Goal: Share content: Share content

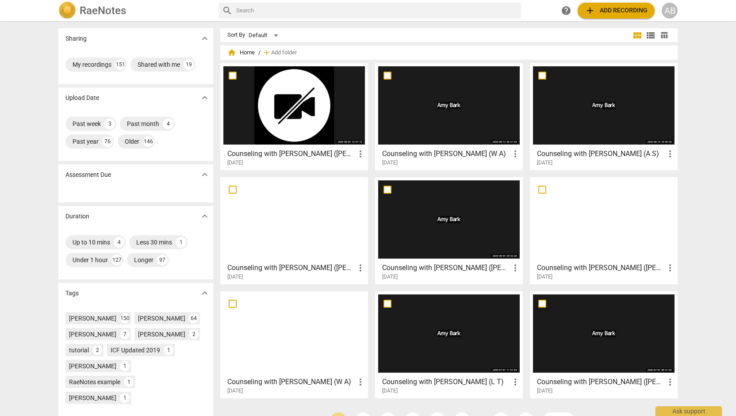
click at [468, 123] on div at bounding box center [449, 105] width 142 height 78
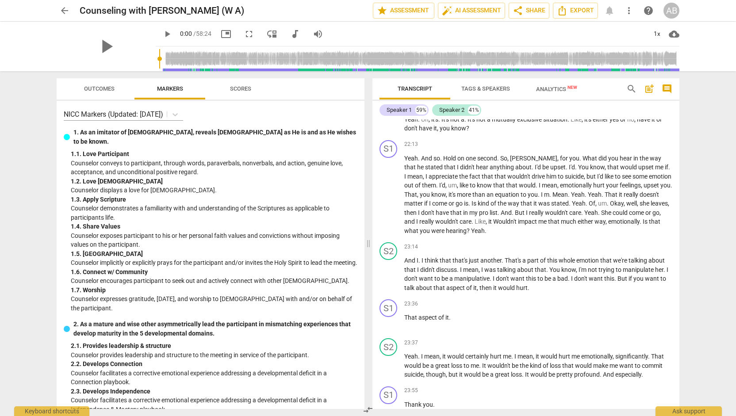
scroll to position [3458, 0]
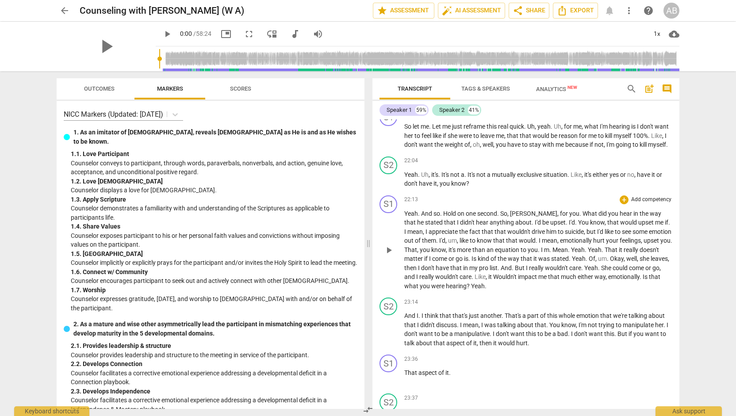
click at [389, 245] on span "play_arrow" at bounding box center [389, 250] width 11 height 11
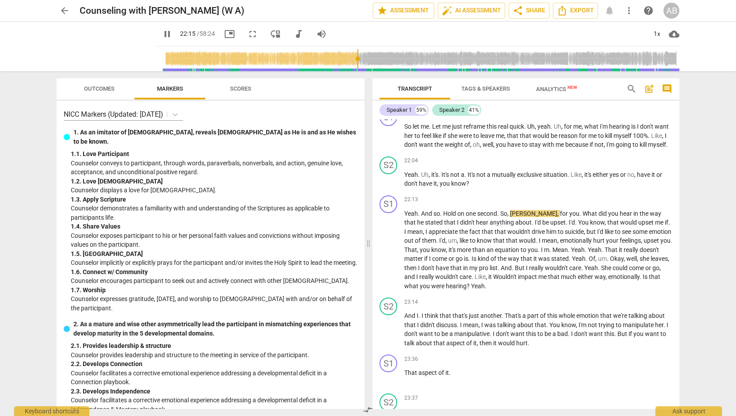
click at [162, 35] on span "pause" at bounding box center [167, 34] width 11 height 11
click at [162, 39] on span "play_arrow" at bounding box center [167, 34] width 11 height 11
type input "1336"
click at [224, 36] on span "picture_in_picture" at bounding box center [229, 34] width 11 height 11
drag, startPoint x: 680, startPoint y: 213, endPoint x: 680, endPoint y: 219, distance: 5.3
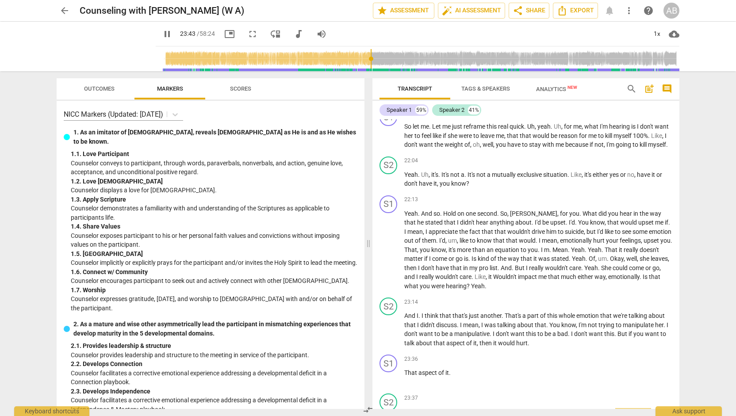
click at [680, 219] on div "Transcript Tags & Speakers Analytics New search post_add comment Speaker 1 59% …" at bounding box center [528, 243] width 318 height 345
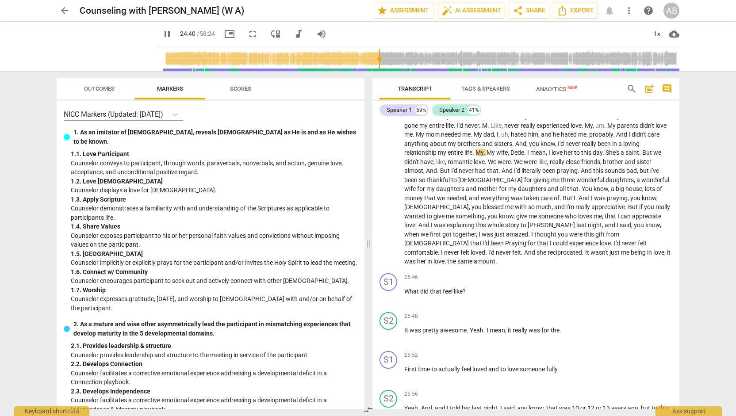
scroll to position [3868, 0]
click at [622, 273] on div "+" at bounding box center [624, 277] width 9 height 9
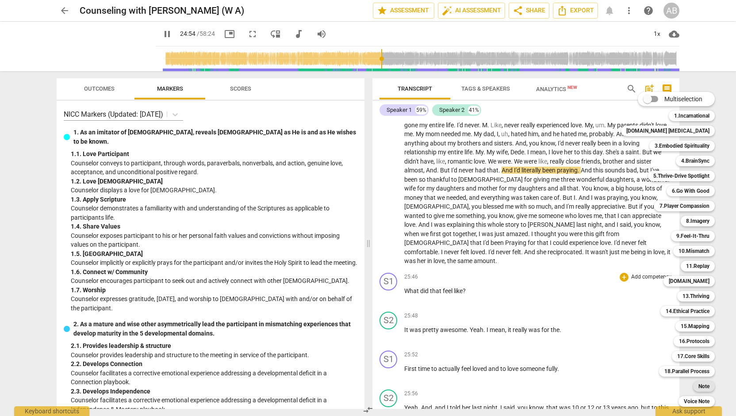
click at [699, 387] on b "Note" at bounding box center [704, 386] width 11 height 11
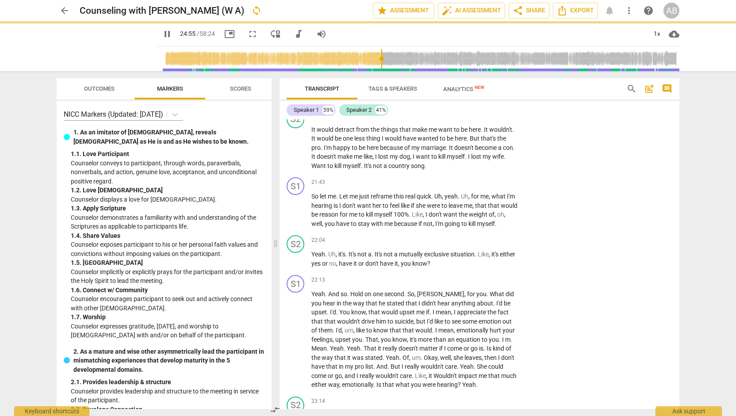
type input "1496"
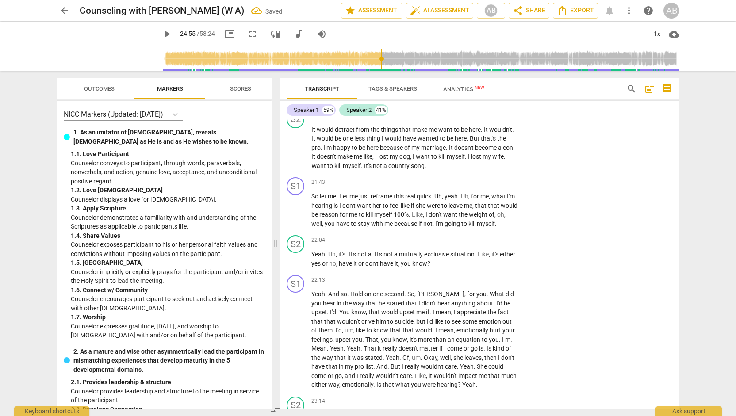
scroll to position [4444, 0]
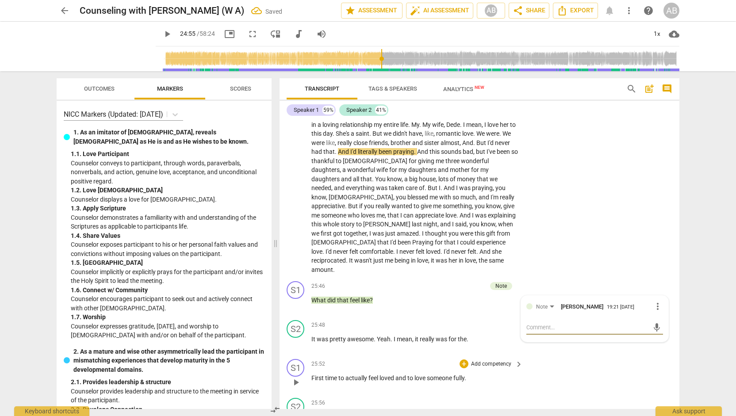
type textarea "4"
type textarea "4."
type textarea "4.8"
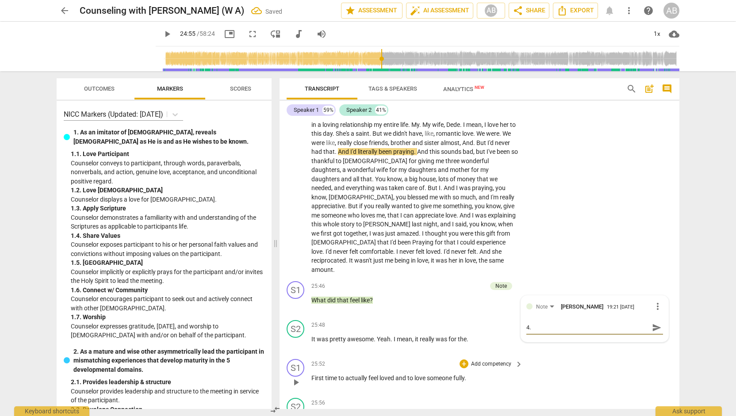
type textarea "4.8"
type textarea "4.8 P"
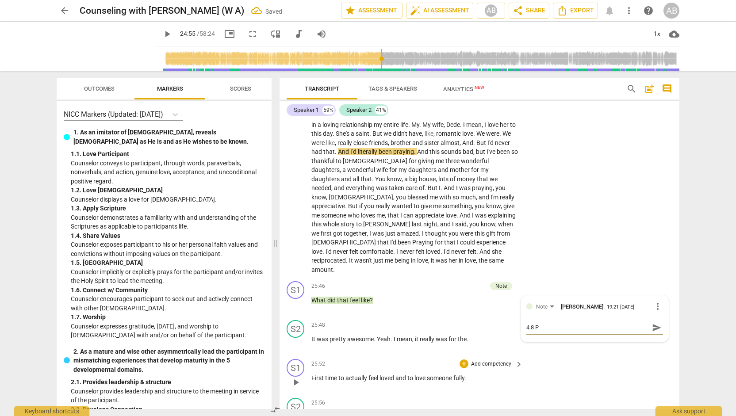
type textarea "4.8 Pr"
type textarea "4.8 Pre"
type textarea "4.8 Pre-"
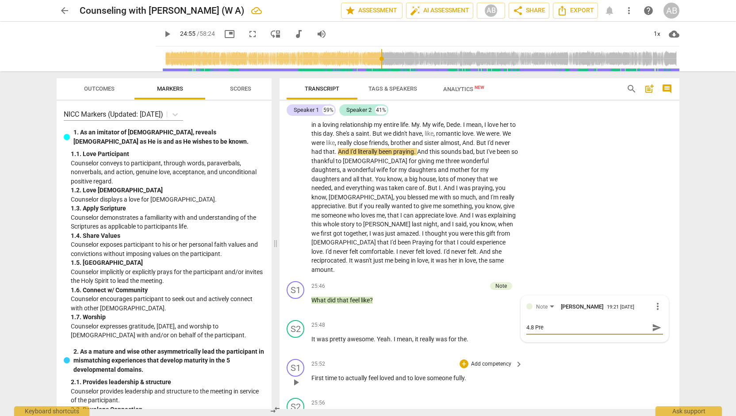
type textarea "4.8 Pre-"
type textarea "4.8 Pre-E"
type textarea "4.8 Pre-En"
type textarea "4.8 Pre-Ena"
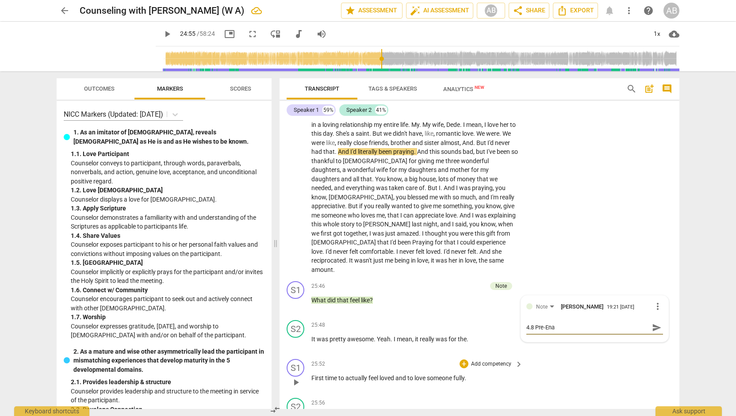
type textarea "4.8 Pre-Enac"
type textarea "4.8 Pre-Enact"
type textarea "4.8 Pre-Enactm"
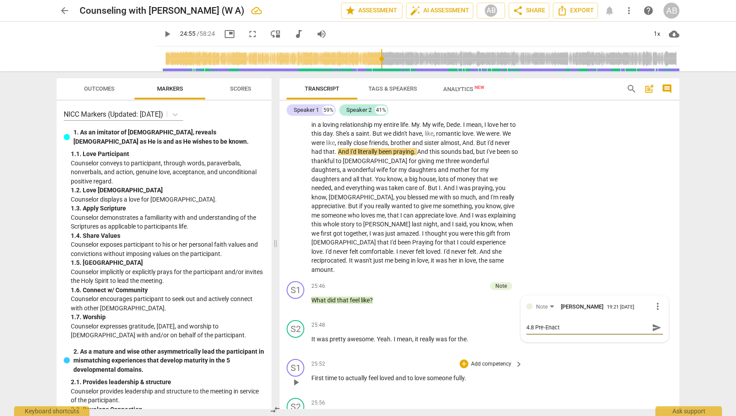
type textarea "4.8 Pre-Enactm"
type textarea "4.8 Pre-Enactme"
type textarea "4.8 Pre-Enactmen"
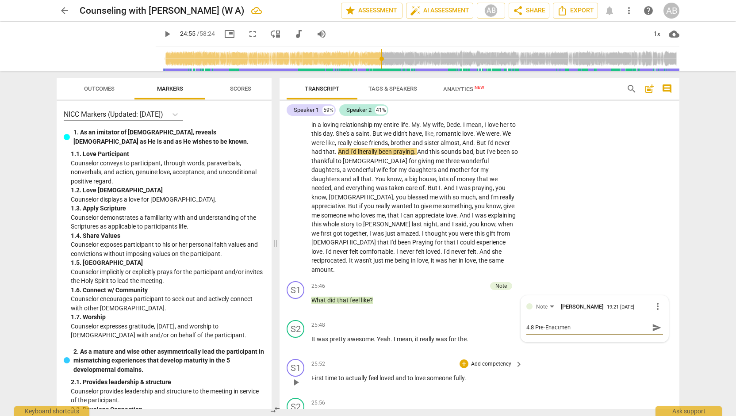
type textarea "4.8 Pre-Enactment"
click at [651, 321] on button "send" at bounding box center [657, 327] width 13 height 13
click at [297, 377] on span "play_arrow" at bounding box center [296, 382] width 11 height 11
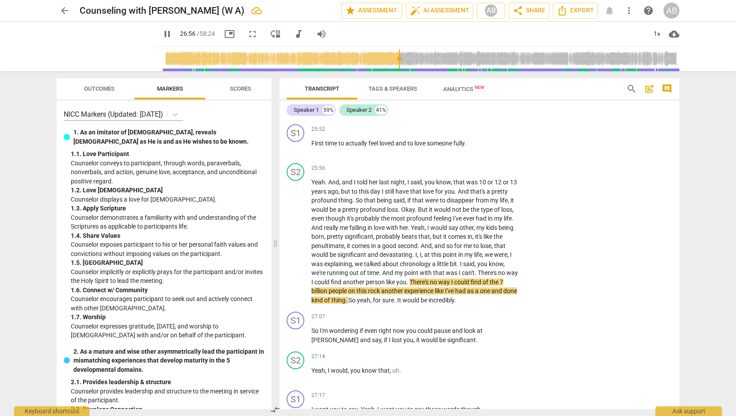
scroll to position [4667, 0]
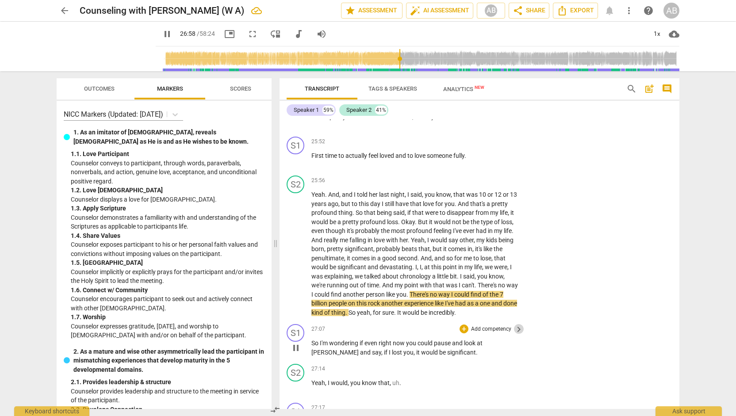
click at [517, 324] on span "keyboard_arrow_right" at bounding box center [519, 329] width 11 height 11
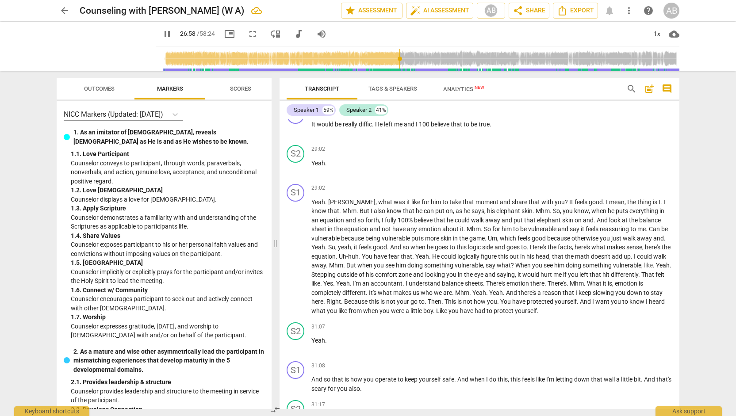
scroll to position [4109, 0]
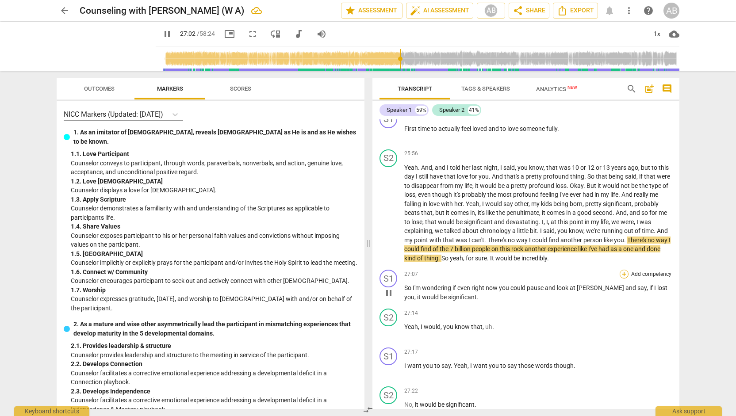
click at [622, 270] on div "+" at bounding box center [624, 274] width 9 height 9
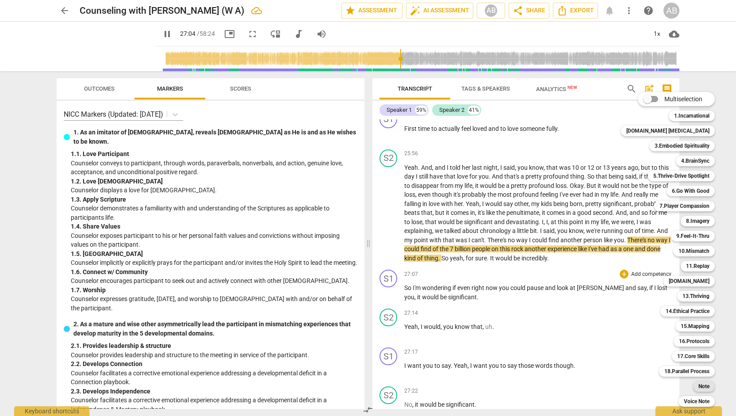
click at [699, 389] on b "Note" at bounding box center [704, 386] width 11 height 11
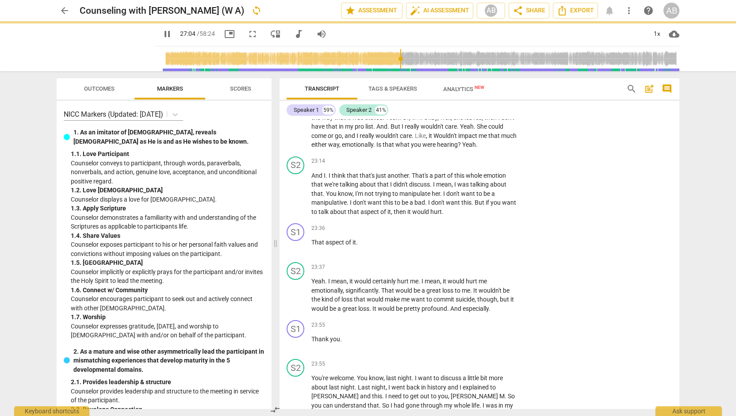
type input "1625"
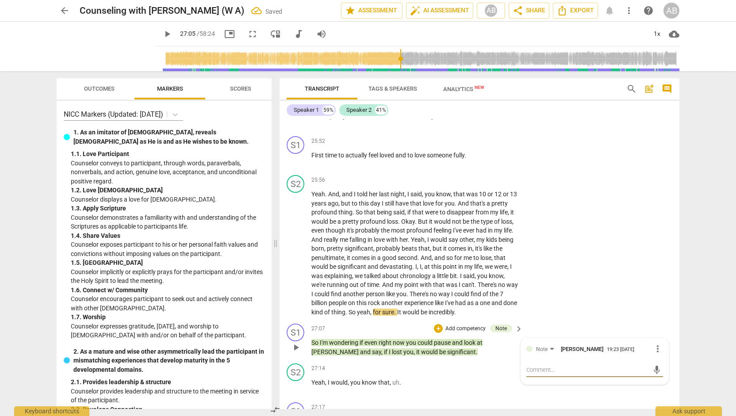
type textarea "4"
type textarea "4."
type textarea "4.8"
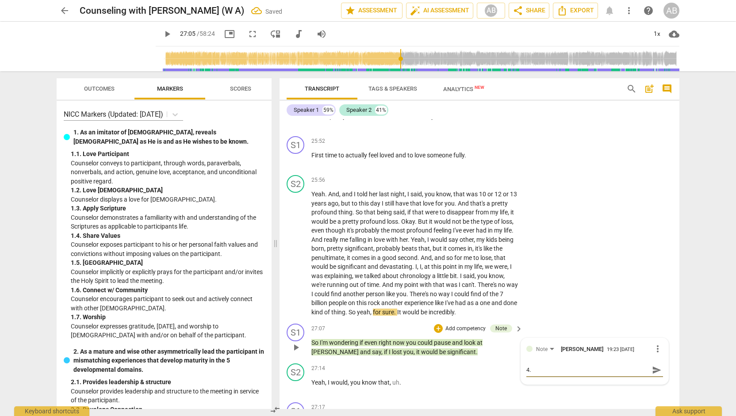
type textarea "4.8"
type textarea "4.8 P"
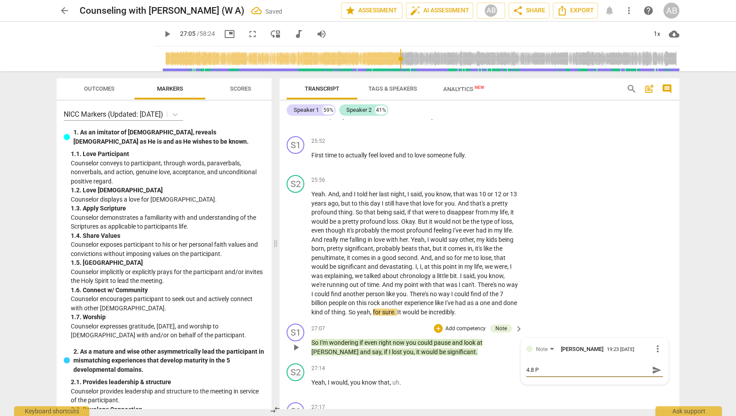
type textarea "4.8 Pr"
type textarea "4.8 Pre"
type textarea "4.8 Pr"
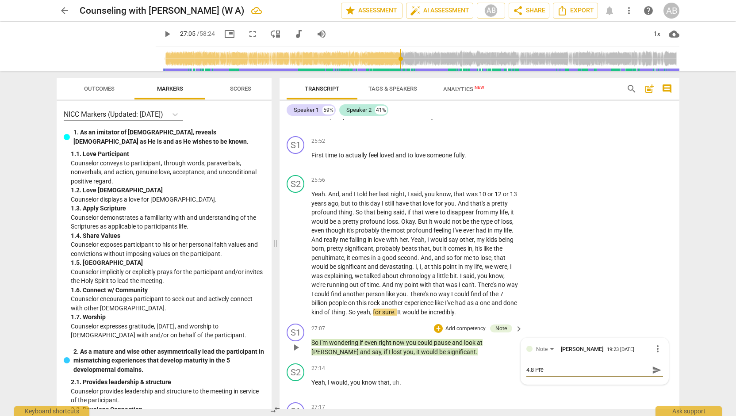
type textarea "4.8 Pr"
type textarea "4.8 P"
type textarea "4.8"
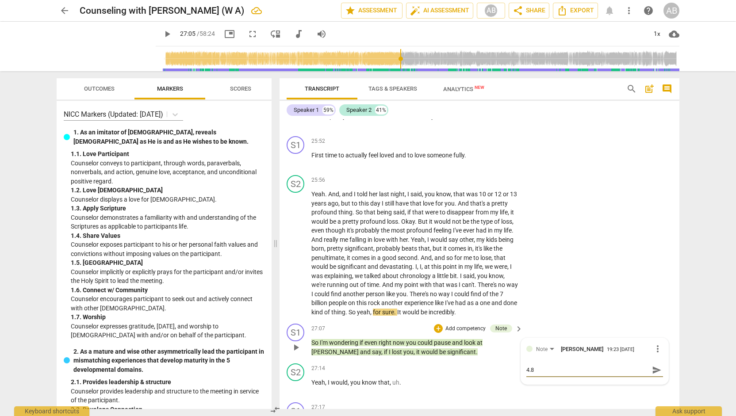
type textarea "4.8"
type textarea "4.88"
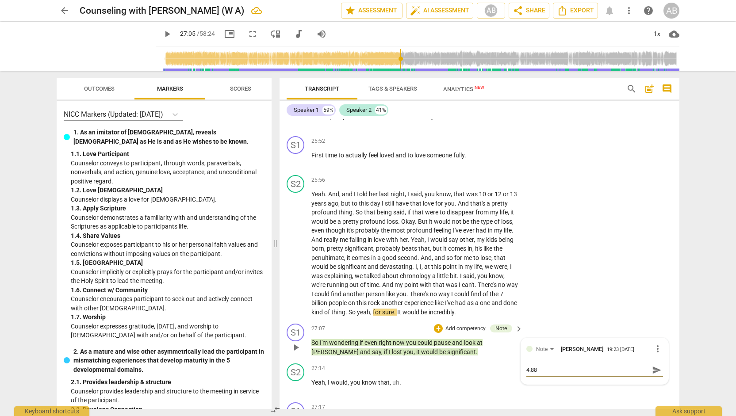
type textarea "4.88"
type textarea "4.8"
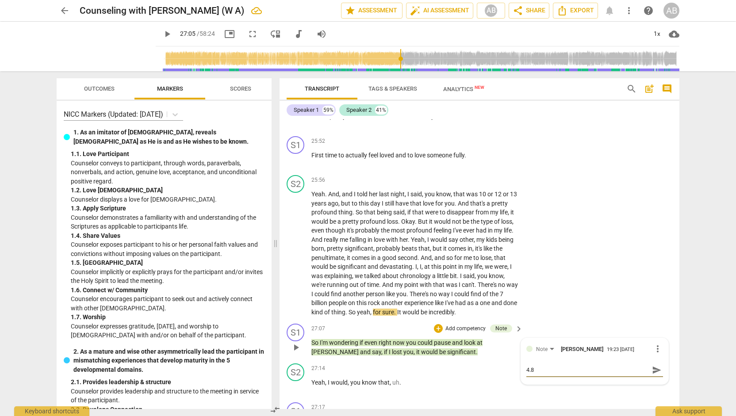
type textarea "4.8"
type textarea "4.8 P"
type textarea "4.8 Pr"
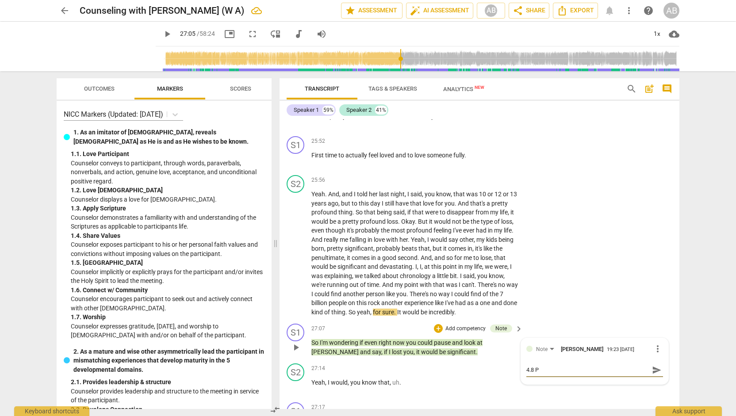
type textarea "4.8 Pr"
type textarea "4.8 Pre"
type textarea "4.8 Pre-"
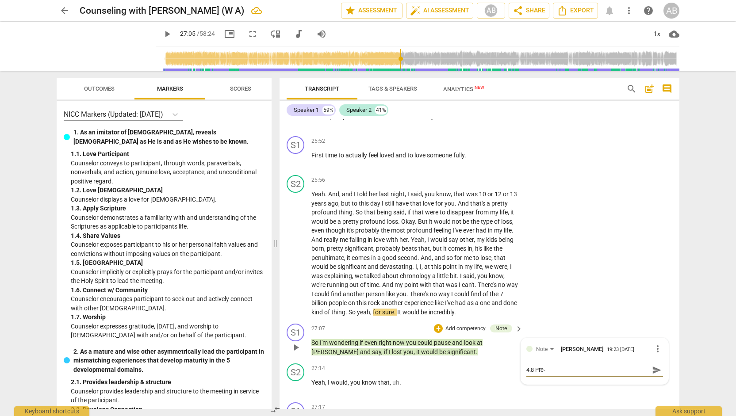
type textarea "4.8 Pre-e"
type textarea "4.8 Pre-en"
type textarea "4.8 Pre-ena"
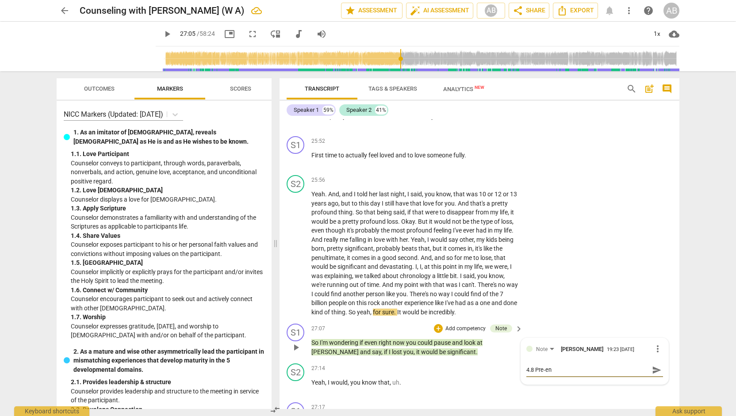
type textarea "4.8 Pre-ena"
type textarea "4.8 Pre-enac"
type textarea "4.8 Pre-enact"
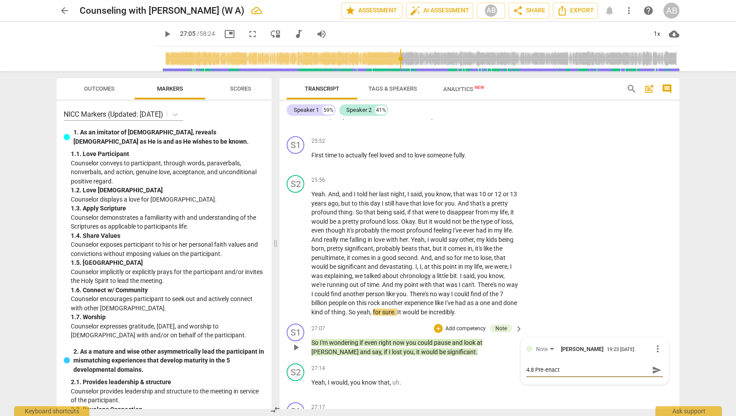
type textarea "4.8 Pre-enactm"
type textarea "4.8 Pre-enactme"
type textarea "4.8 Pre-enactmen"
type textarea "4.8 Pre-enactment"
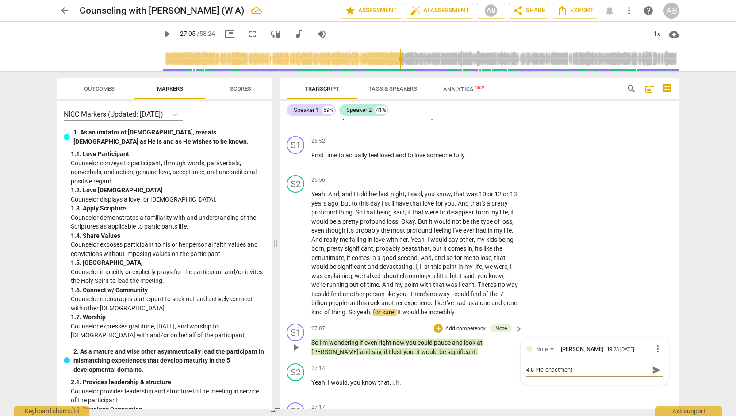
type textarea "4.8 Pre-enactment"
click at [651, 365] on span "send" at bounding box center [657, 370] width 13 height 11
click at [629, 399] on div "S1 play_arrow pause 27:17 + Add competency keyboard_arrow_right I want you to s…" at bounding box center [480, 418] width 400 height 39
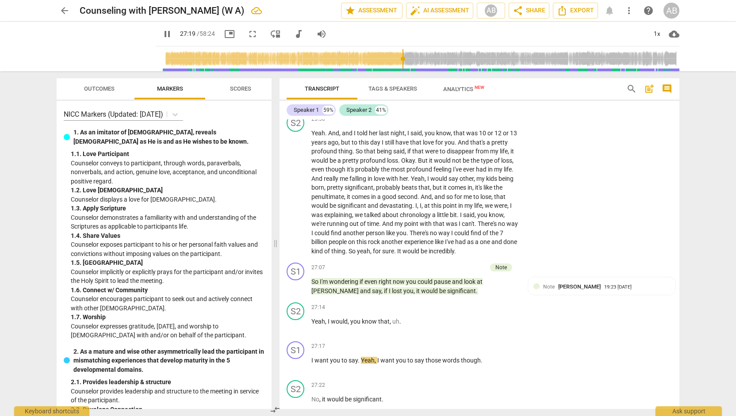
scroll to position [4741, 0]
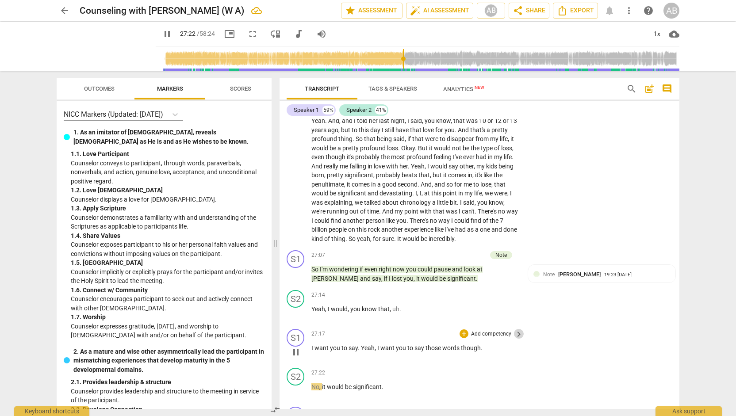
click at [517, 329] on span "keyboard_arrow_right" at bounding box center [519, 334] width 11 height 11
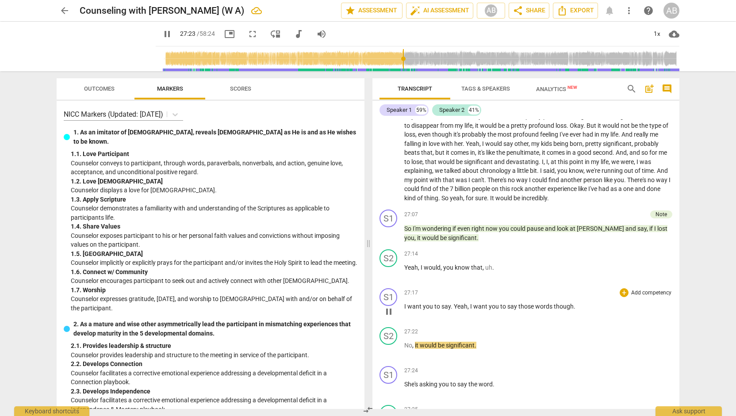
scroll to position [4169, 0]
click at [623, 289] on div "+" at bounding box center [624, 293] width 9 height 9
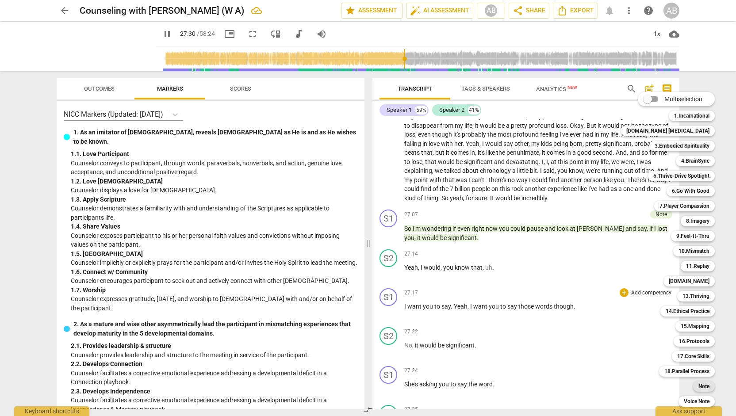
click at [699, 385] on b "Note" at bounding box center [704, 386] width 11 height 11
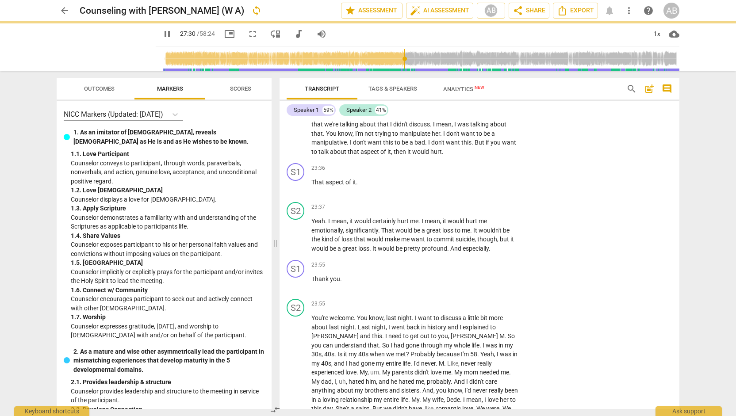
type input "1651"
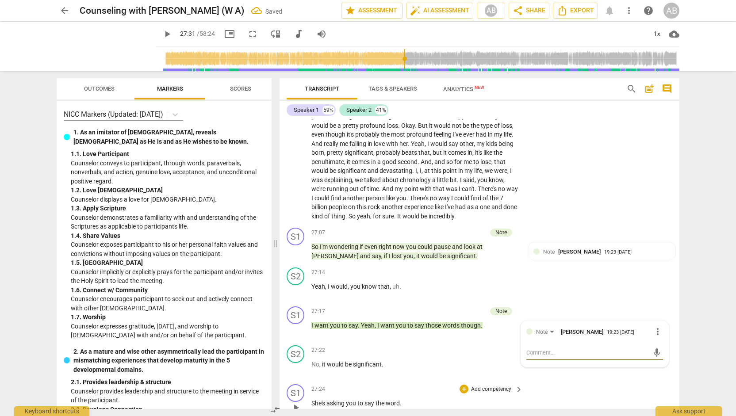
type textarea "4"
type textarea "4."
type textarea "4.8"
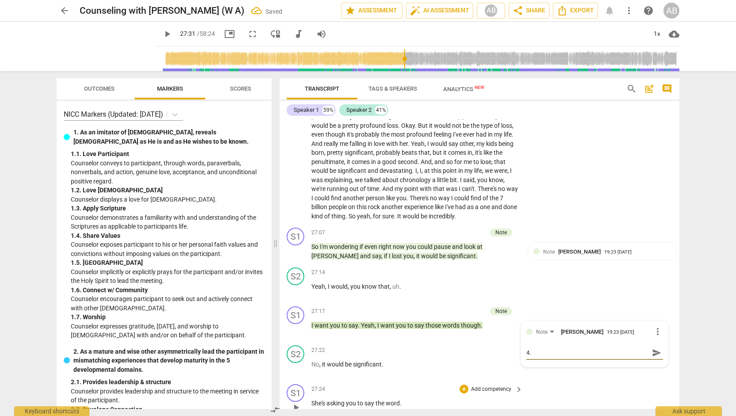
type textarea "4.8"
type textarea "4.8 P"
type textarea "4.8 Pr"
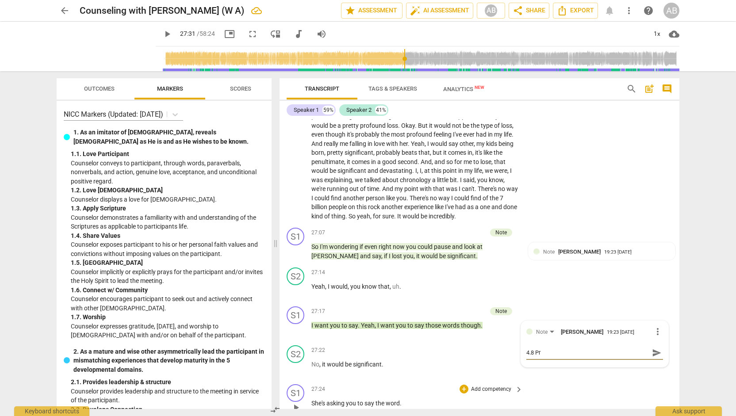
type textarea "4.8 Pre"
type textarea "4.8 Pre-"
type textarea "4.8 Pre-e"
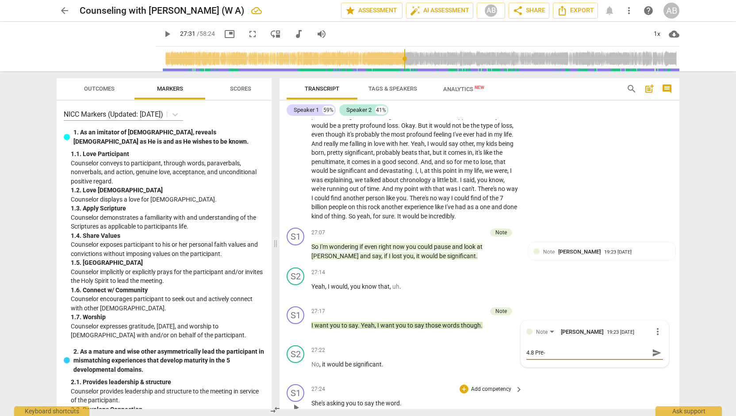
type textarea "4.8 Pre-e"
type textarea "4.8 Pre-en"
type textarea "4.8 Pre-ena"
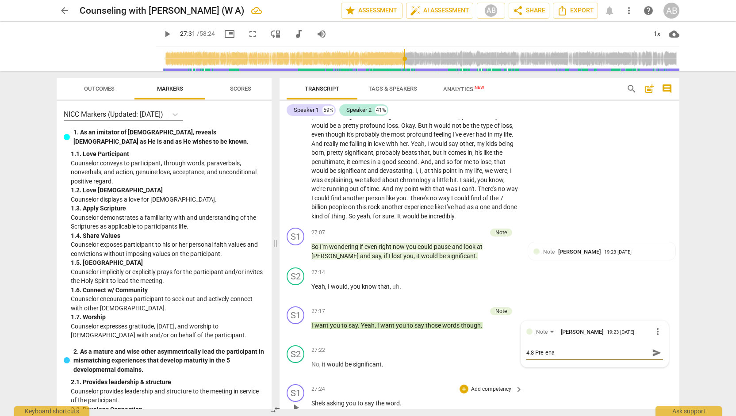
type textarea "4.8 Pre-enac"
type textarea "4.8 Pre-enact"
type textarea "4.8 Pre-enactm"
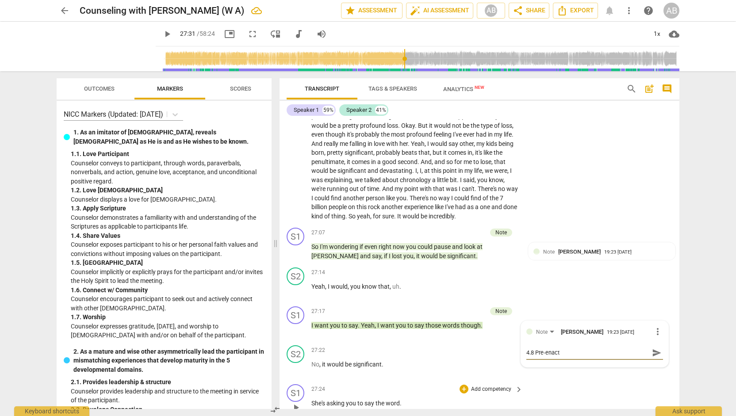
type textarea "4.8 Pre-enactm"
type textarea "4.8 Pre-enactme"
type textarea "4.8 Pre-enactmen"
type textarea "4.8 Pre-enactment"
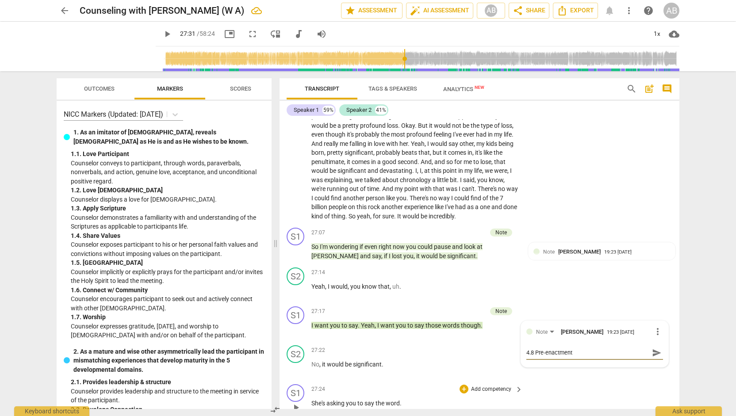
type textarea "4.8 Pre-enactment"
click at [656, 348] on span "send" at bounding box center [657, 353] width 10 height 10
click at [613, 381] on div "S1 play_arrow pause 27:24 + Add competency keyboard_arrow_right She's asking yo…" at bounding box center [480, 400] width 400 height 39
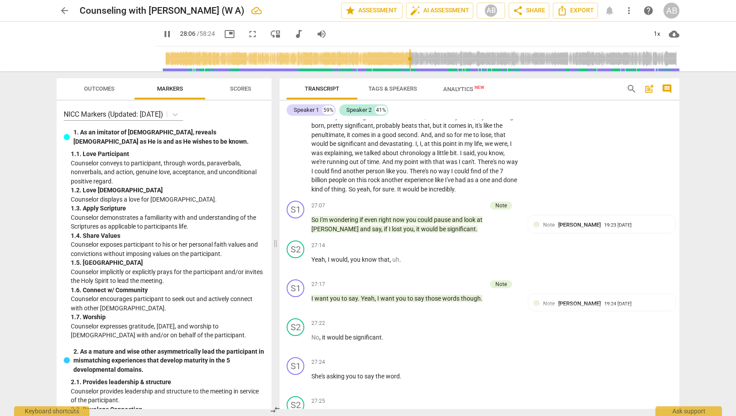
scroll to position [4765, 0]
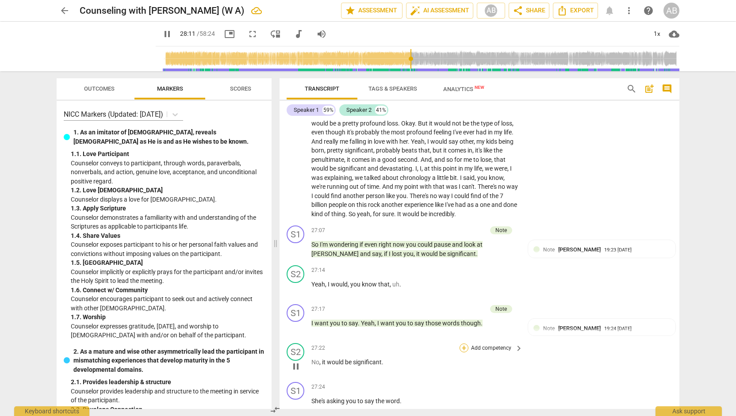
click at [460, 344] on div "+" at bounding box center [464, 348] width 9 height 9
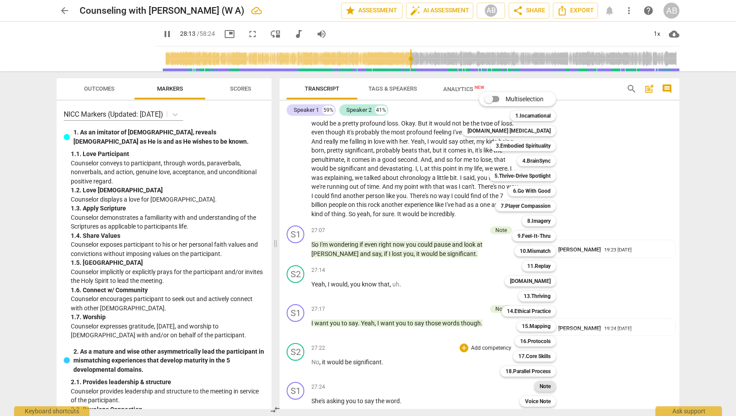
click at [540, 385] on b "Note" at bounding box center [545, 386] width 11 height 11
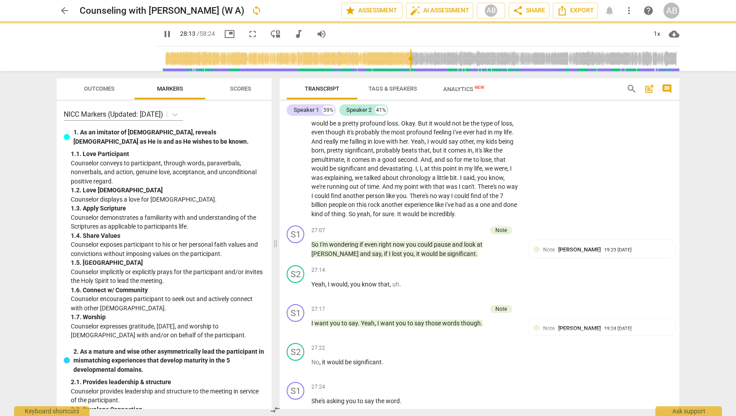
type input "1694"
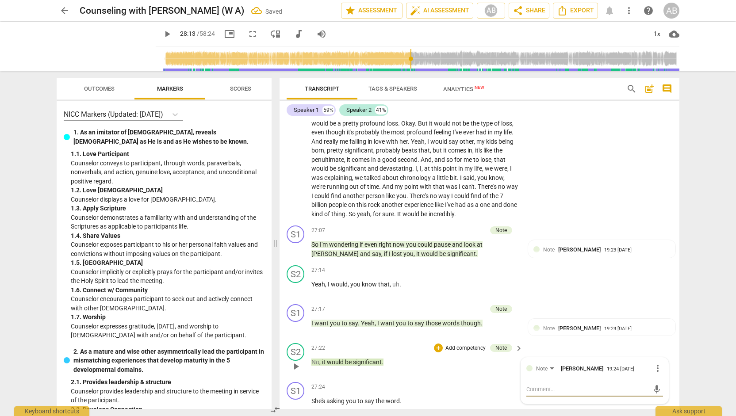
click at [549, 385] on textarea at bounding box center [588, 389] width 123 height 8
type textarea "4"
type textarea "4."
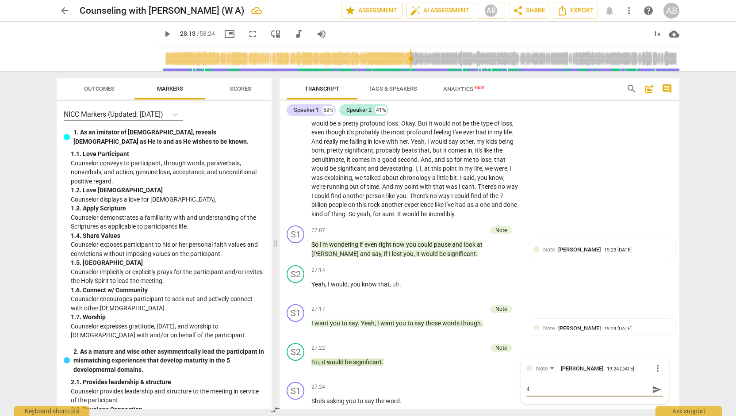
type textarea "4.9"
type textarea "4.9 E"
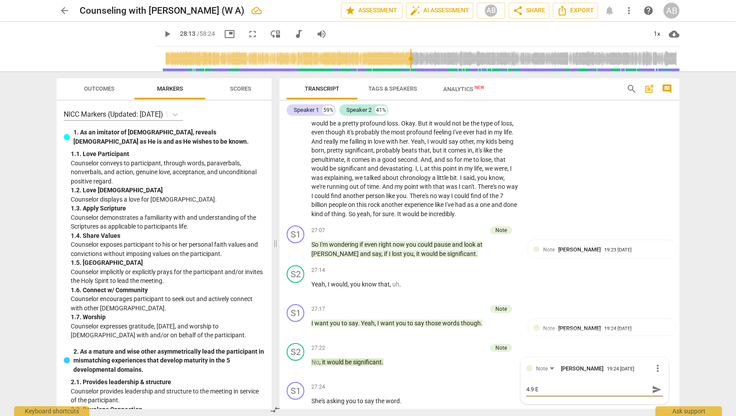
type textarea "4.9 En"
type textarea "4.9 Ena"
type textarea "4.9 Enac"
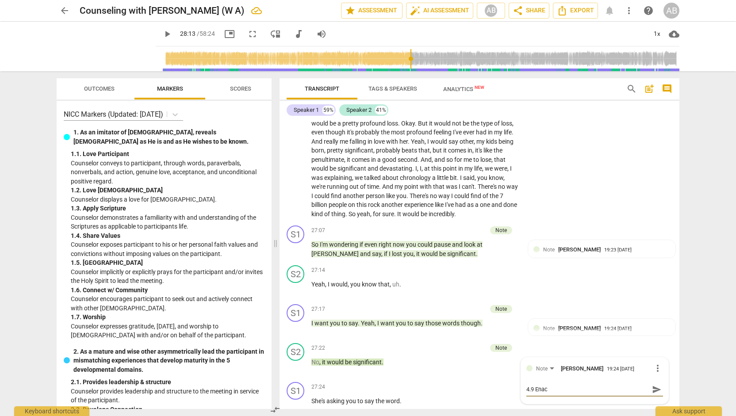
type textarea "4.9 Enact"
type textarea "4.9 Enactm"
type textarea "4.9 Enactme"
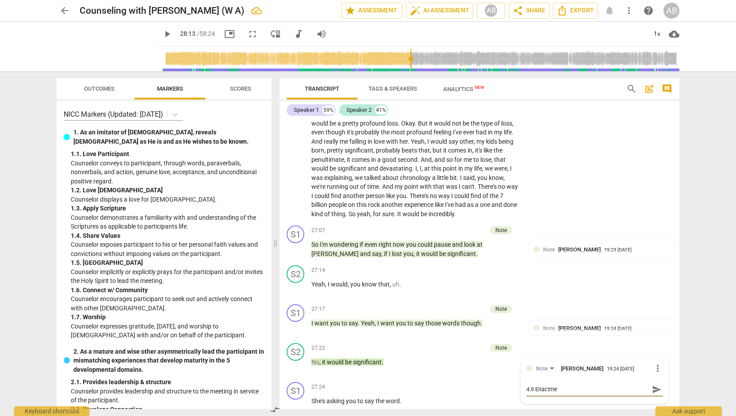
type textarea "4.9 Enactmen"
type textarea "4.9 Enactment"
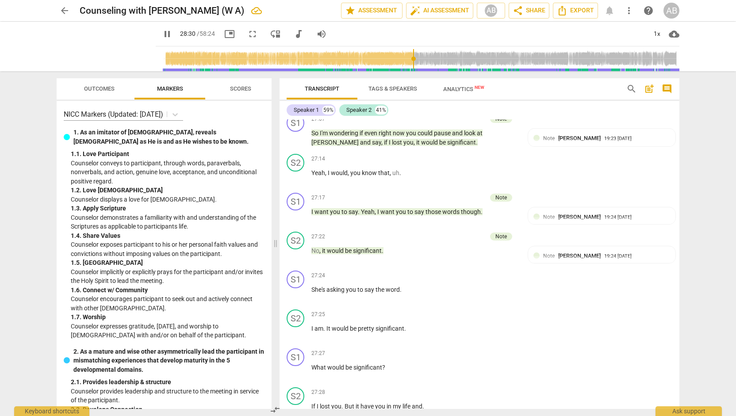
scroll to position [4901, 0]
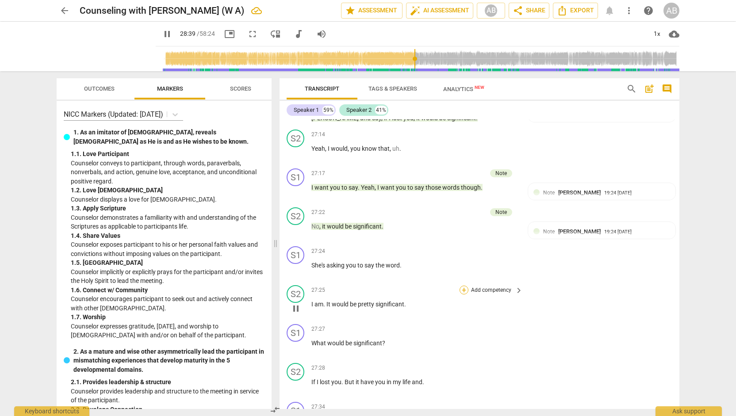
click at [462, 286] on div "+" at bounding box center [464, 290] width 9 height 9
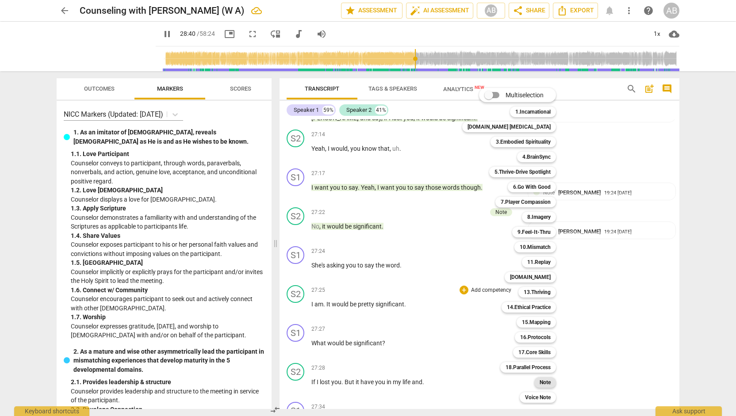
scroll to position [5555, 0]
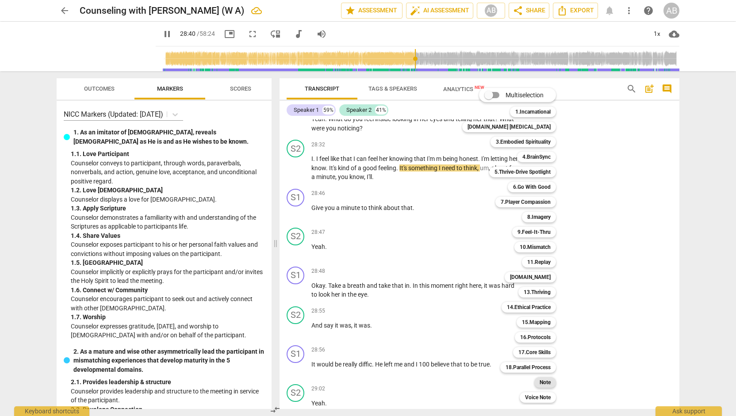
click at [540, 383] on b "Note" at bounding box center [545, 382] width 11 height 11
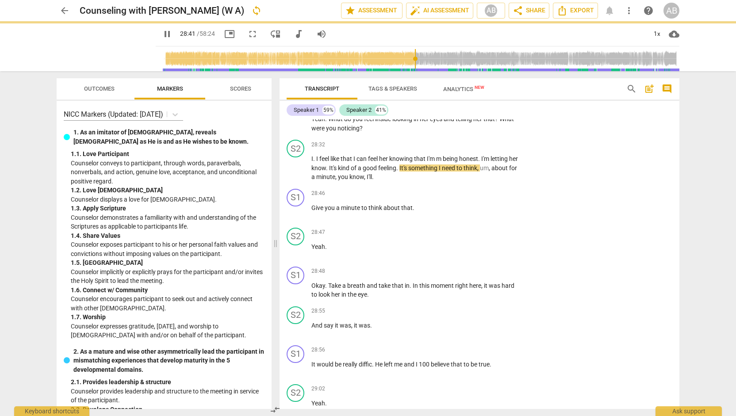
type input "1721"
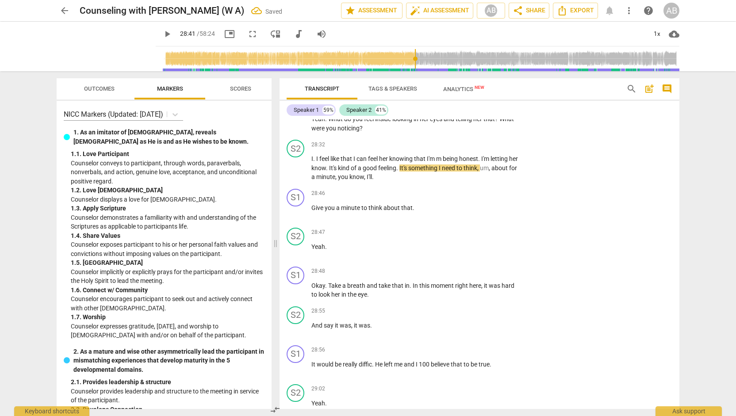
scroll to position [4911, 0]
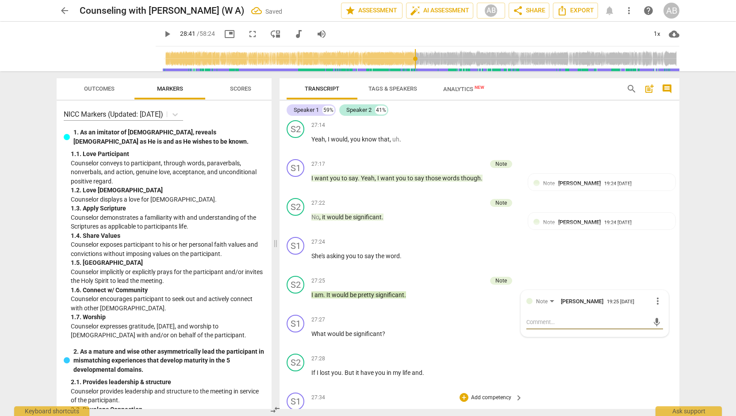
type textarea "4"
type textarea "4."
type textarea "4.9"
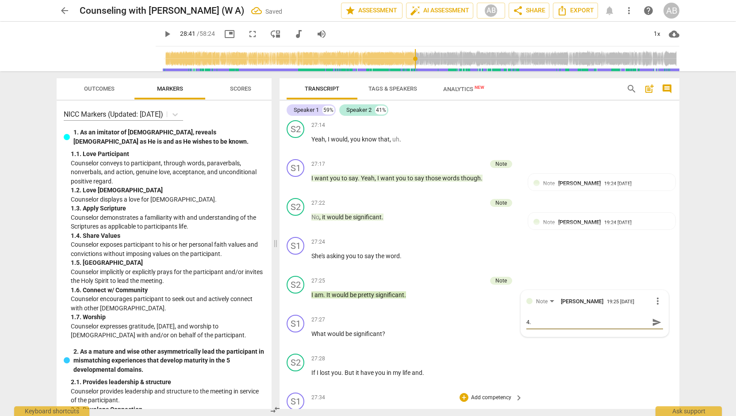
type textarea "4.9"
type textarea "4.9 E"
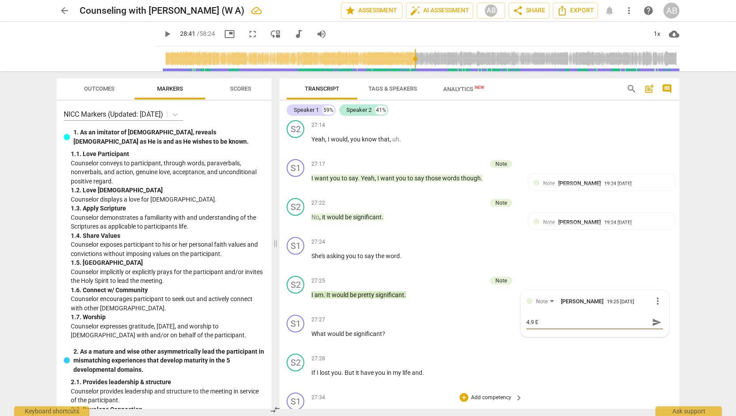
type textarea "4.9 En"
type textarea "4.9 Ena"
type textarea "4.9 Enac"
type textarea "4.9 Enact"
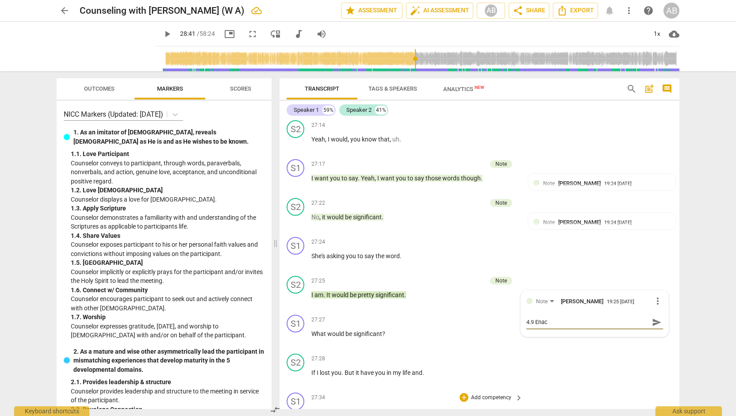
type textarea "4.9 Enact"
type textarea "4.9 Enactm"
type textarea "4.9 Enactme"
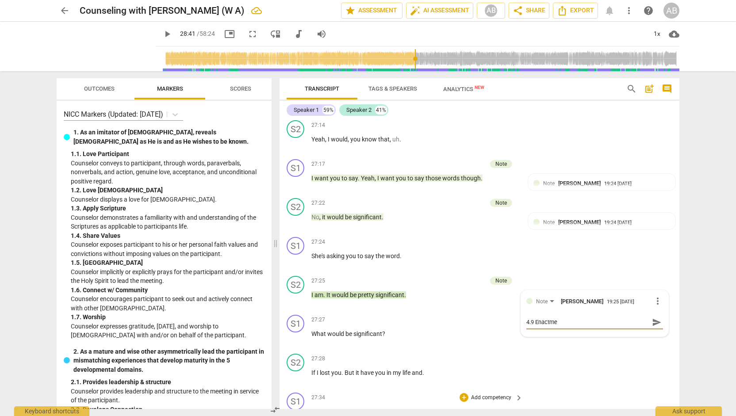
type textarea "4.9 Enactmen"
type textarea "4.9 Enactment"
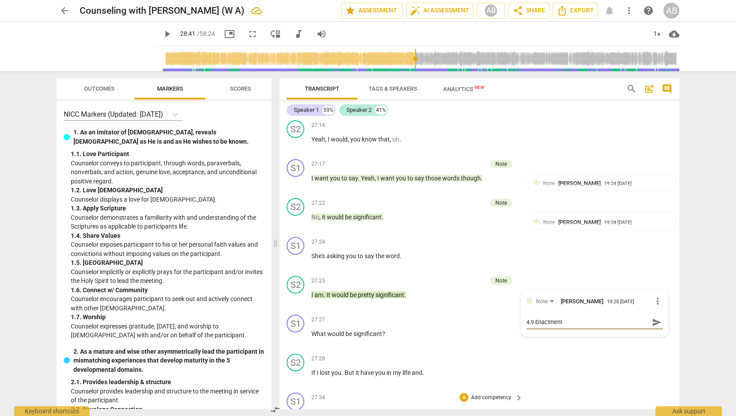
type textarea "4.9 Enactment"
click at [595, 389] on div "S1 play_arrow pause 27:34 + Add competency keyboard_arrow_right Yeah . So I wan…" at bounding box center [480, 408] width 400 height 39
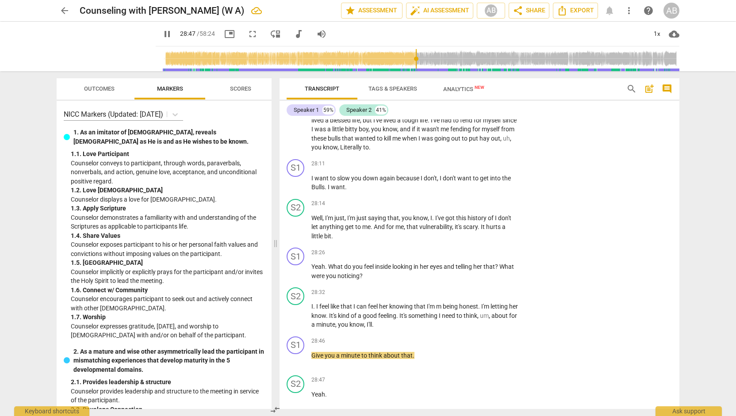
scroll to position [5408, 0]
type input "1729"
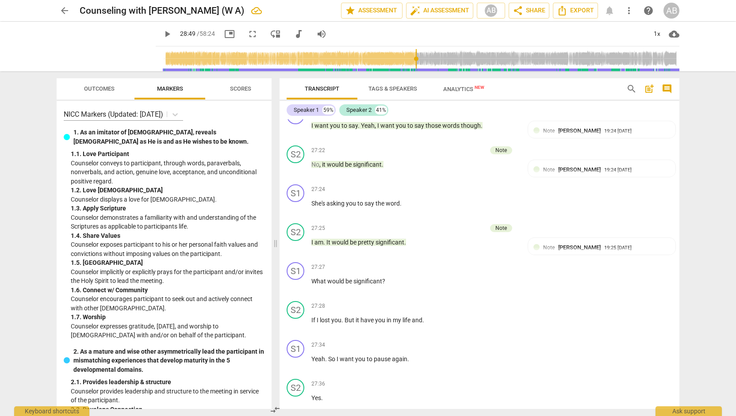
scroll to position [4975, 0]
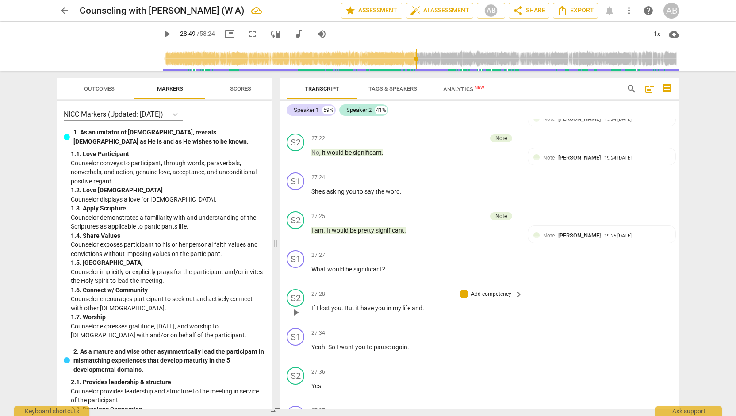
click at [461, 289] on div "+ Add competency keyboard_arrow_right" at bounding box center [491, 294] width 66 height 10
click at [463, 290] on div "+" at bounding box center [464, 294] width 9 height 9
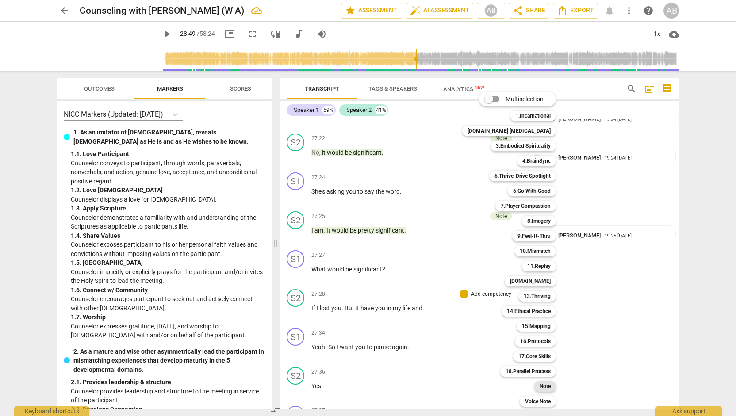
click at [537, 386] on div "Note" at bounding box center [546, 386] width 22 height 11
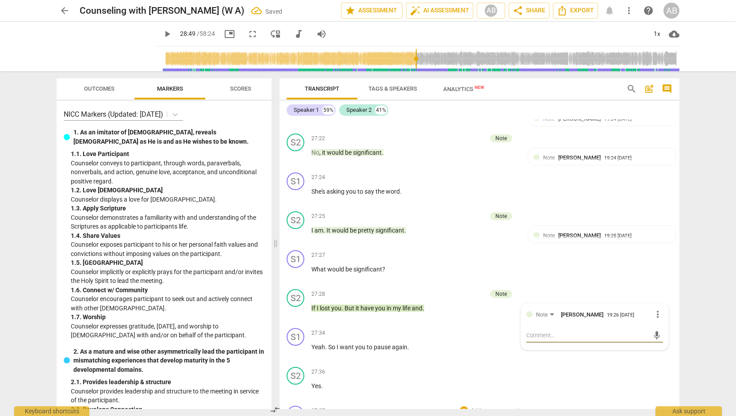
type textarea "4"
type textarea "4."
type textarea "4.9"
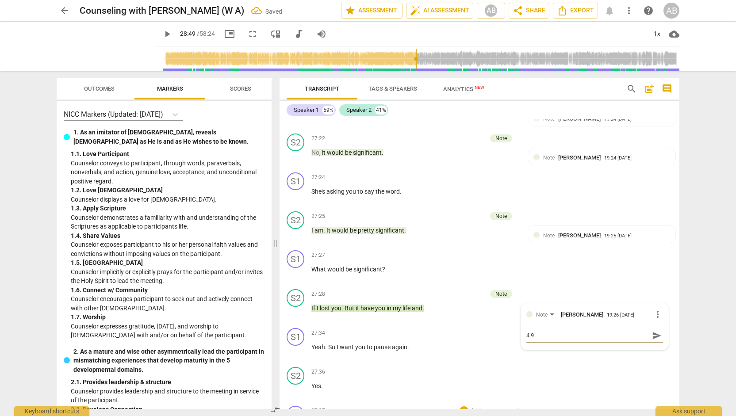
type textarea "4.9"
type textarea "4.9 E"
type textarea "4.9 En"
type textarea "4.9 Ena"
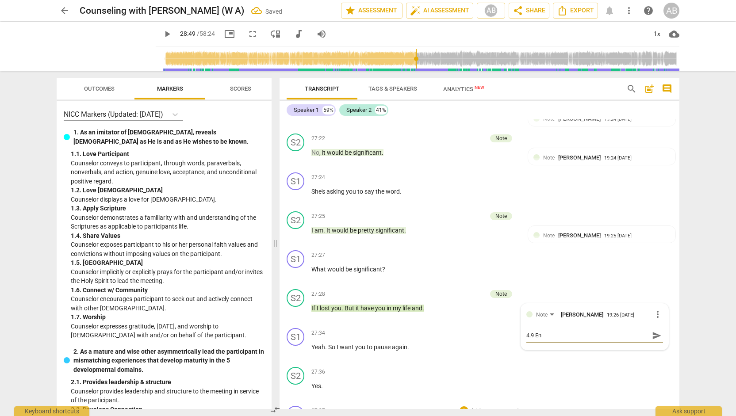
type textarea "4.9 Ena"
type textarea "4.9 Enac"
type textarea "4.9 Enact"
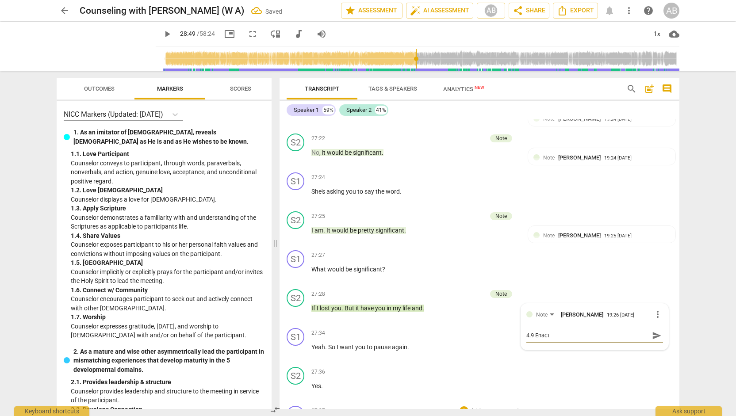
type textarea "4.9 Enactm"
click at [654, 331] on span "send" at bounding box center [657, 336] width 10 height 10
click at [462, 407] on div "+" at bounding box center [464, 411] width 9 height 9
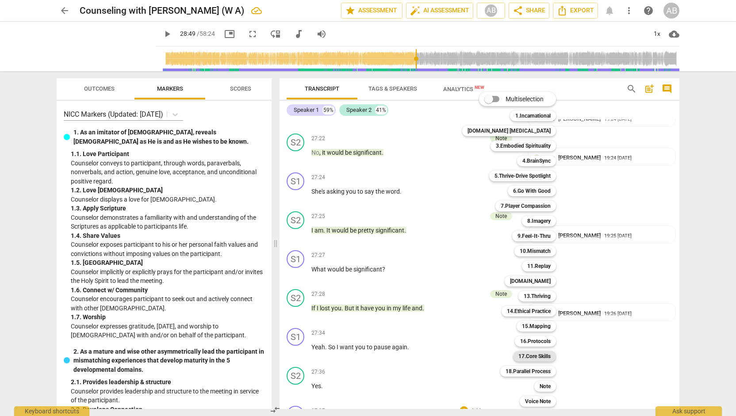
click at [535, 359] on b "17.Core Skills" at bounding box center [535, 356] width 32 height 11
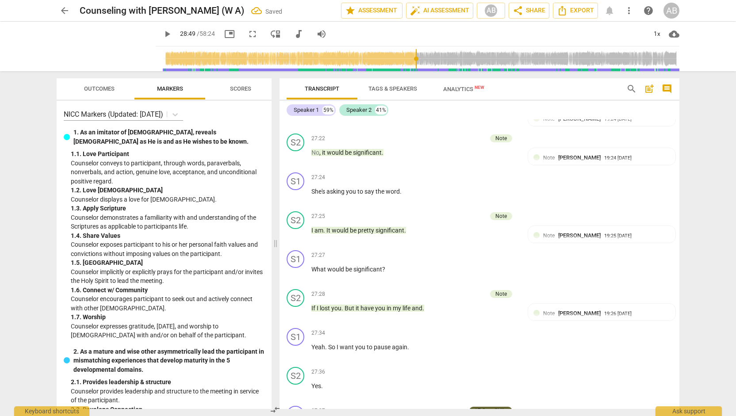
scroll to position [5249, 0]
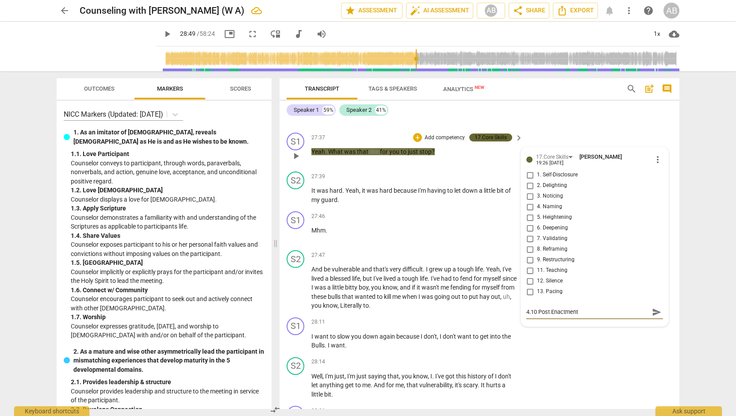
click at [653, 308] on span "send" at bounding box center [657, 313] width 10 height 10
click at [636, 354] on div "S2 play_arrow pause 28:14 + Add competency keyboard_arrow_right Well , I'm just…" at bounding box center [480, 378] width 400 height 49
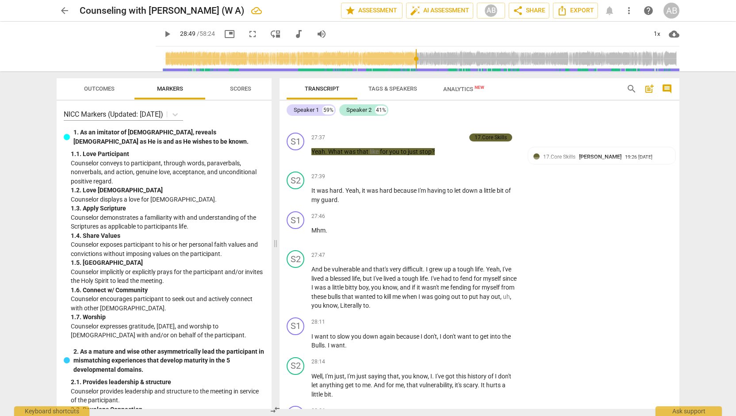
scroll to position [5149, 0]
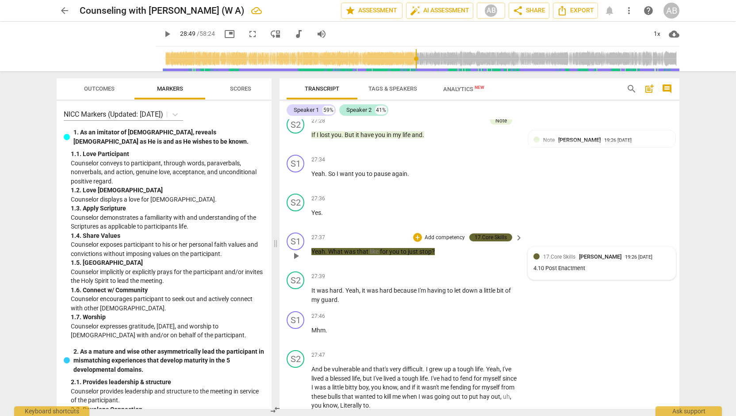
click at [641, 253] on div "17.Core Skills [PERSON_NAME] 19:26 [DATE]" at bounding box center [606, 257] width 127 height 8
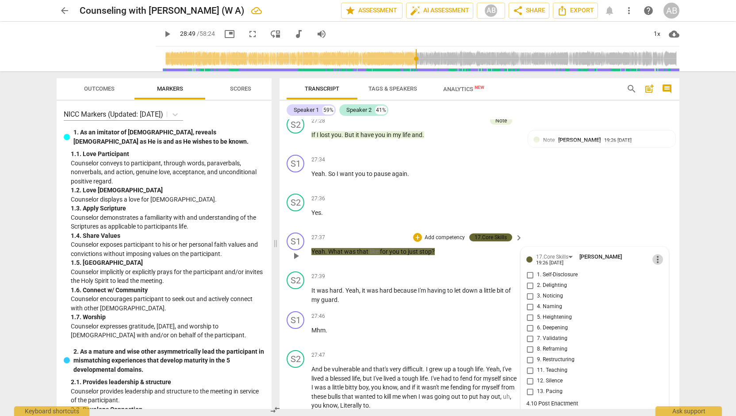
click at [659, 254] on span "more_vert" at bounding box center [658, 259] width 11 height 11
click at [662, 231] on li "Delete" at bounding box center [665, 230] width 31 height 17
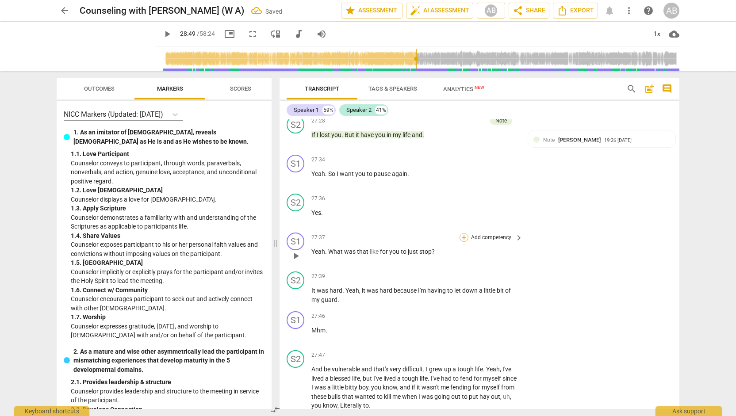
click at [461, 233] on div "+" at bounding box center [464, 237] width 9 height 9
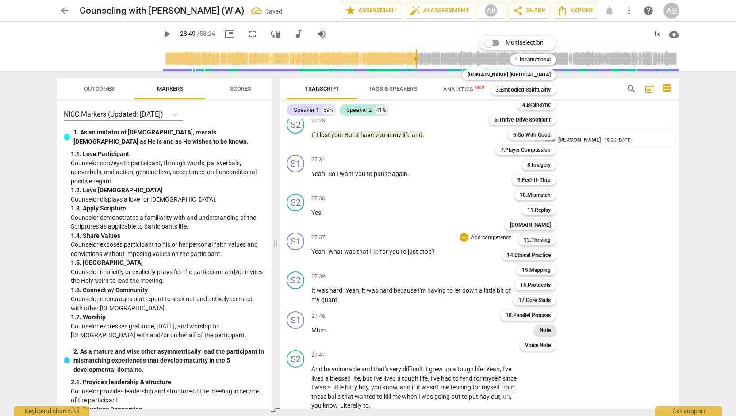
click at [540, 331] on b "Note" at bounding box center [545, 330] width 11 height 11
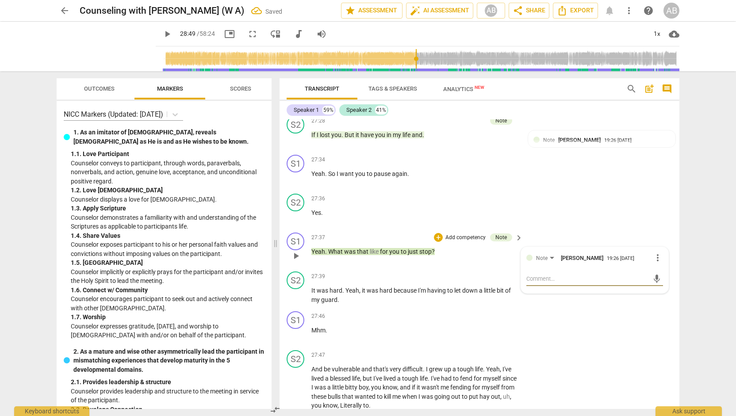
click at [551, 275] on textarea at bounding box center [588, 279] width 123 height 8
click at [602, 308] on div "S1 play_arrow pause 27:46 + Add competency keyboard_arrow_right Mhm ." at bounding box center [480, 327] width 400 height 39
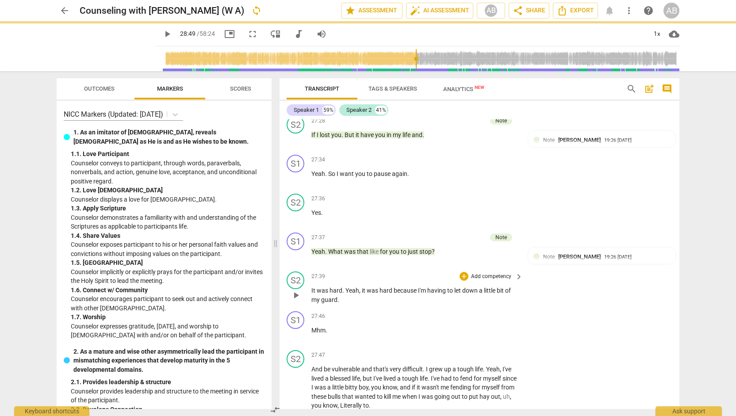
click at [652, 268] on div "S2 play_arrow pause 27:39 + Add competency keyboard_arrow_right It was hard . Y…" at bounding box center [480, 288] width 400 height 40
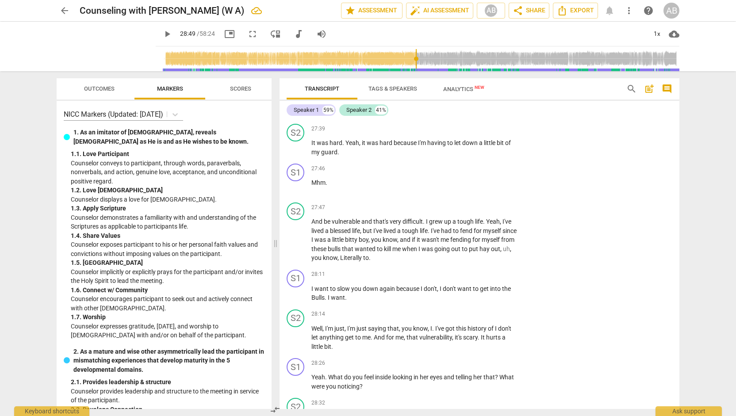
scroll to position [5309, 0]
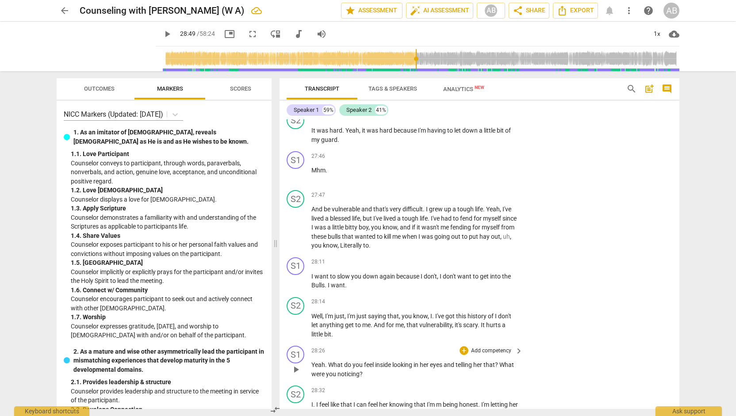
click at [517, 346] on span "keyboard_arrow_right" at bounding box center [519, 351] width 11 height 11
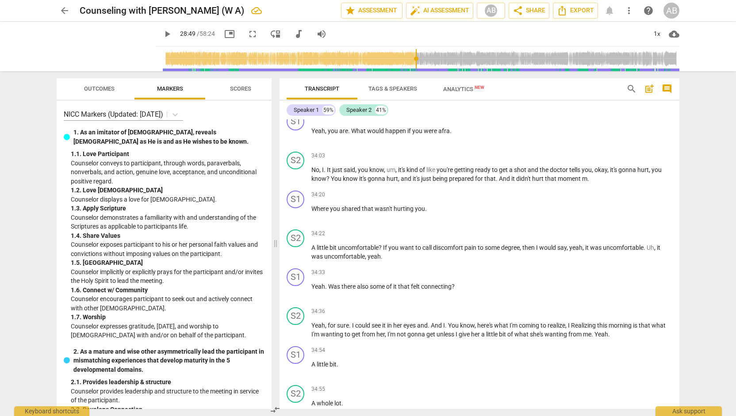
scroll to position [4722, 0]
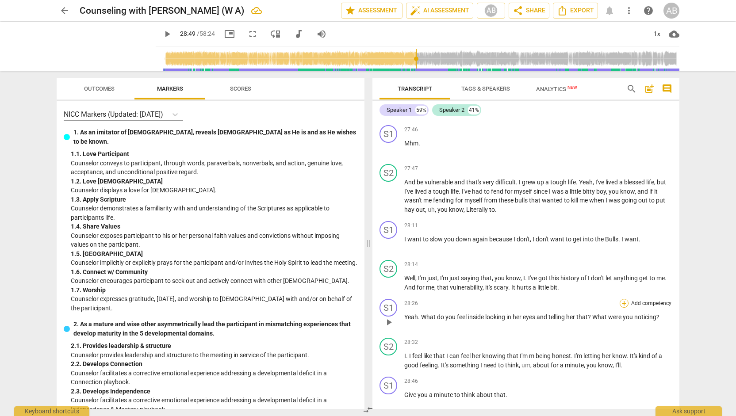
click at [621, 299] on div "+" at bounding box center [624, 303] width 9 height 9
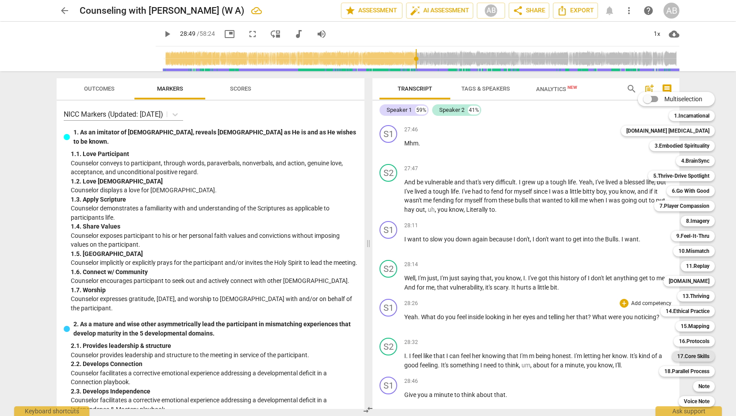
click at [685, 358] on b "17.Core Skills" at bounding box center [694, 356] width 32 height 11
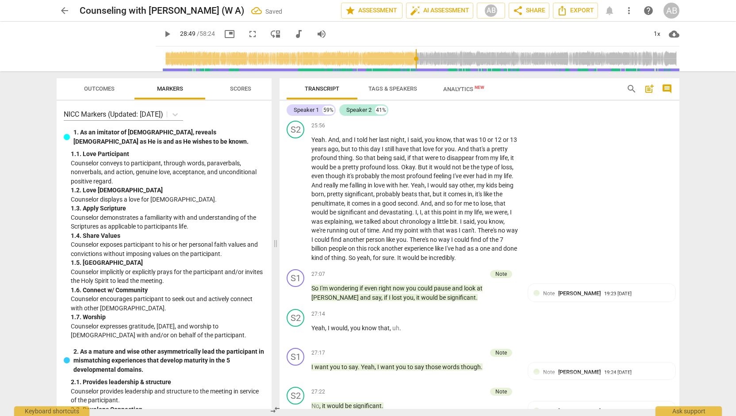
scroll to position [5522, 0]
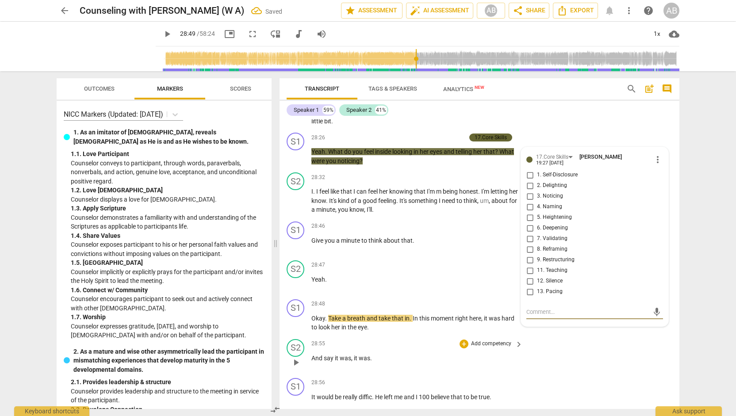
click at [618, 336] on div "S2 play_arrow pause 28:55 + Add competency keyboard_arrow_right And say it was …" at bounding box center [480, 355] width 400 height 39
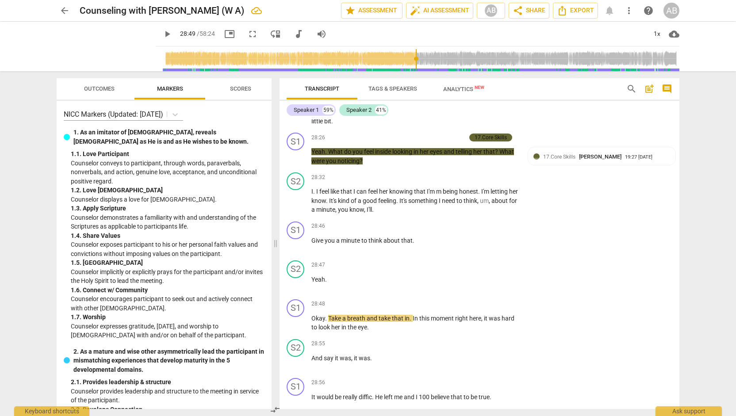
click at [677, 254] on div "S1 play_arrow pause 00:25 + Add competency keyboard_arrow_right Good morning . …" at bounding box center [480, 264] width 400 height 290
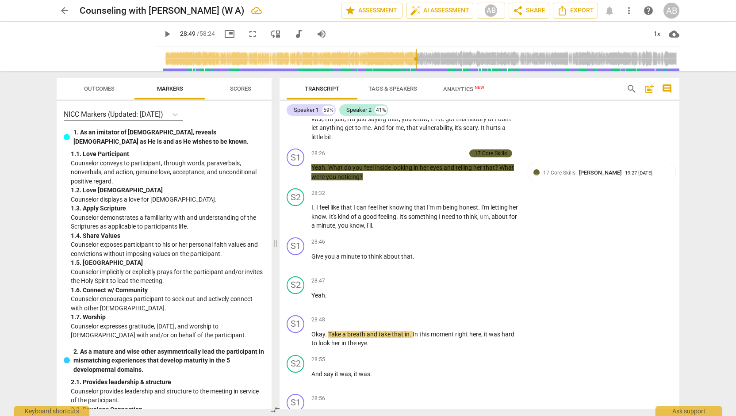
scroll to position [5481, 0]
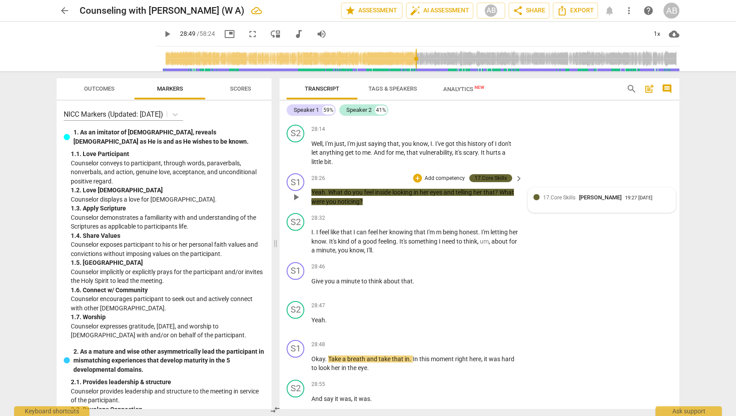
click at [655, 193] on div "17.Core Skills [PERSON_NAME] 19:27 [DATE]" at bounding box center [606, 197] width 127 height 8
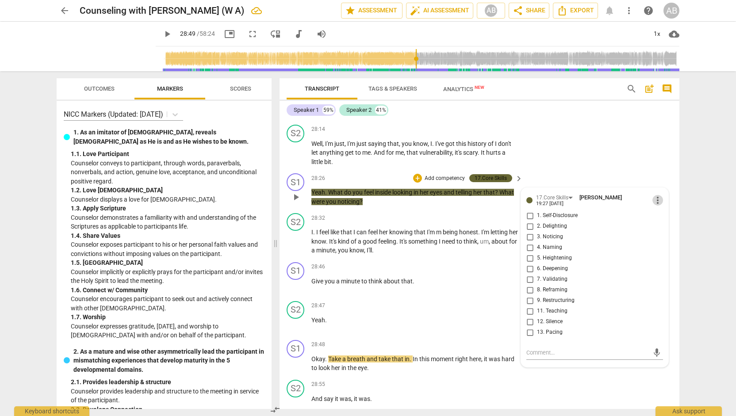
click at [657, 195] on span "more_vert" at bounding box center [658, 200] width 11 height 11
click at [664, 173] on li "Delete" at bounding box center [665, 170] width 31 height 17
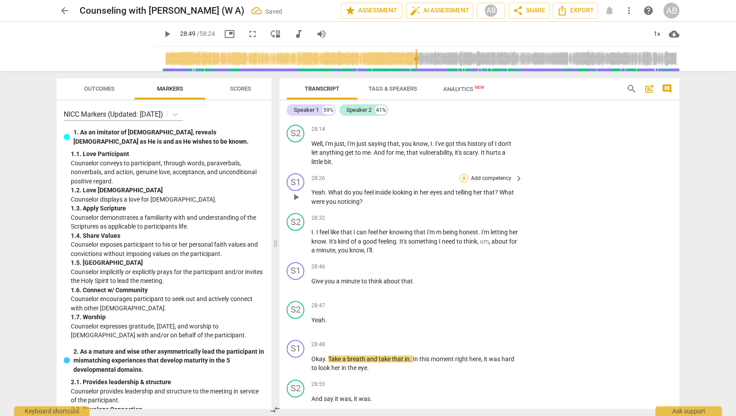
click at [466, 174] on div "+" at bounding box center [464, 178] width 9 height 9
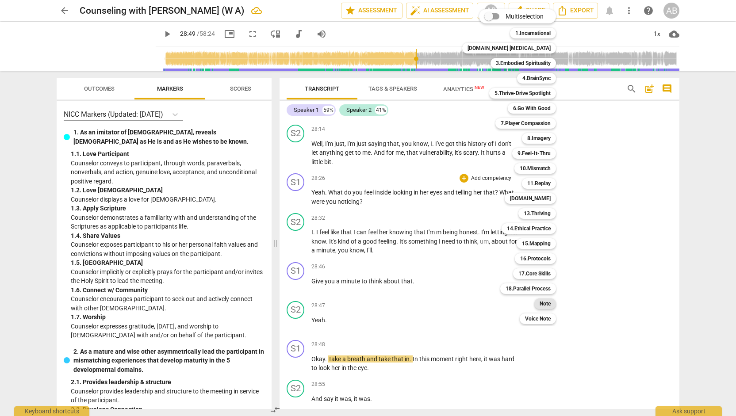
click at [540, 304] on b "Note" at bounding box center [545, 304] width 11 height 11
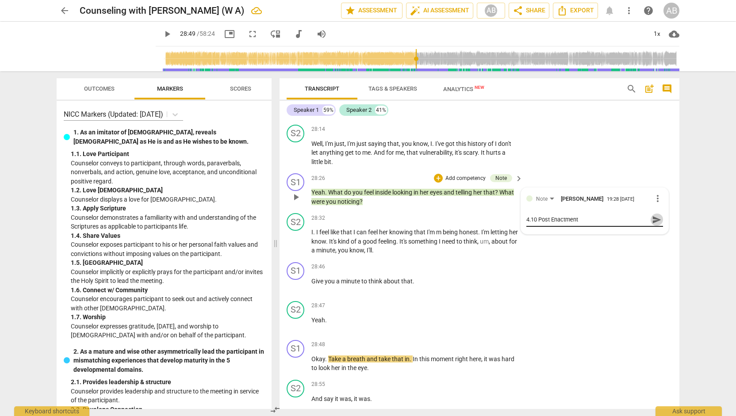
click at [652, 215] on span "send" at bounding box center [657, 220] width 10 height 10
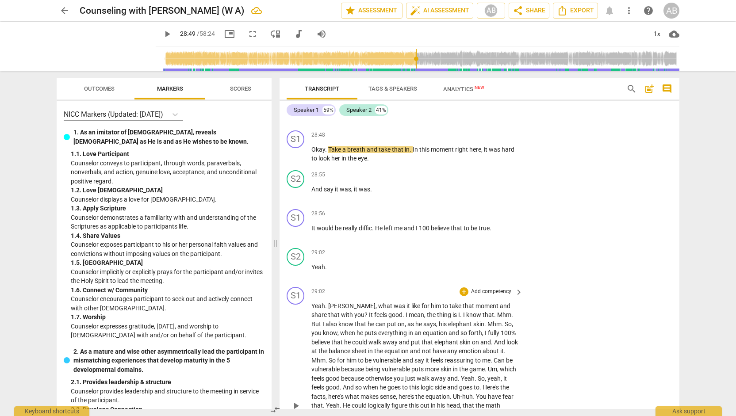
scroll to position [5692, 0]
click at [518, 287] on span "keyboard_arrow_right" at bounding box center [519, 292] width 11 height 11
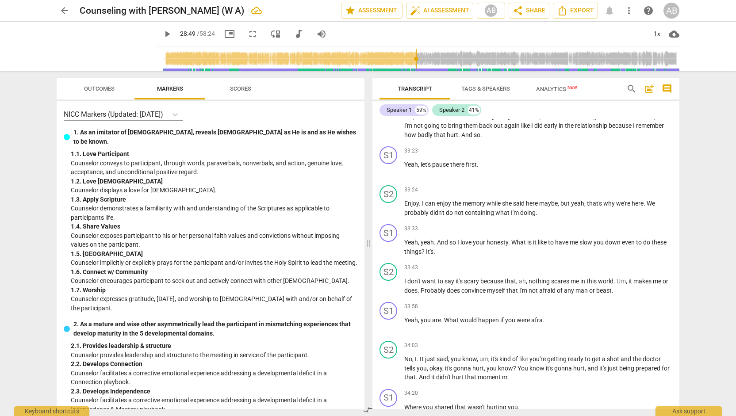
scroll to position [5073, 0]
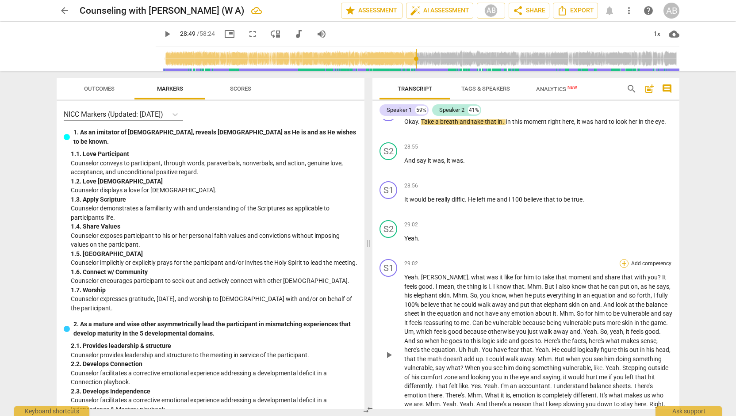
click at [623, 259] on div "+" at bounding box center [624, 263] width 9 height 9
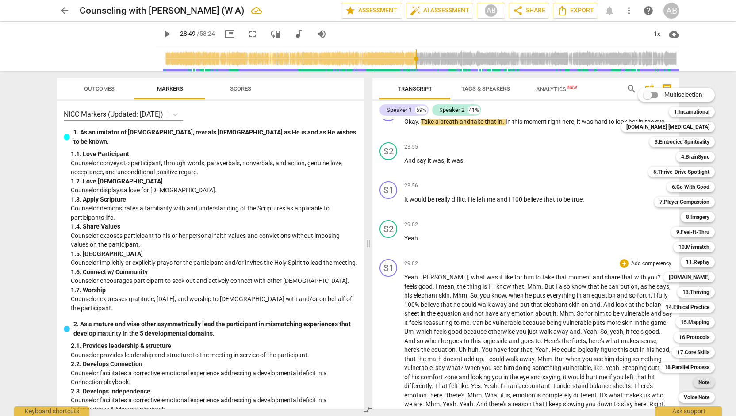
click at [699, 383] on b "Note" at bounding box center [704, 382] width 11 height 11
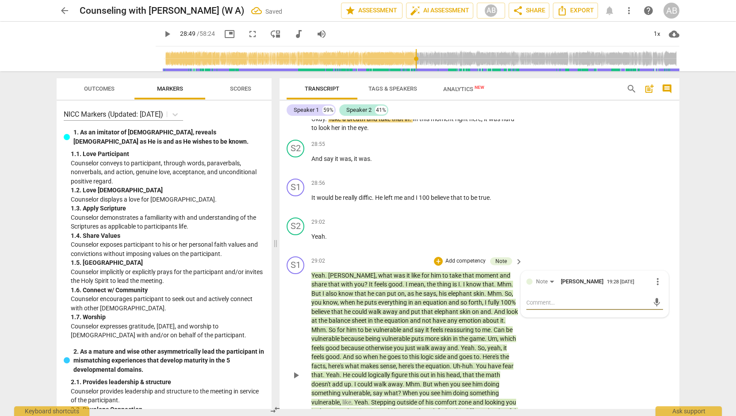
scroll to position [5778, 0]
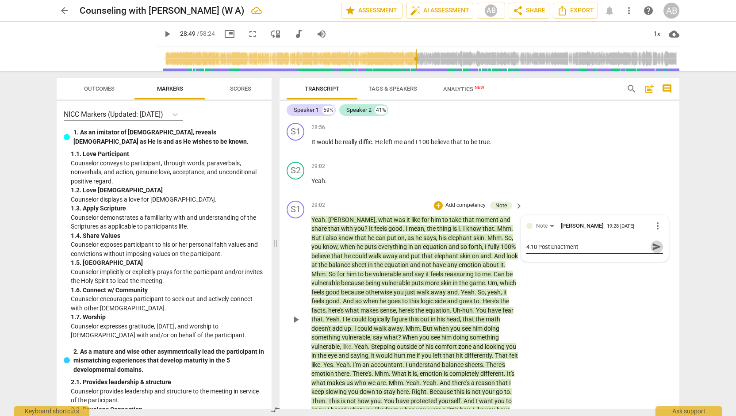
click at [655, 242] on span "send" at bounding box center [657, 247] width 10 height 10
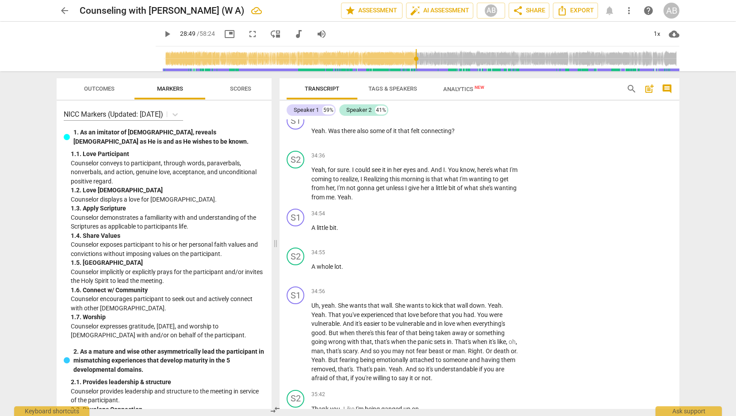
scroll to position [6864, 0]
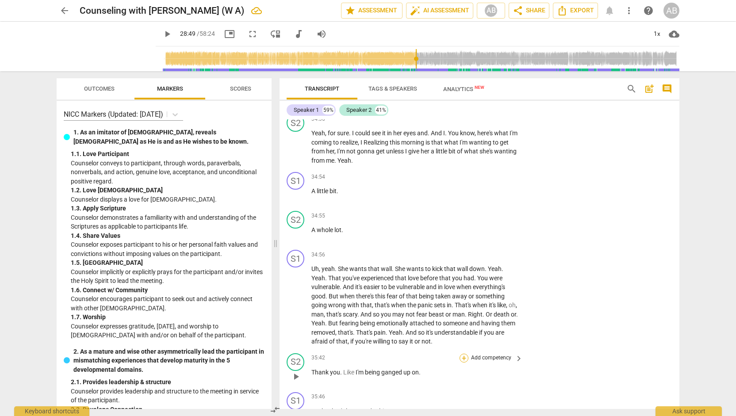
click at [462, 354] on div "+" at bounding box center [464, 358] width 9 height 9
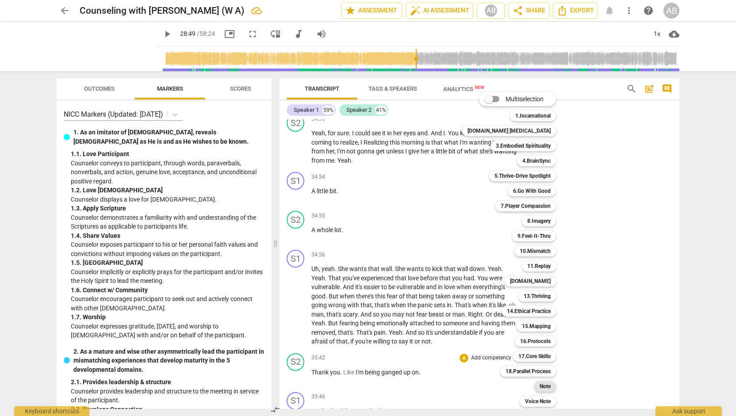
click at [540, 388] on b "Note" at bounding box center [545, 386] width 11 height 11
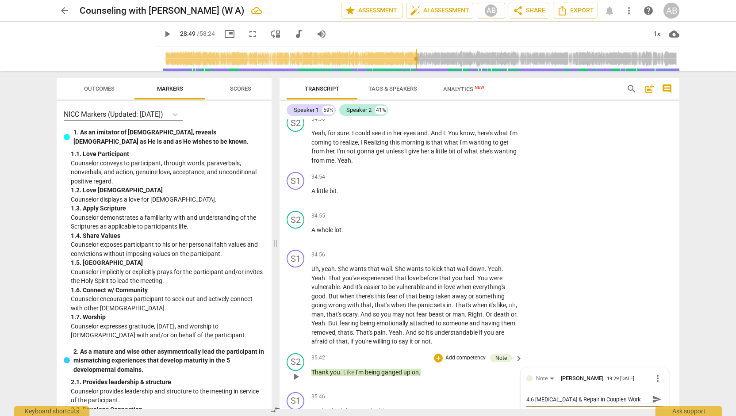
click at [653, 395] on span "send" at bounding box center [657, 400] width 10 height 10
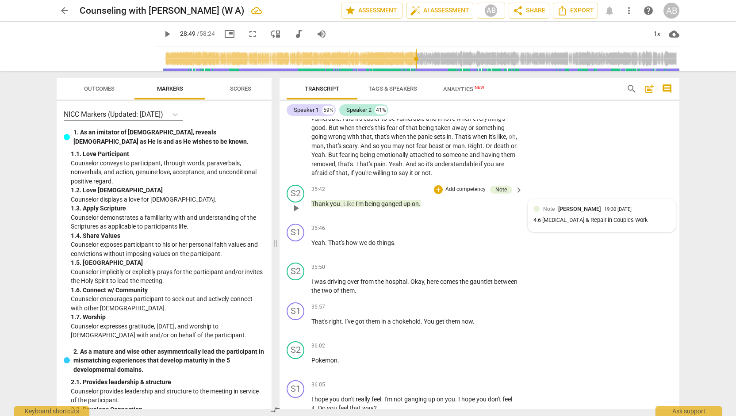
scroll to position [7036, 0]
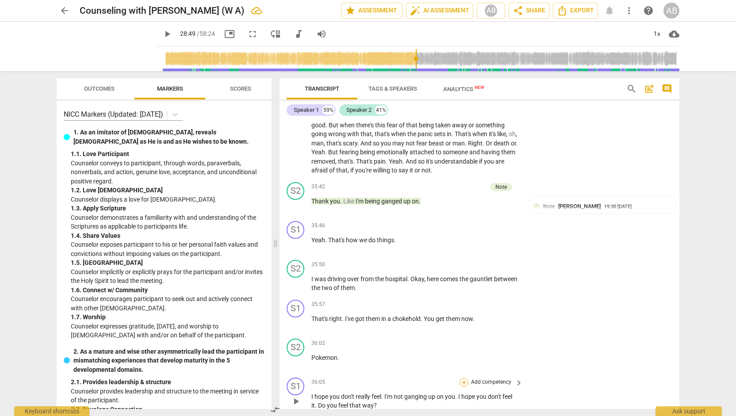
click at [461, 378] on div "+" at bounding box center [464, 382] width 9 height 9
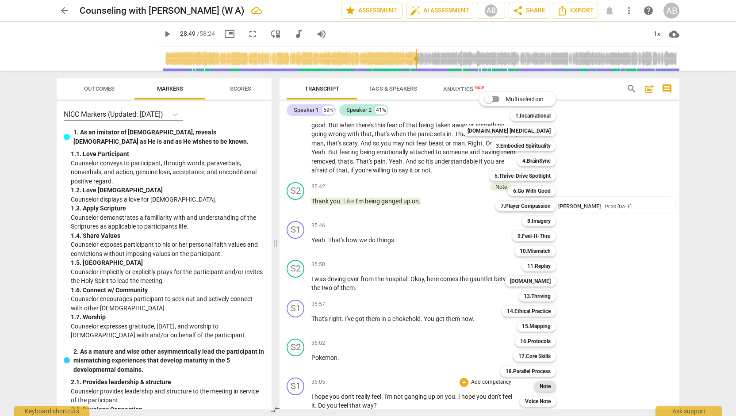
click at [540, 382] on b "Note" at bounding box center [545, 386] width 11 height 11
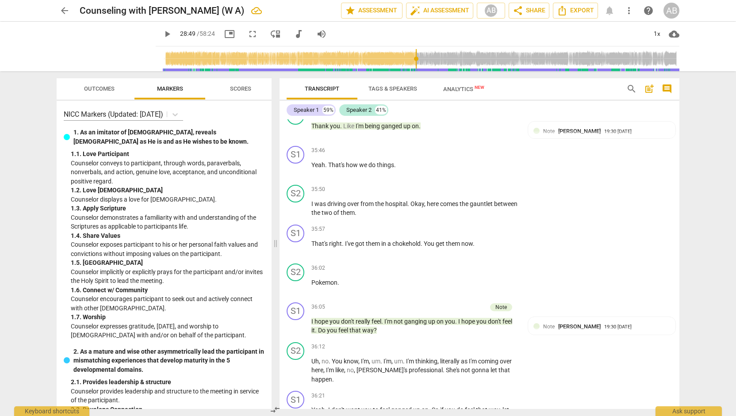
scroll to position [7124, 0]
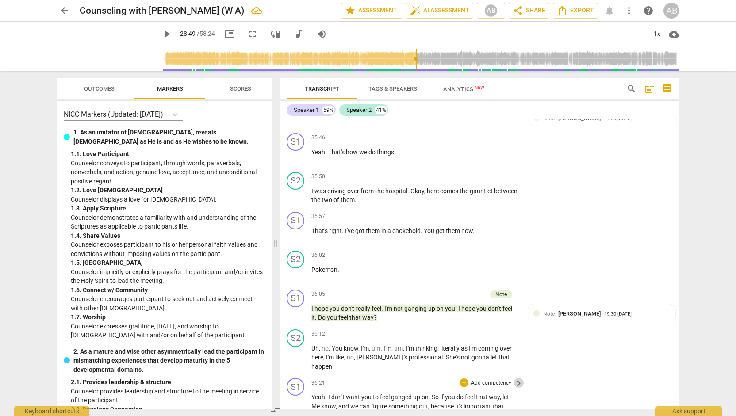
click at [516, 378] on span "keyboard_arrow_right" at bounding box center [519, 383] width 11 height 11
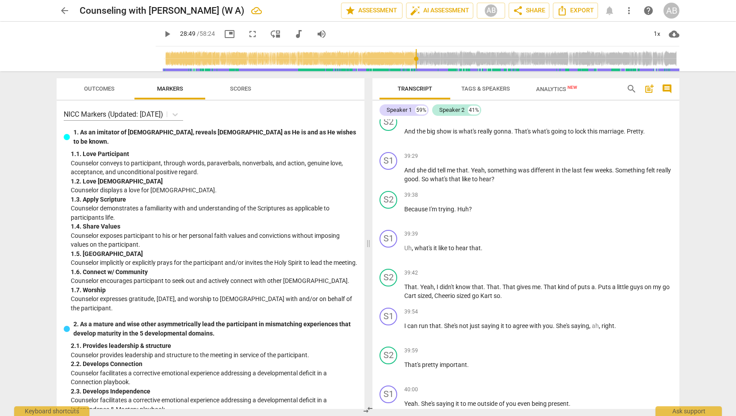
scroll to position [6350, 0]
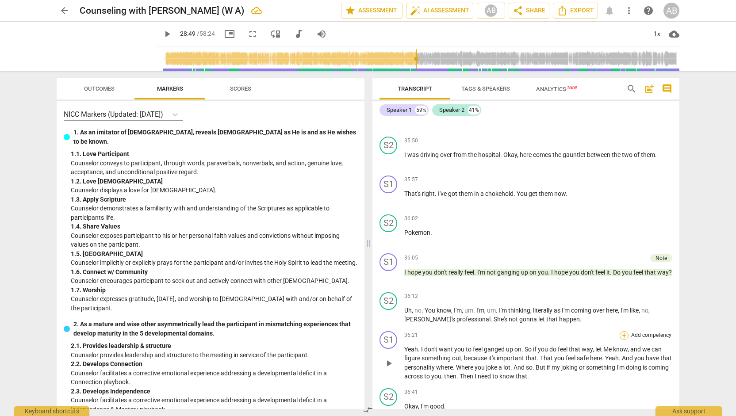
click at [624, 331] on div "+" at bounding box center [624, 335] width 9 height 9
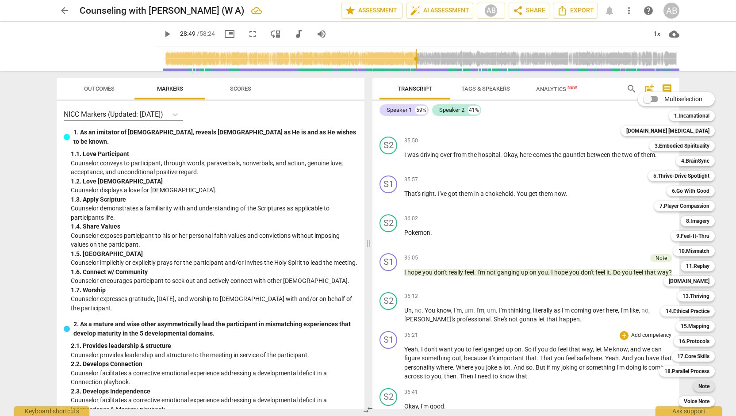
click at [699, 387] on b "Note" at bounding box center [704, 386] width 11 height 11
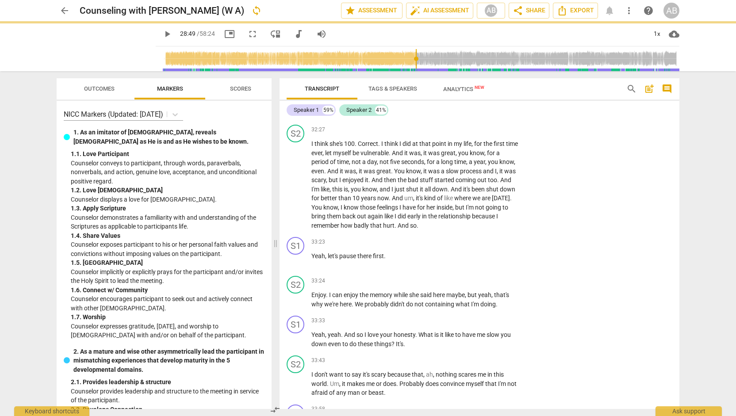
scroll to position [7124, 0]
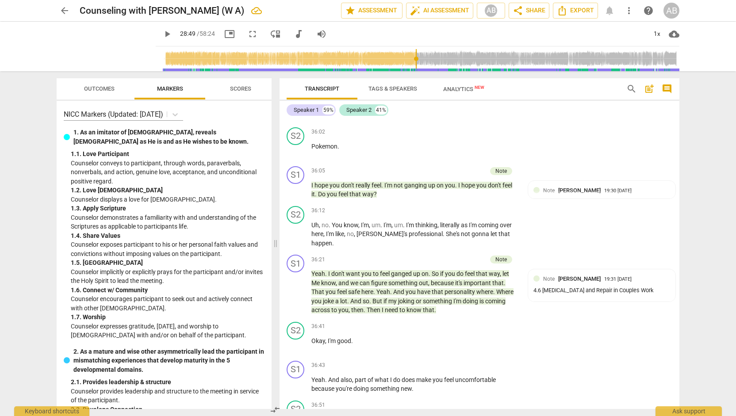
scroll to position [7260, 0]
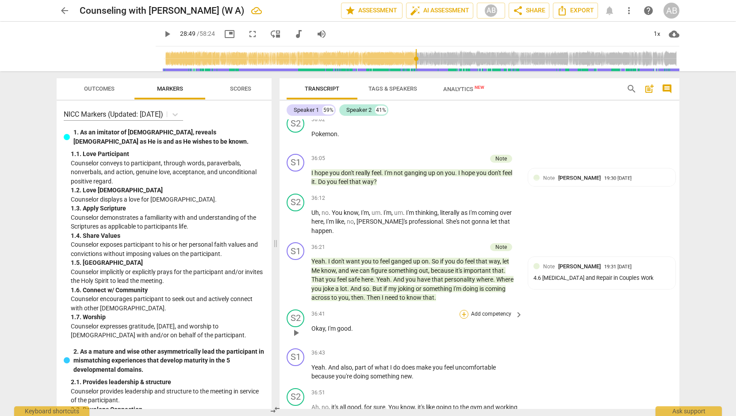
click at [462, 310] on div "+" at bounding box center [464, 314] width 9 height 9
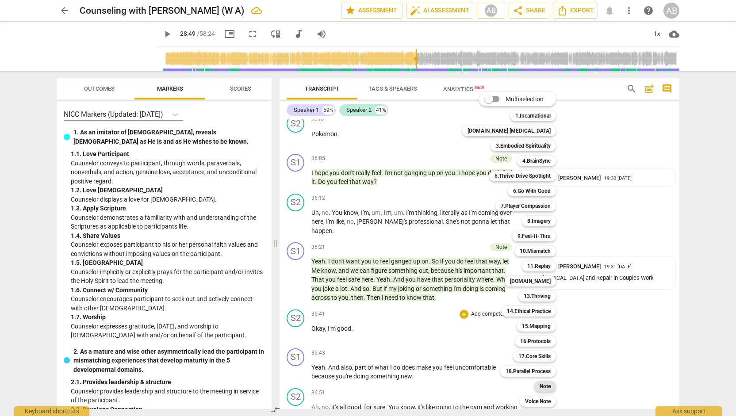
click at [540, 385] on b "Note" at bounding box center [545, 386] width 11 height 11
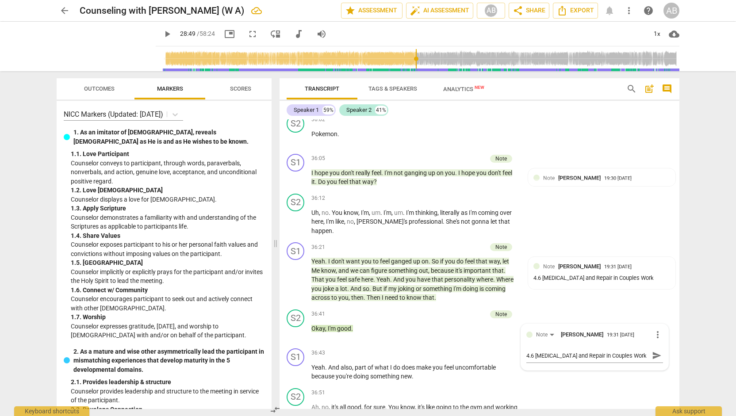
drag, startPoint x: 680, startPoint y: 295, endPoint x: 680, endPoint y: 289, distance: 5.8
click at [680, 289] on div "Transcript Tags & Speakers Analytics New search post_add comment Speaker 1 59% …" at bounding box center [481, 243] width 411 height 345
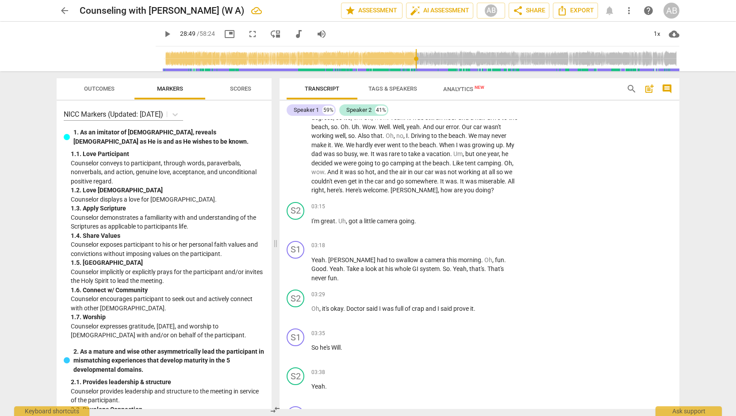
scroll to position [0, 0]
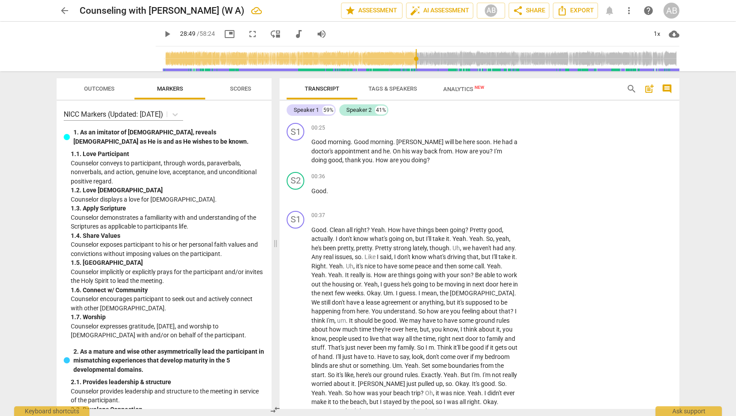
click at [732, 71] on div "arrow_back Counseling with [PERSON_NAME] (W A) edit star Assessment auto_fix_hi…" at bounding box center [368, 208] width 736 height 416
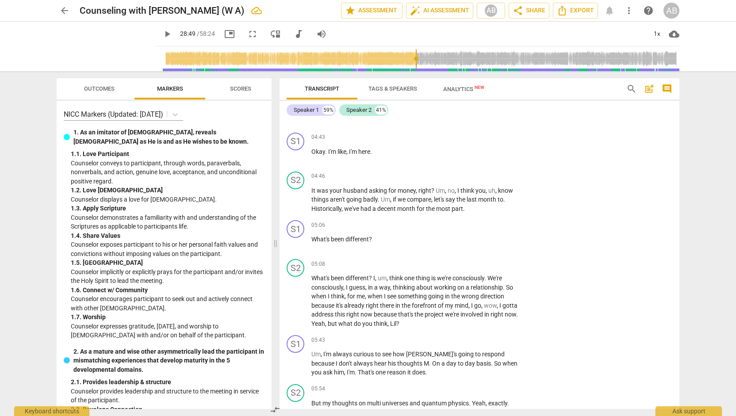
scroll to position [1086, 0]
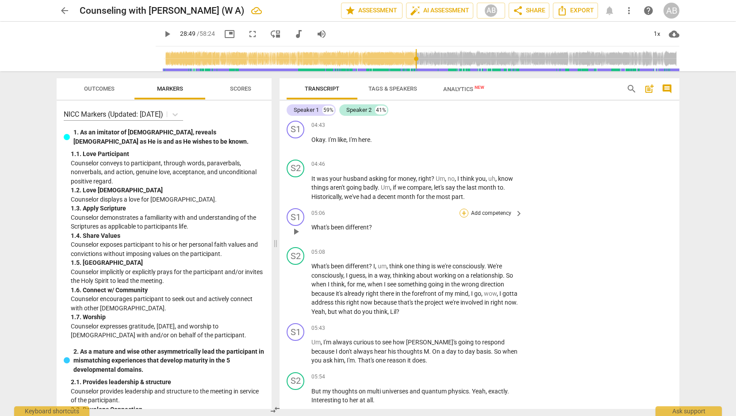
click at [462, 209] on div "+" at bounding box center [464, 213] width 9 height 9
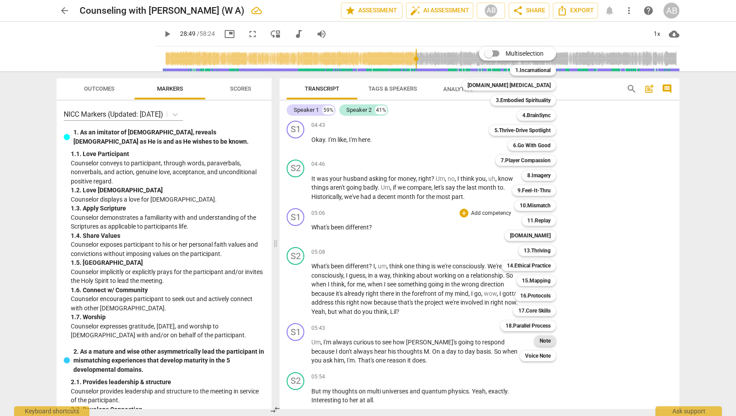
click at [540, 343] on b "Note" at bounding box center [545, 341] width 11 height 11
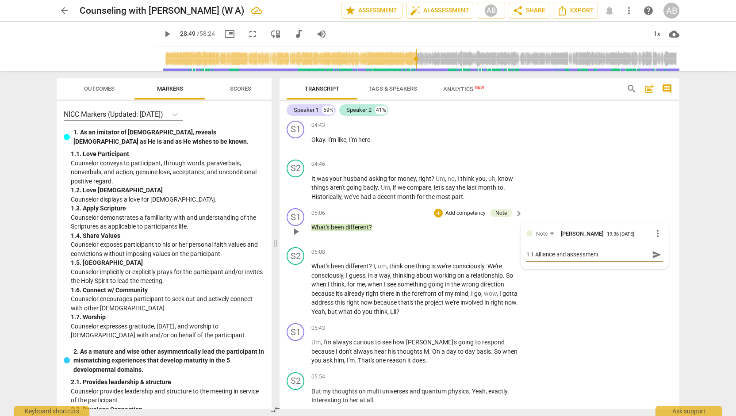
click at [642, 250] on textarea "1.1 Alliance and assessment" at bounding box center [588, 254] width 123 height 8
click at [644, 277] on div "S2 play_arrow pause 05:08 + Add competency keyboard_arrow_right What's been dif…" at bounding box center [480, 282] width 400 height 76
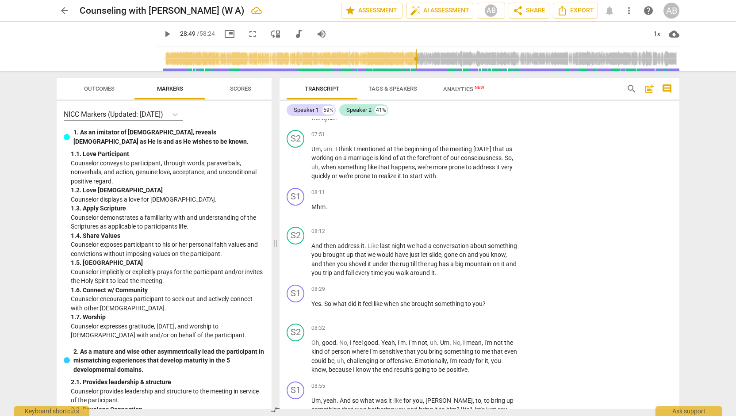
scroll to position [1690, 0]
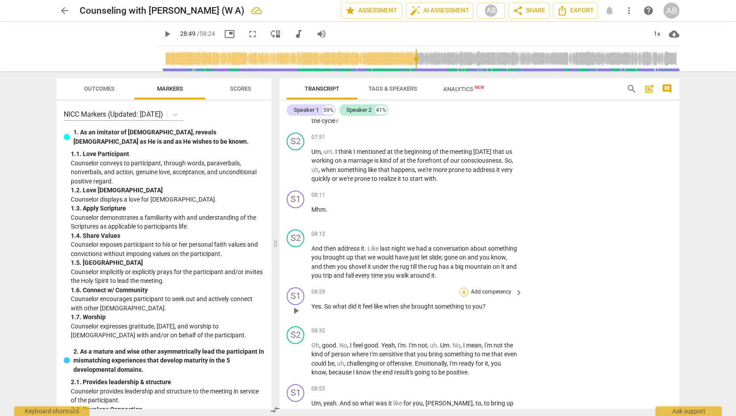
click at [464, 288] on div "+" at bounding box center [464, 292] width 9 height 9
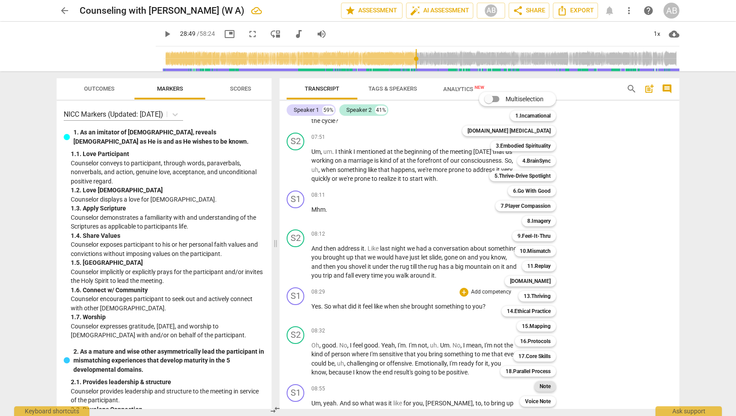
click at [540, 389] on b "Note" at bounding box center [545, 386] width 11 height 11
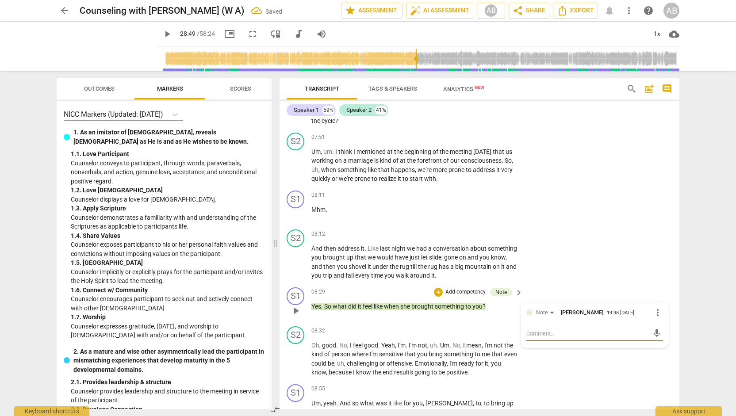
click at [543, 330] on textarea at bounding box center [588, 334] width 123 height 8
click at [652, 329] on span "send" at bounding box center [657, 334] width 10 height 10
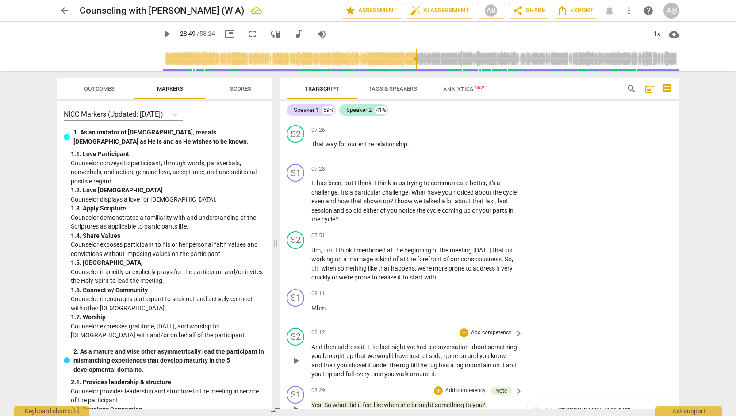
scroll to position [1591, 0]
click at [517, 165] on span "keyboard_arrow_right" at bounding box center [519, 170] width 11 height 11
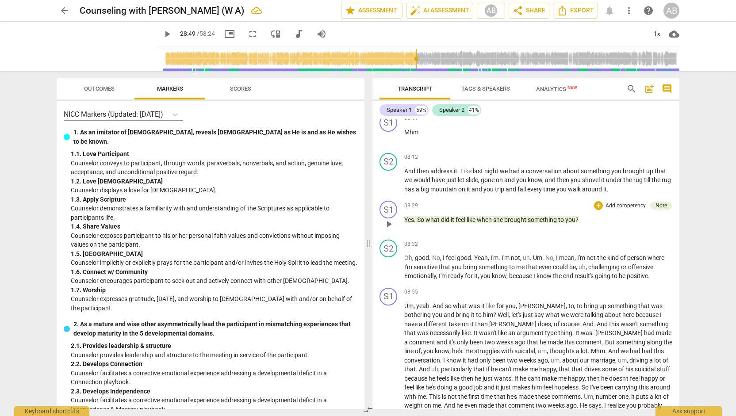
scroll to position [1444, 0]
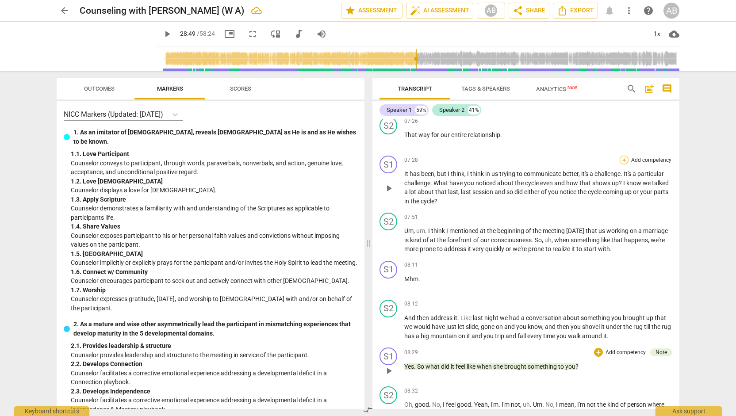
click at [623, 158] on div "+" at bounding box center [624, 160] width 9 height 9
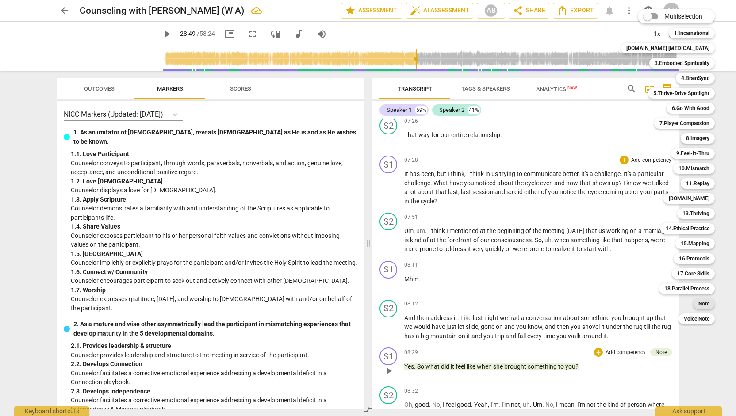
click at [699, 305] on b "Note" at bounding box center [704, 304] width 11 height 11
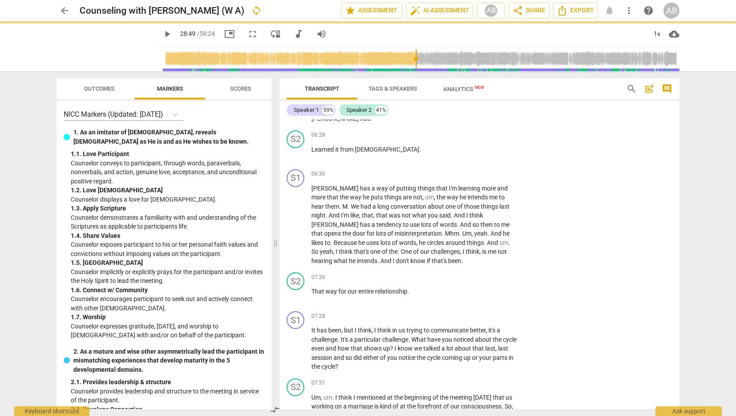
scroll to position [1591, 0]
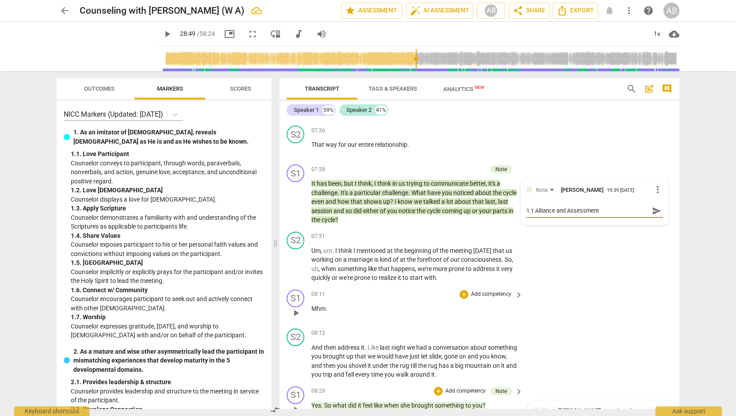
click at [613, 300] on div "S1 play_arrow pause 08:11 + Add competency keyboard_arrow_right Mhm ." at bounding box center [480, 305] width 400 height 39
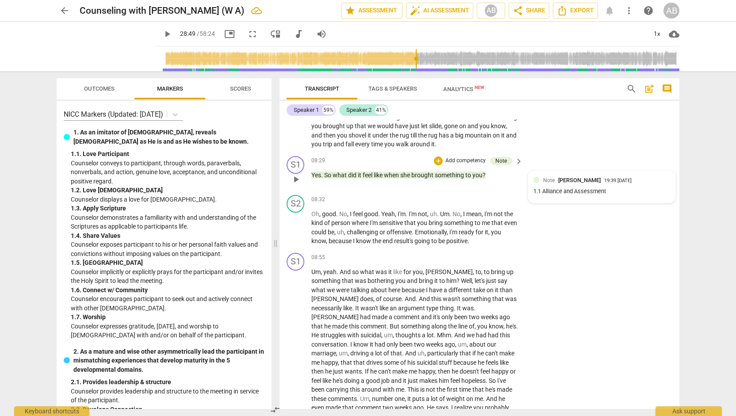
scroll to position [1822, 0]
click at [530, 8] on span "share Share" at bounding box center [529, 10] width 33 height 11
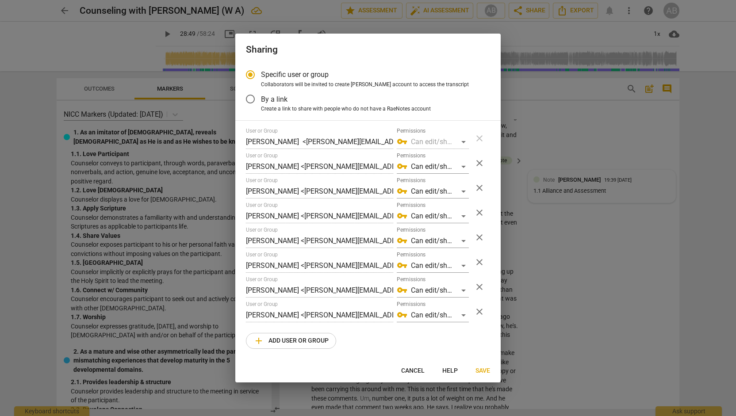
click at [247, 98] on input "By a link" at bounding box center [250, 99] width 21 height 21
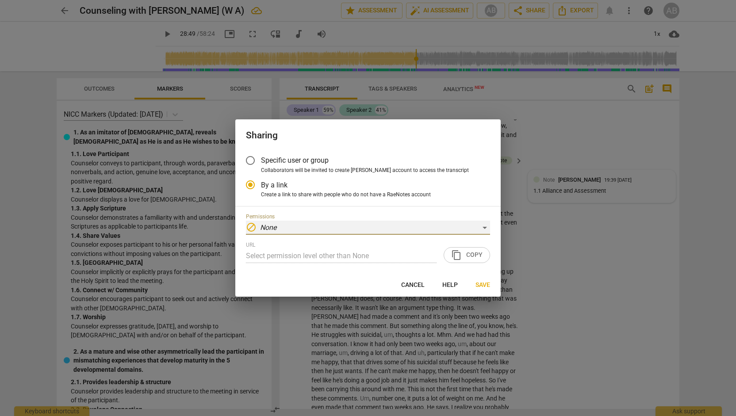
click at [293, 230] on div "block None" at bounding box center [368, 228] width 244 height 14
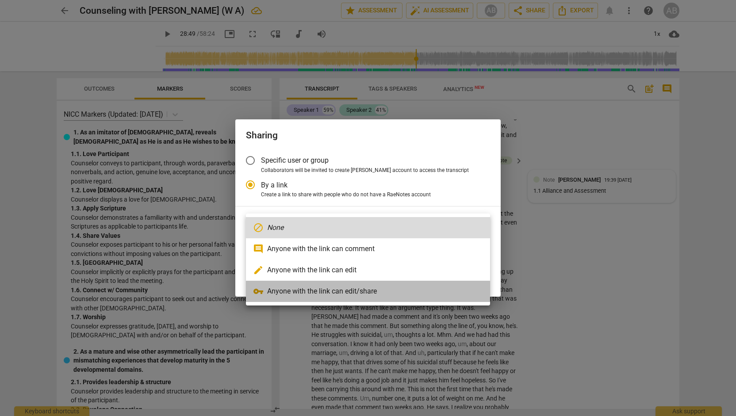
click at [307, 287] on li "vpn_key Anyone with the link can edit/share" at bounding box center [368, 291] width 244 height 21
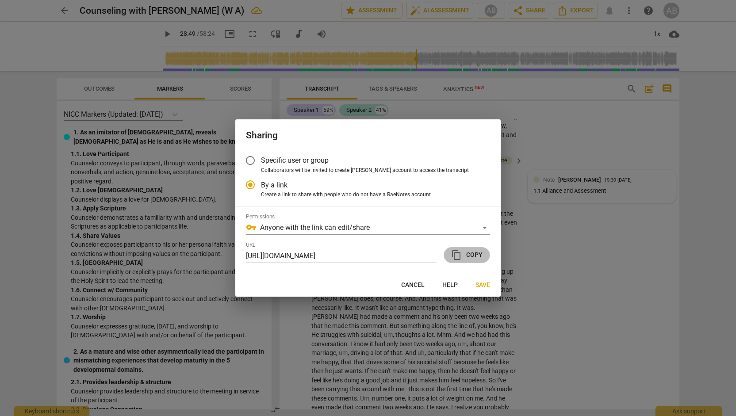
click at [474, 249] on button "content_copy Copy" at bounding box center [467, 255] width 46 height 16
click at [471, 259] on span "content_copy Copy" at bounding box center [466, 255] width 31 height 11
click at [483, 285] on span "Save" at bounding box center [483, 285] width 15 height 9
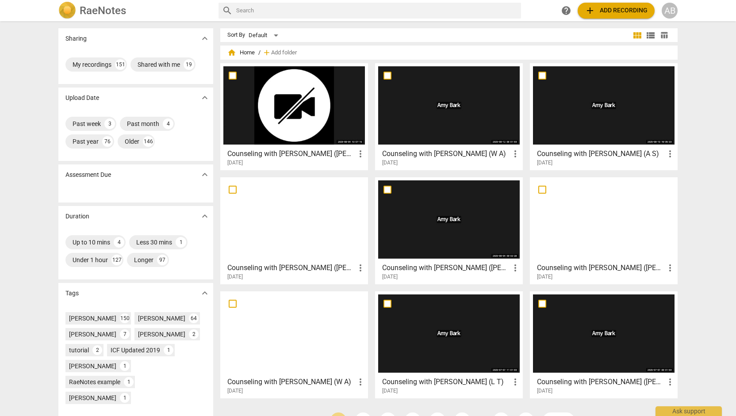
click at [300, 125] on div at bounding box center [294, 105] width 142 height 78
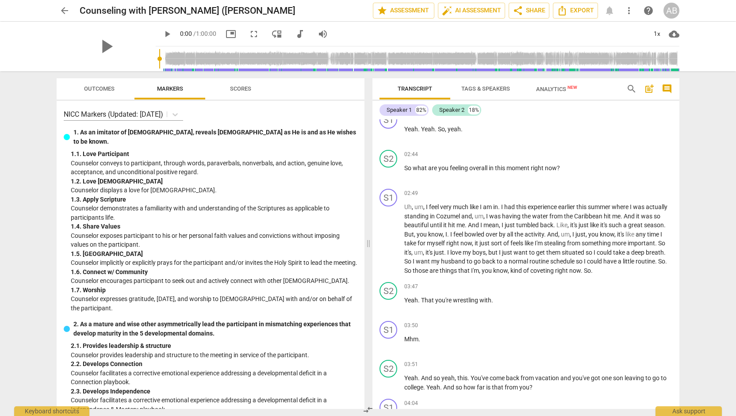
scroll to position [531, 0]
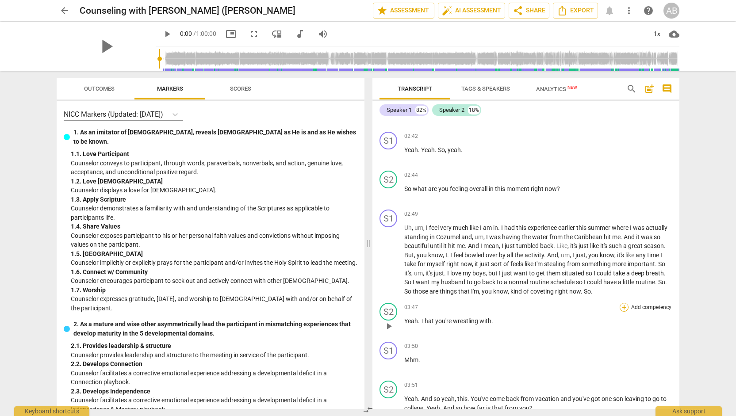
click at [620, 303] on div "+" at bounding box center [624, 307] width 9 height 9
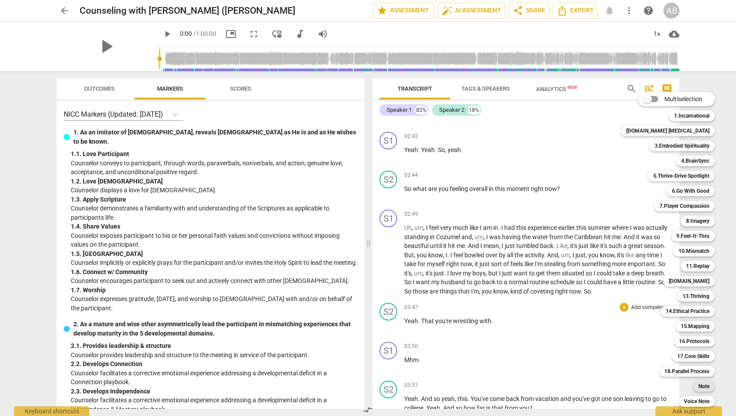
click at [699, 389] on b "Note" at bounding box center [704, 386] width 11 height 11
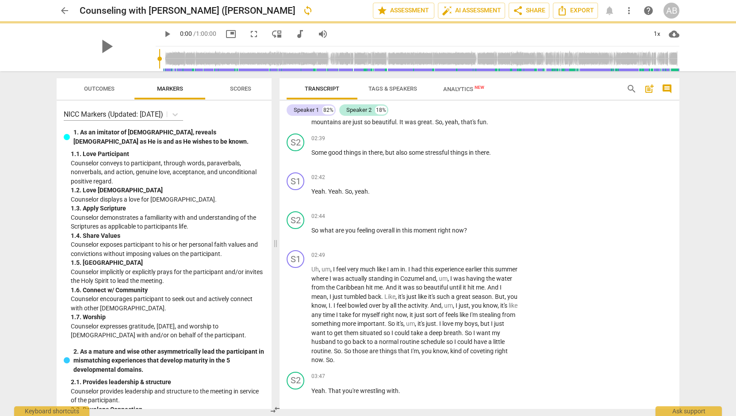
scroll to position [581, 0]
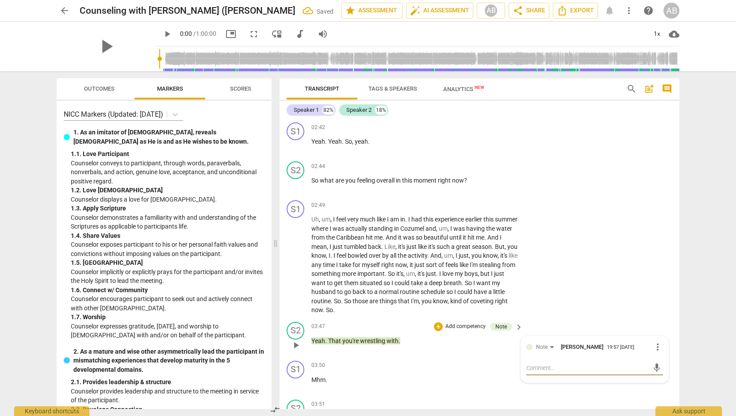
type textarea "T"
type textarea "Te"
type textarea "Tel"
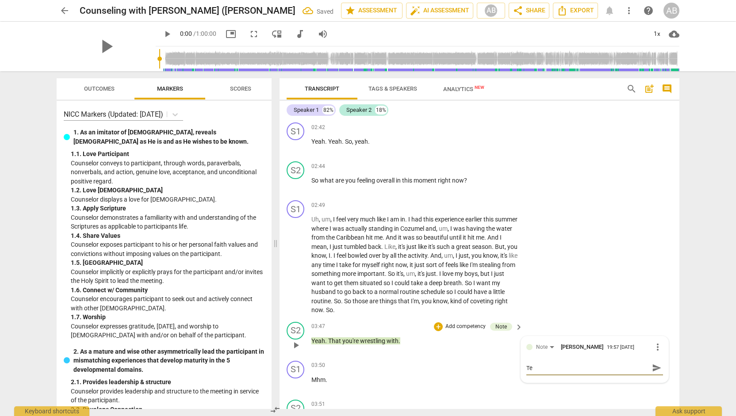
type textarea "Tel"
type textarea "Tell"
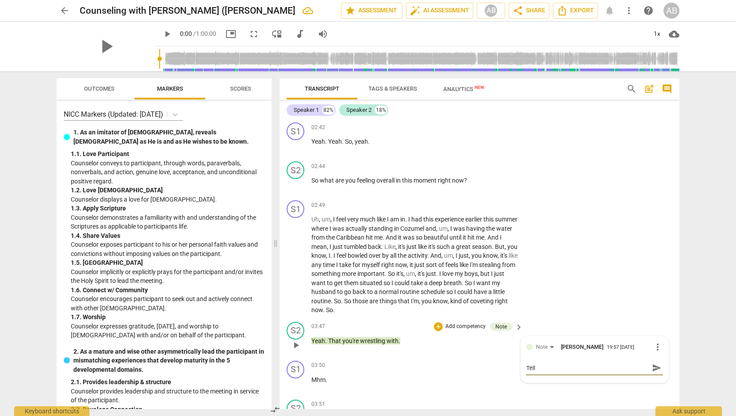
type textarea "Tell m"
type textarea "Tell me"
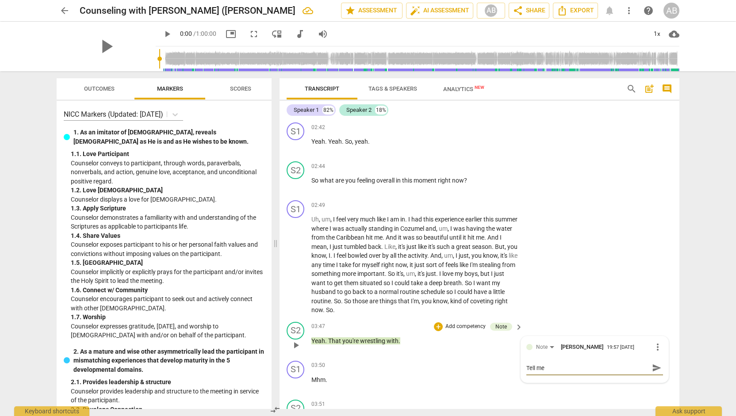
type textarea "Tell me"
type textarea "Tell me m"
type textarea "Tell me mo"
type textarea "Tell me mor"
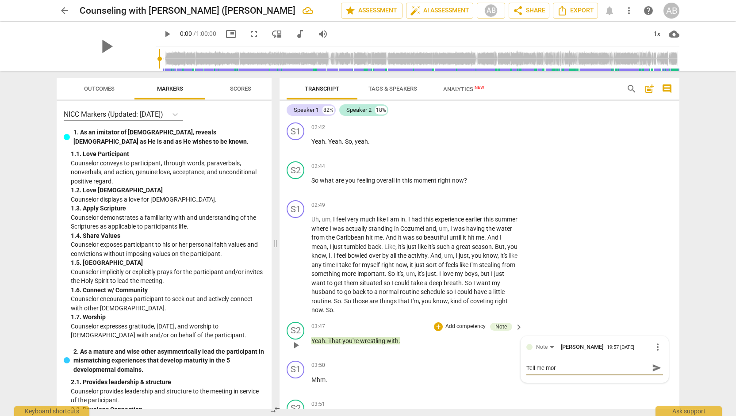
type textarea "Tell me more"
type textarea "Tell me more a"
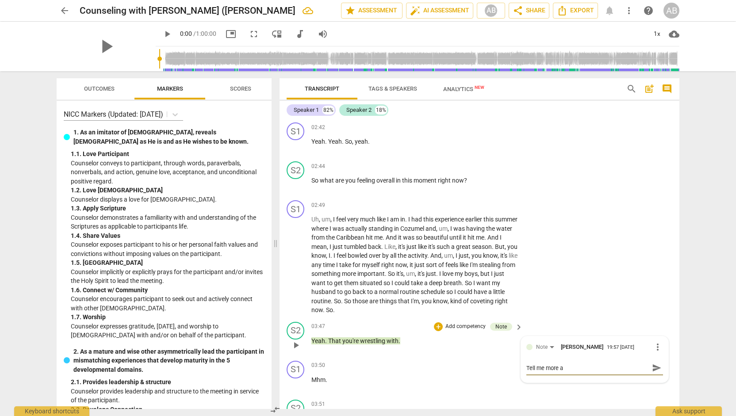
type textarea "Tell me more ab"
type textarea "Tell me more abo"
type textarea "Tell me more abou"
type textarea "Tell me more about"
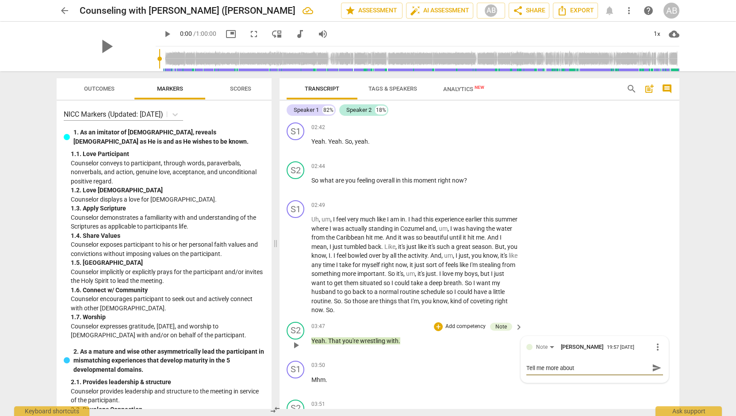
type textarea "Tell me more about"
type textarea "Tell me more about t"
type textarea "Tell me more about th"
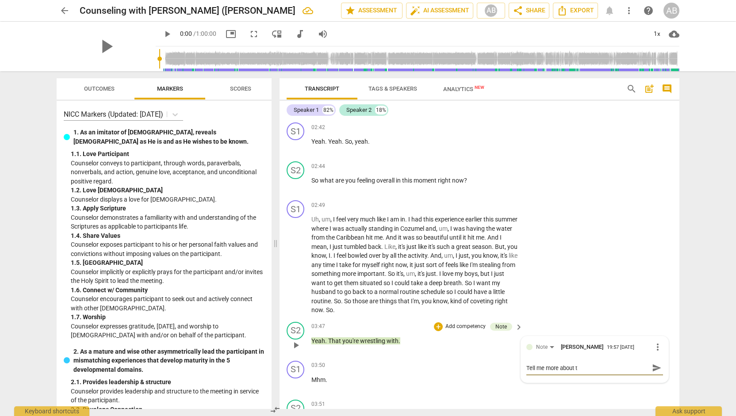
type textarea "Tell me more about th"
type textarea "Tell me more about tha"
type textarea "Tell me more about that"
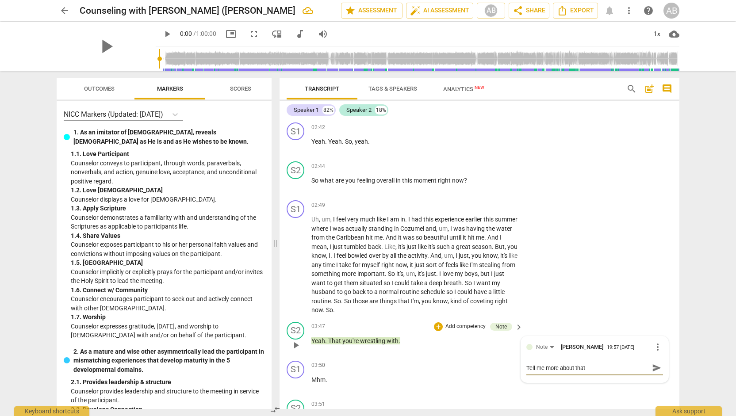
type textarea "Tell me more about that"
type textarea "Tell me more about that f"
type textarea "Tell me more about that fe"
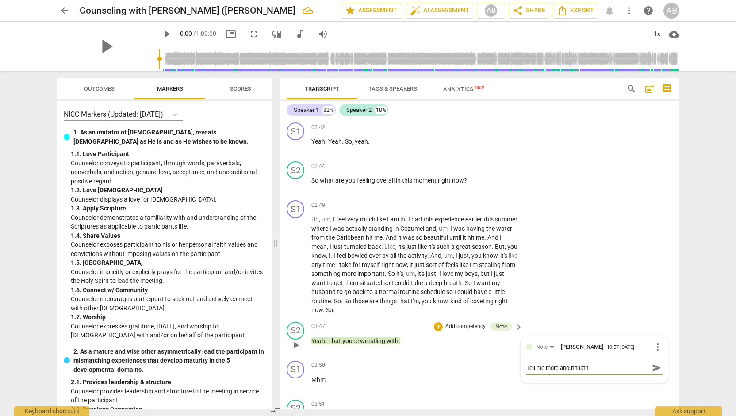
type textarea "Tell me more about that fe"
type textarea "Tell me more about that fee"
type textarea "Tell me more about that feel"
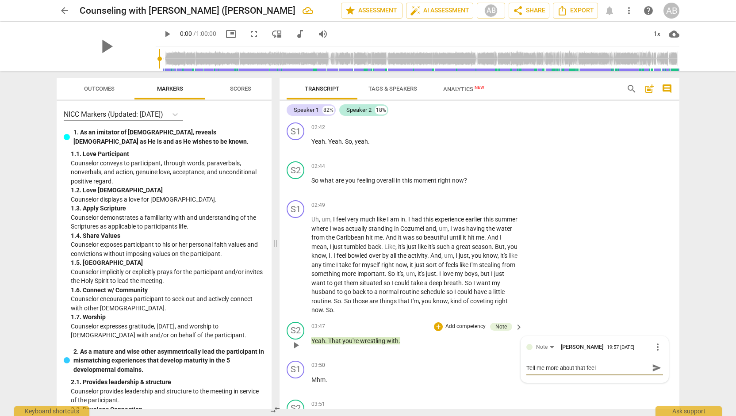
type textarea "Tell me more about that feeli"
type textarea "Tell me more about that feelin"
type textarea "Tell me more about that feeling"
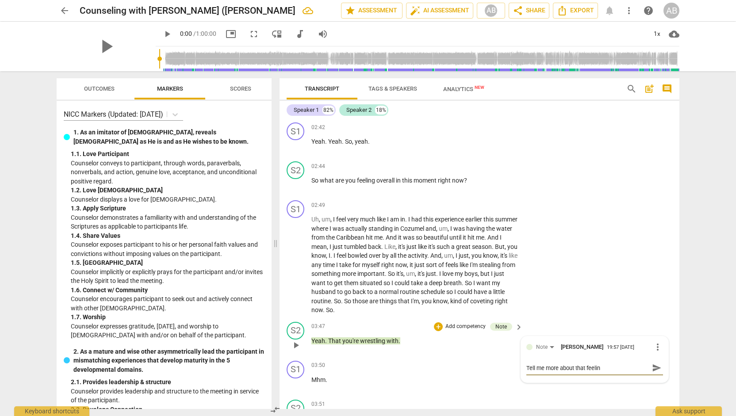
type textarea "Tell me more about that feeling"
type textarea "Tell me more about that feeling t"
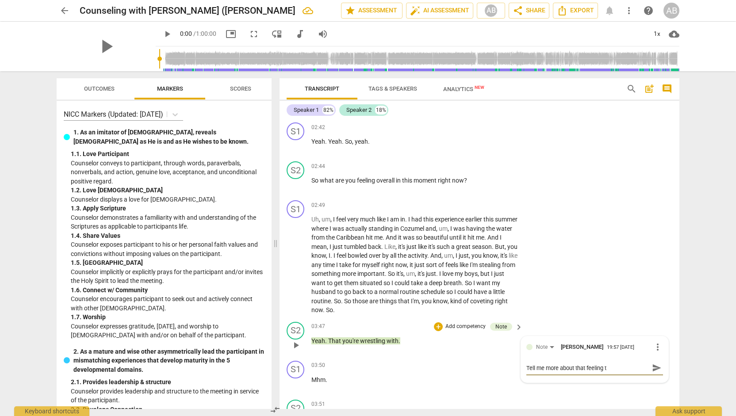
type textarea "Tell me more about that feeling th"
type textarea "Tell me more about that feeling tha"
type textarea "Tell me more about that feeling that"
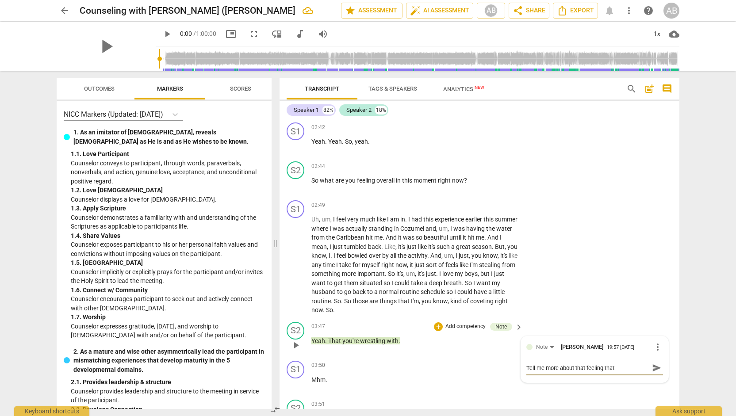
type textarea "Tell me more about that feeling that"
type textarea "Tell me more about that feeling that y"
type textarea "Tell me more about that feeling that yo"
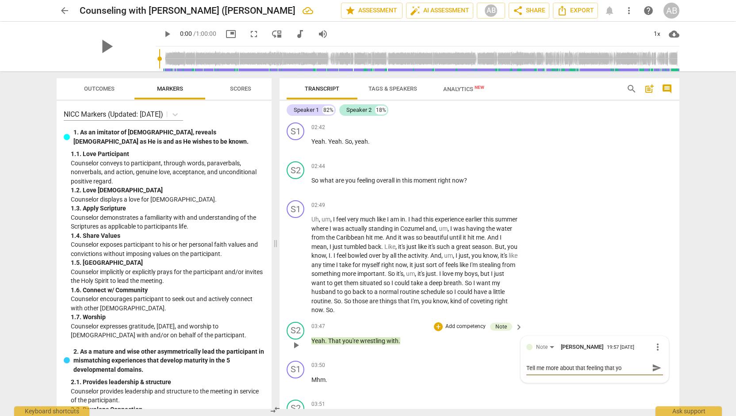
type textarea "Tell me more about that feeling that you"
type textarea "Tell me more about that feeling that you h"
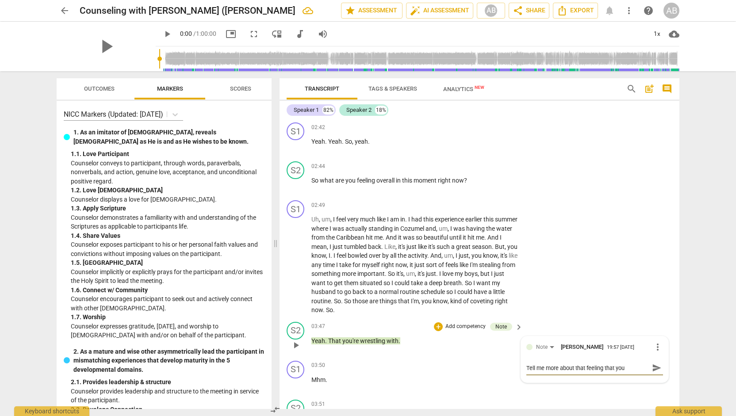
type textarea "Tell me more about that feeling that you h"
type textarea "Tell me more about that feeling that you ha"
type textarea "Tell me more about that feeling that you hav"
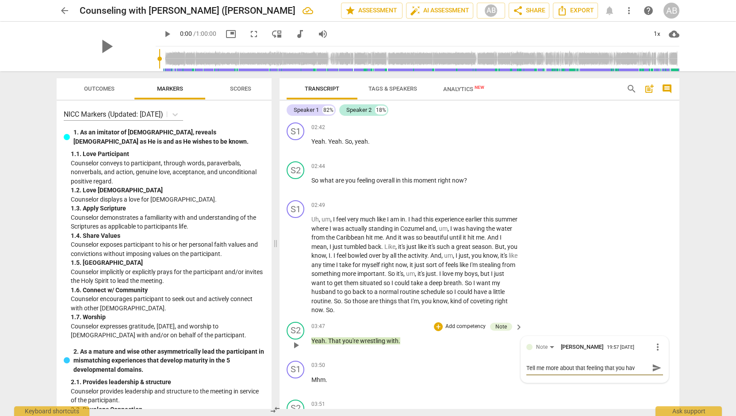
type textarea "Tell me more about that feeling that you have"
type textarea "Tell me more about that feeling that you have o"
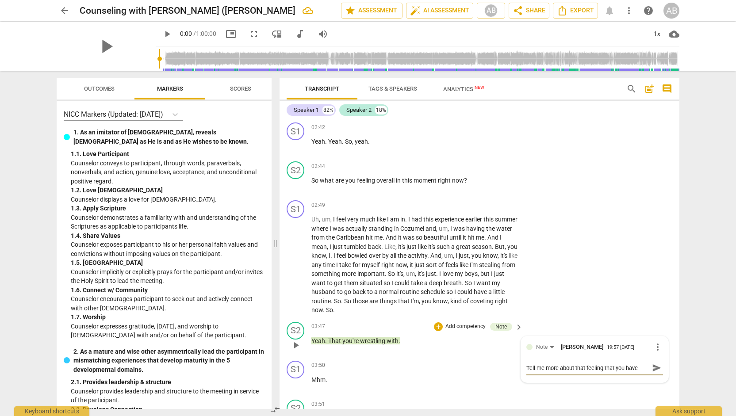
type textarea "Tell me more about that feeling that you have o"
type textarea "Tell me more about that feeling that you have or"
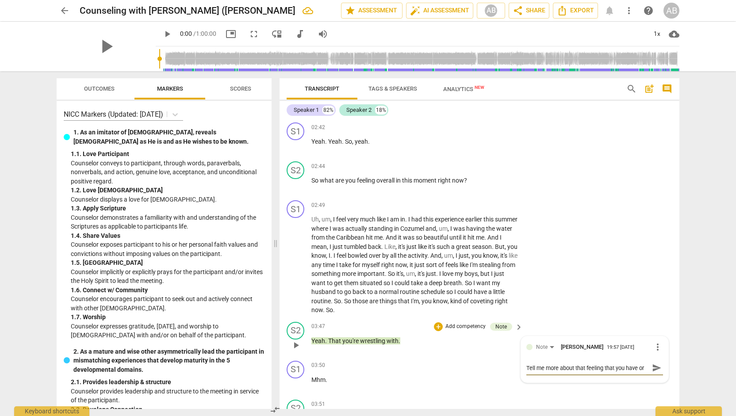
type textarea "Tell me more about that feeling that you have or"
type textarea "Tell me more about that feeling that you have o"
type textarea "Tell me more about that feeling that you have of"
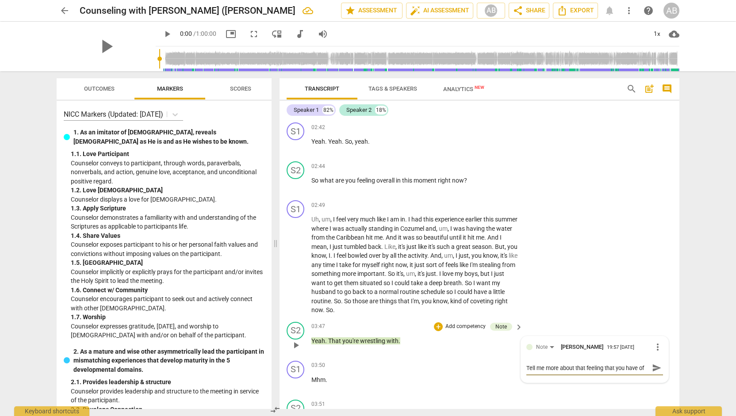
type textarea "Tell me more about that feeling that you have of b"
type textarea "Tell me more about that feeling that you have of be"
type textarea "Tell me more about that feeling that you have of bei"
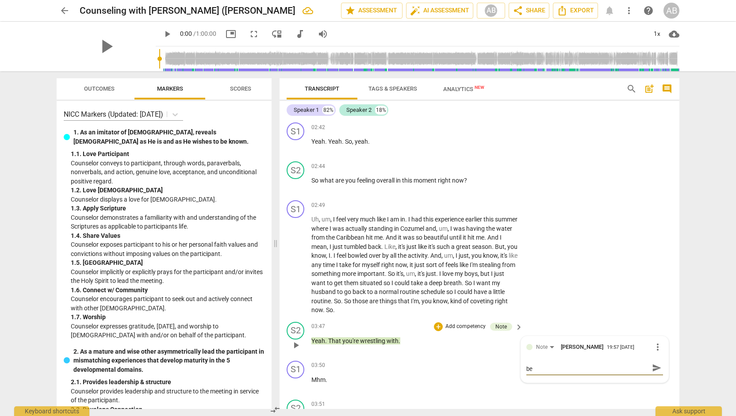
type textarea "Tell me more about that feeling that you have of bei"
type textarea "Tell me more about that feeling that you have of bein"
type textarea "Tell me more about that feeling that you have of being"
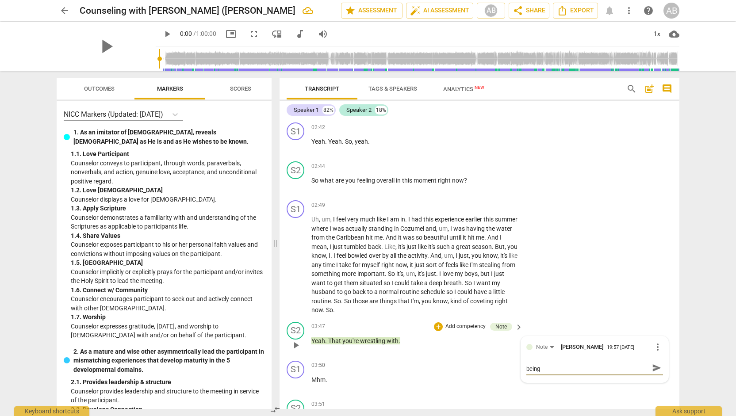
type textarea "Tell me more about that feeling that you have of being b"
type textarea "Tell me more about that feeling that you have of being bo"
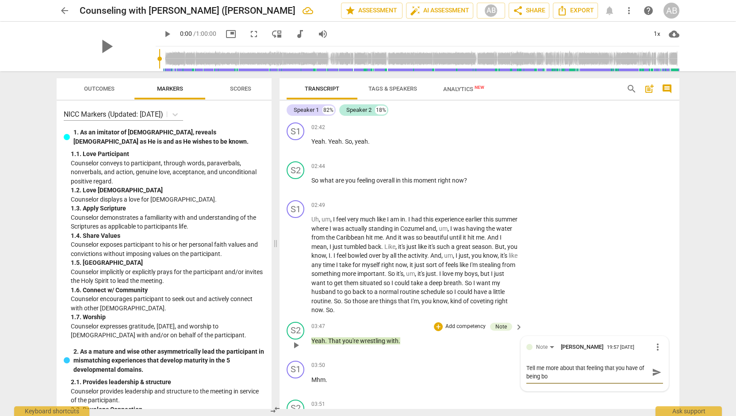
type textarea "Tell me more about that feeling that you have of being bow"
type textarea "Tell me more about that feeling that you have of being bowl"
type textarea "Tell me more about that feeling that you have of being bowle"
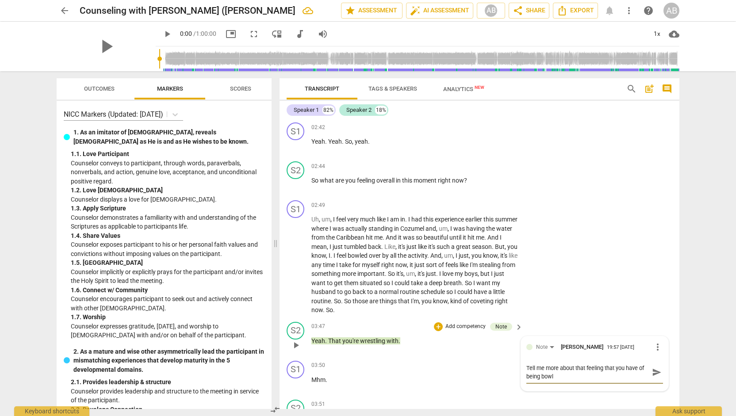
type textarea "Tell me more about that feeling that you have of being bowle"
type textarea "Tell me more about that feeling that you have of being bowled"
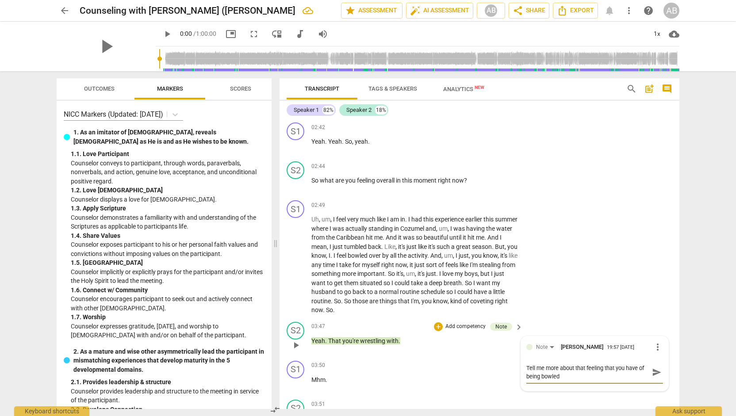
type textarea "Tell me more about that feeling that you have of being bowled o"
type textarea "Tell me more about that feeling that you have of being bowled ov"
type textarea "Tell me more about that feeling that you have of being bowled ove"
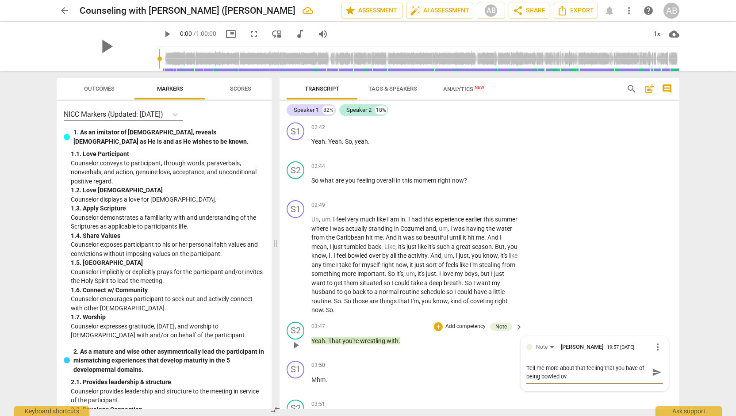
type textarea "Tell me more about that feeling that you have of being bowled ove"
type textarea "Tell me more about that feeling that you have of being bowled over"
type textarea "Tell me more about that feeling that you have of being bowled over."
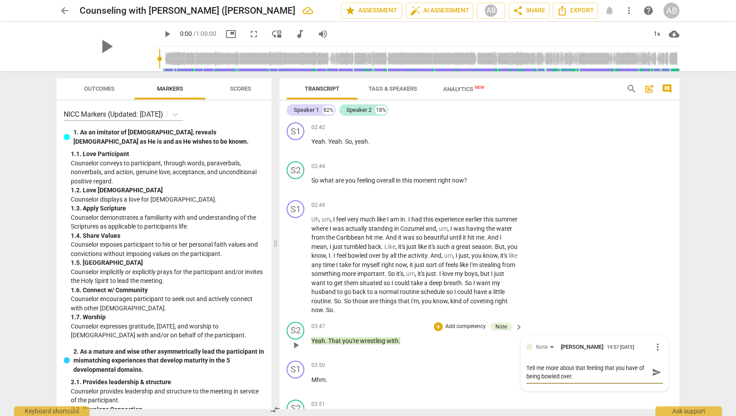
type textarea "Tell me more about that feeling that you have of being bowled over."
click at [655, 374] on span "send" at bounding box center [657, 373] width 10 height 10
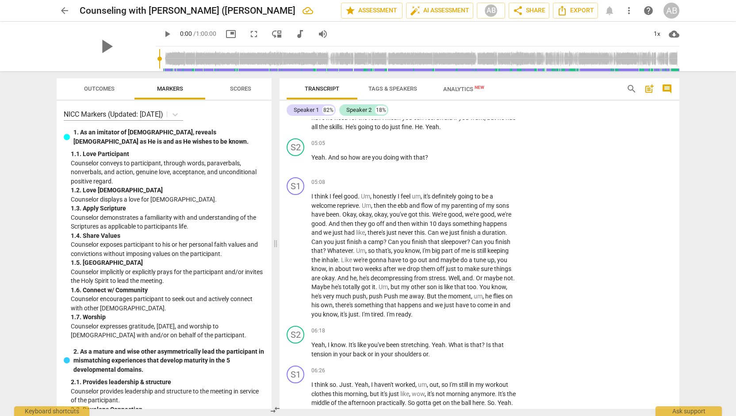
scroll to position [1093, 0]
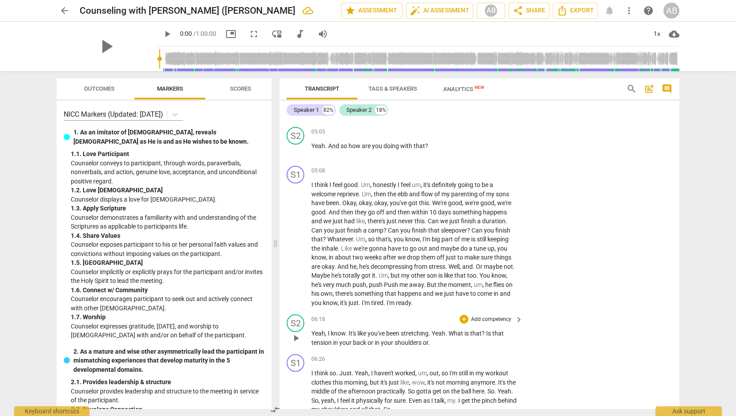
click at [295, 340] on span "play_arrow" at bounding box center [296, 338] width 11 height 11
click at [201, 63] on input "range" at bounding box center [419, 59] width 520 height 28
click at [226, 31] on span "picture_in_picture" at bounding box center [231, 34] width 11 height 11
click at [464, 171] on div "+" at bounding box center [464, 170] width 9 height 9
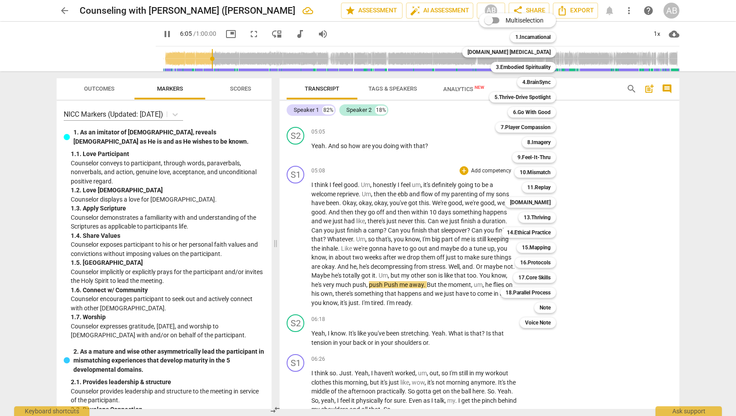
click at [481, 325] on div "Multiselection m 1.Incarnational 1 [DOMAIN_NAME] [MEDICAL_DATA] 2 3.Embodied Sp…" at bounding box center [516, 171] width 114 height 320
click at [489, 338] on div at bounding box center [368, 208] width 736 height 416
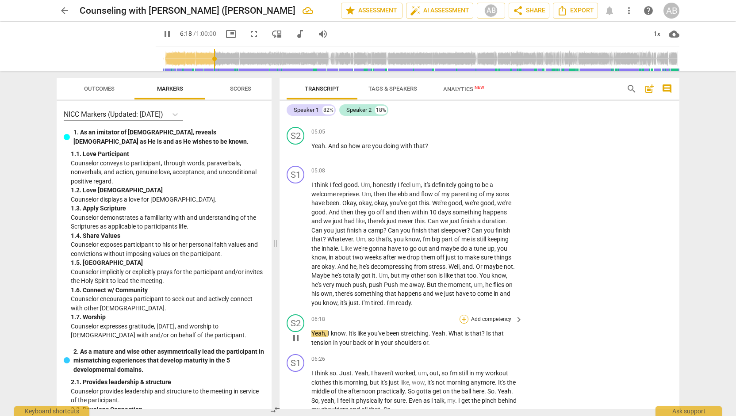
click at [463, 320] on div "+" at bounding box center [464, 319] width 9 height 9
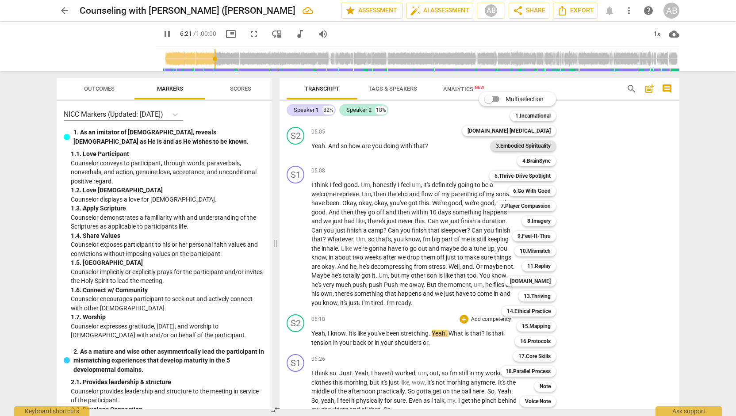
click at [520, 151] on b "3.Embodied Spirituality" at bounding box center [523, 146] width 55 height 11
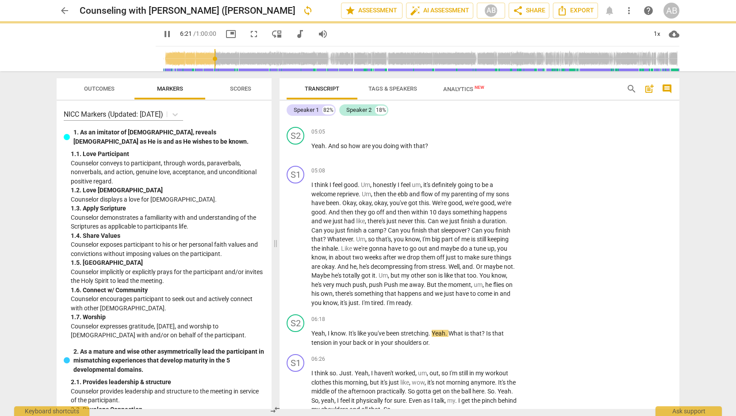
type input "382"
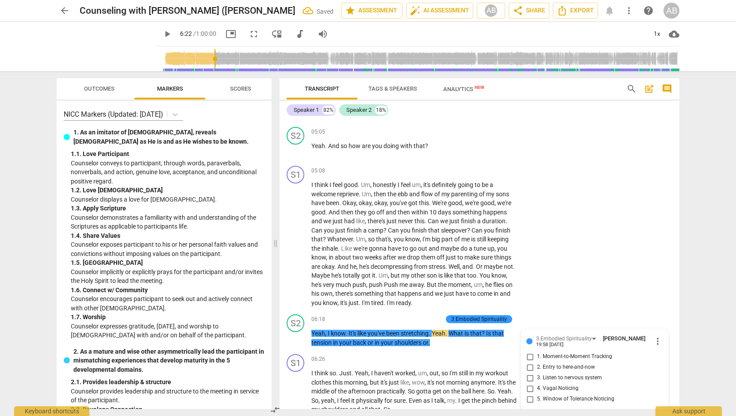
scroll to position [1248, 0]
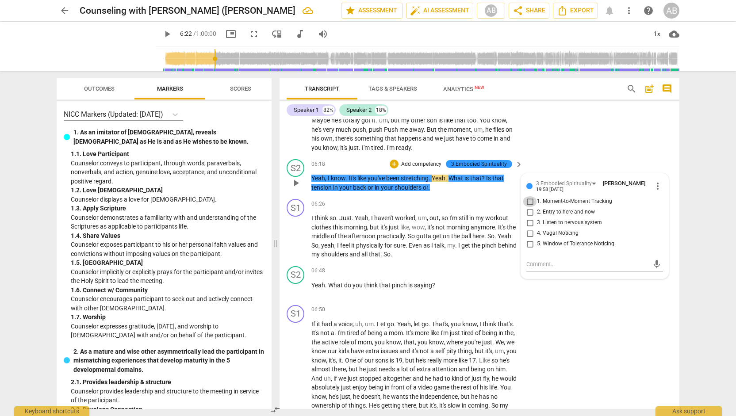
click at [527, 202] on input "1. Moment-to-Moment Tracking" at bounding box center [530, 201] width 14 height 11
checkbox input "true"
click at [524, 297] on div "S2 play_arrow pause 06:48 + Add competency keyboard_arrow_right Yeah . What do …" at bounding box center [480, 282] width 400 height 39
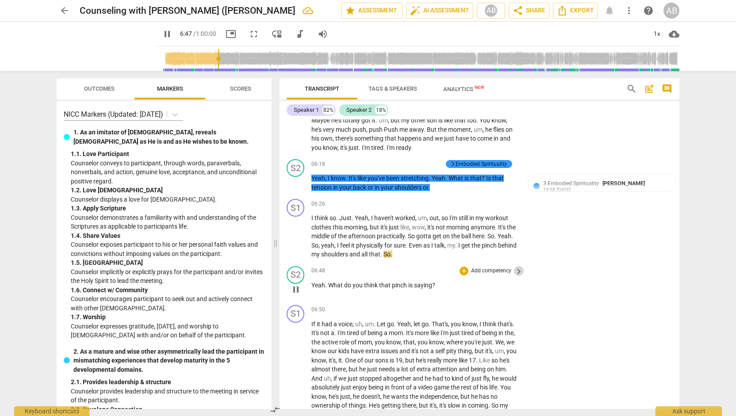
click at [517, 273] on span "keyboard_arrow_right" at bounding box center [519, 271] width 11 height 11
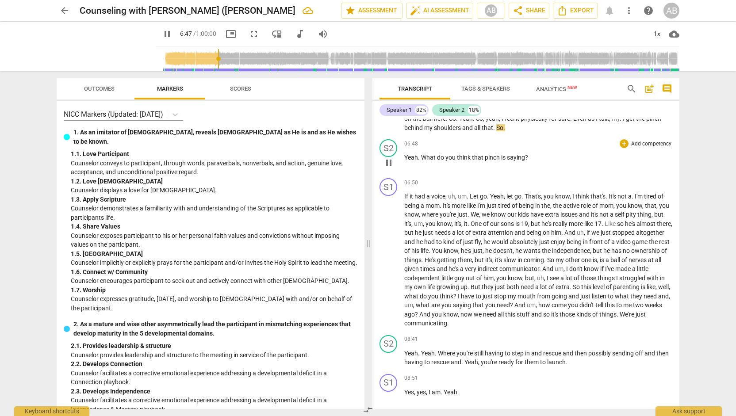
scroll to position [1151, 0]
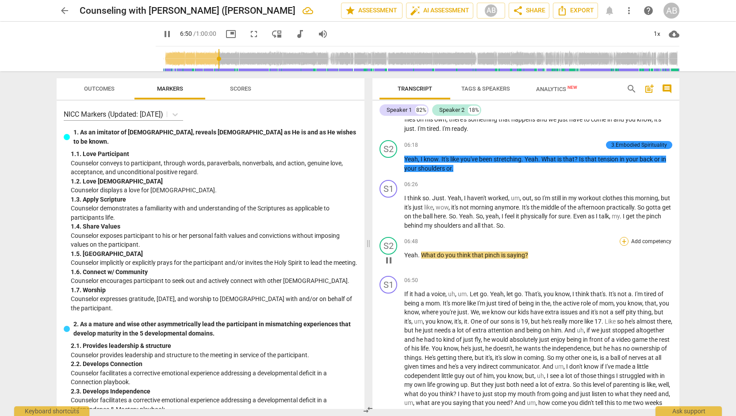
click at [623, 237] on div "+" at bounding box center [624, 241] width 9 height 9
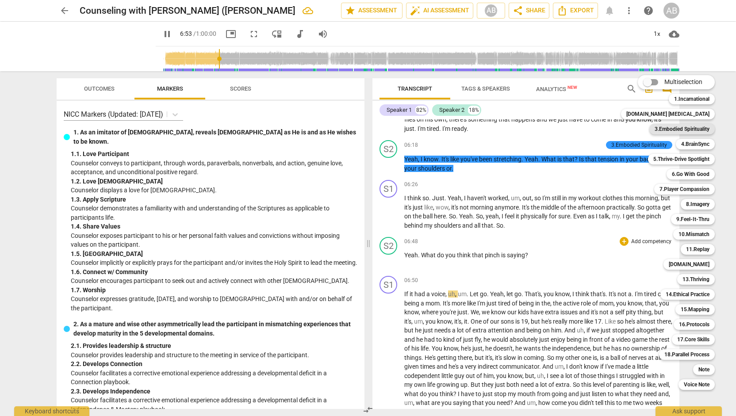
click at [688, 129] on b "3.Embodied Spirituality" at bounding box center [682, 129] width 55 height 11
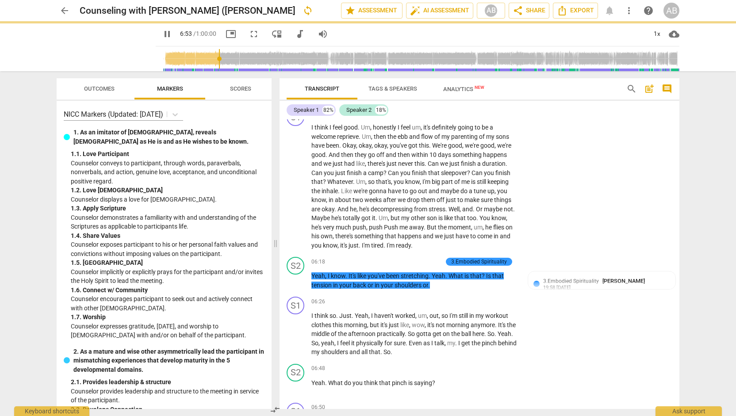
type input "414"
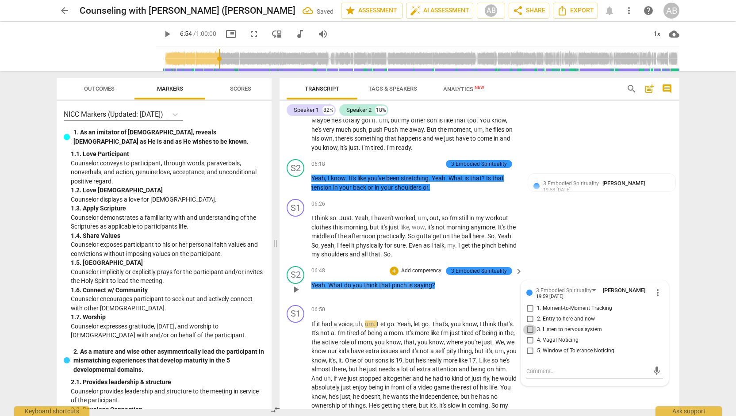
click at [530, 330] on input "3. Listen to nervous system" at bounding box center [530, 330] width 14 height 11
checkbox input "true"
click at [580, 262] on div "S1 play_arrow pause 06:26 + Add competency keyboard_arrow_right I think so . Ju…" at bounding box center [480, 229] width 400 height 67
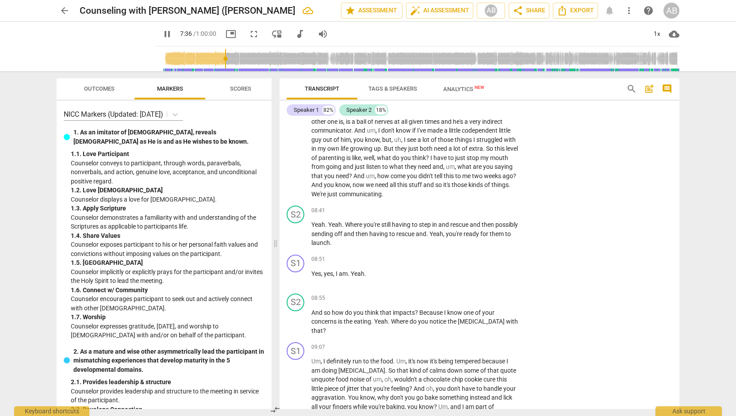
scroll to position [1565, 0]
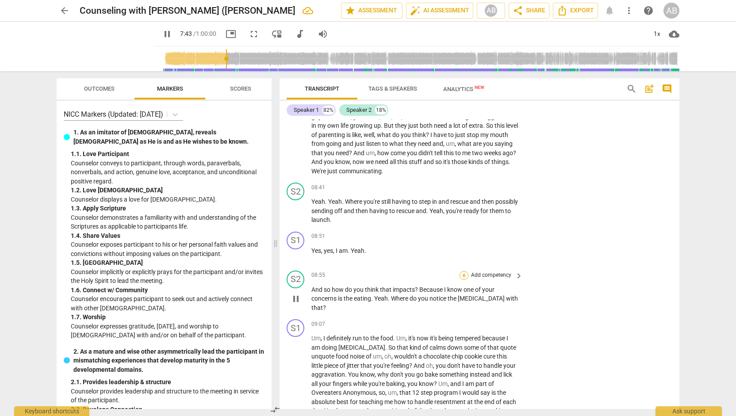
click at [464, 276] on div "+" at bounding box center [464, 275] width 9 height 9
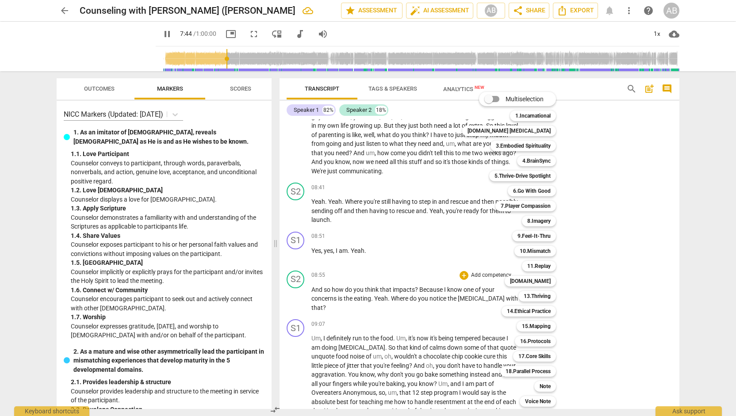
click at [533, 392] on div "Note s" at bounding box center [550, 386] width 39 height 15
click at [540, 390] on b "Note" at bounding box center [545, 386] width 11 height 11
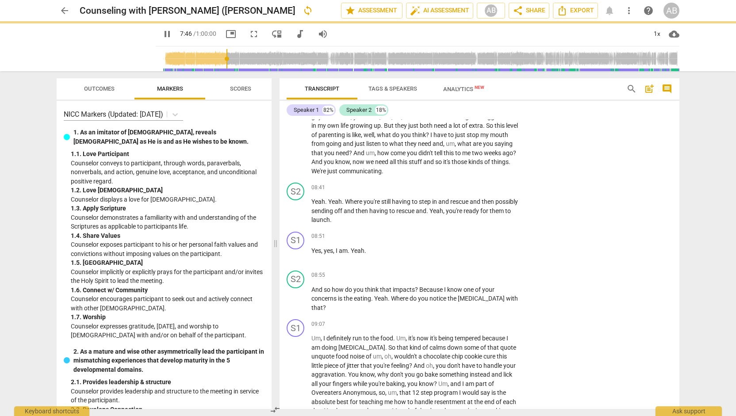
type input "466"
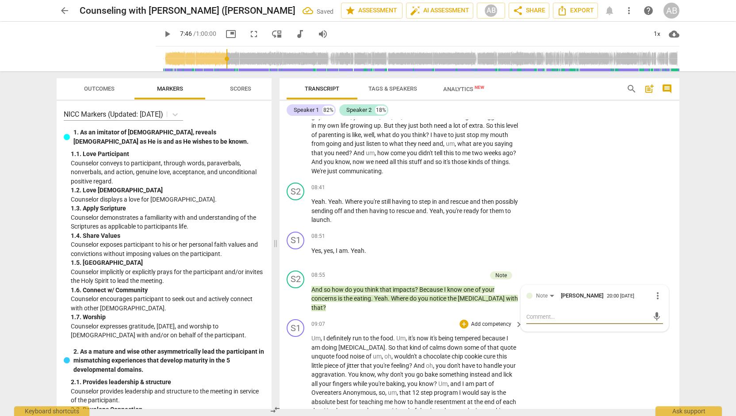
type textarea "T"
type textarea "Tr"
type textarea "Try"
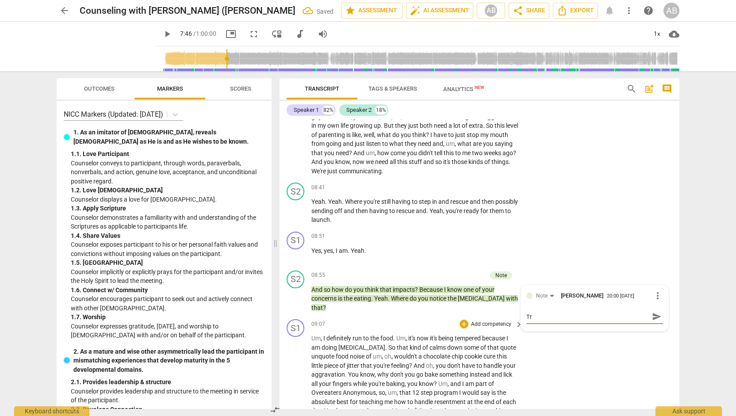
type textarea "Try"
type textarea "Tryi"
type textarea "Tryin"
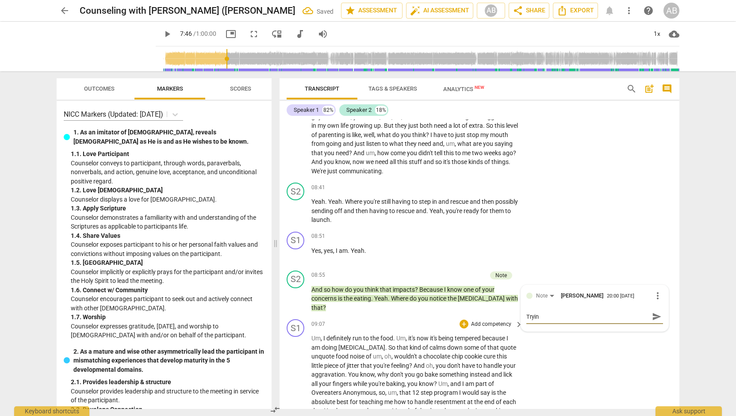
type textarea "Trying"
type textarea "Trying t"
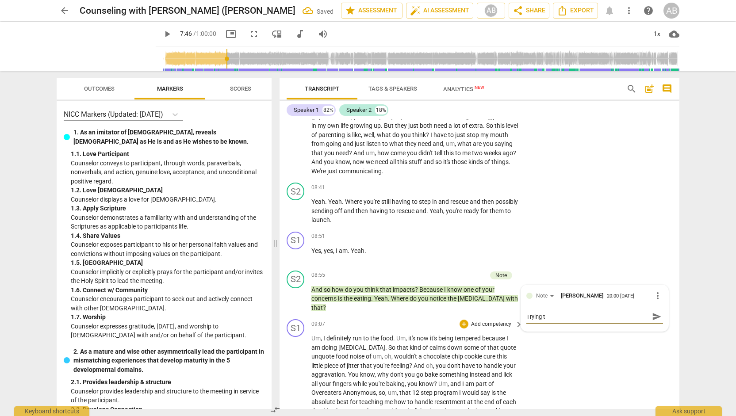
type textarea "Trying to"
type textarea "Trying to t"
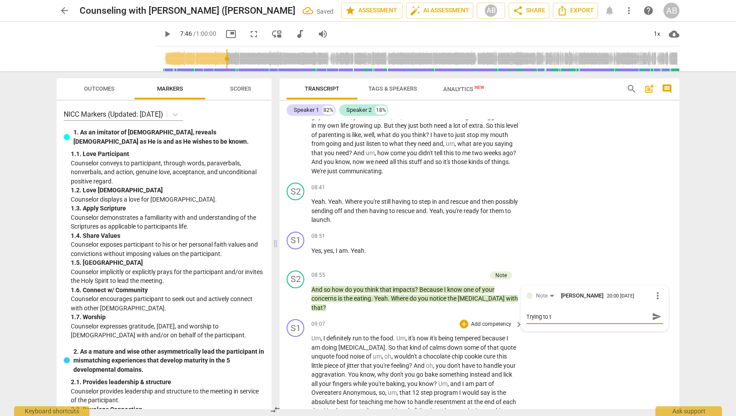
type textarea "Trying to ti"
type textarea "Trying to tie"
type textarea "Trying to tie t"
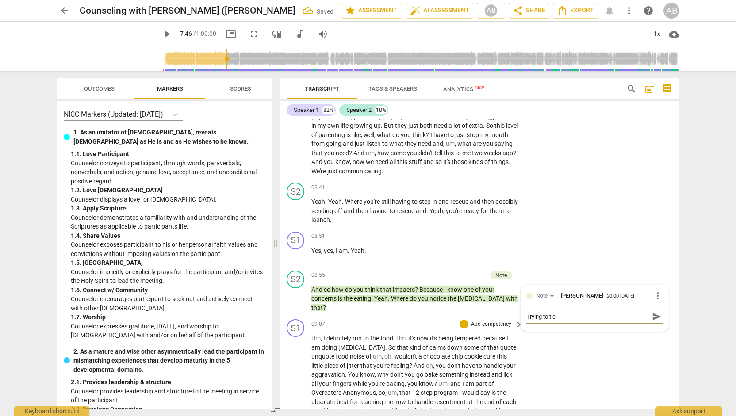
type textarea "Trying to tie t"
type textarea "Trying to tie th"
type textarea "Trying to tie thi"
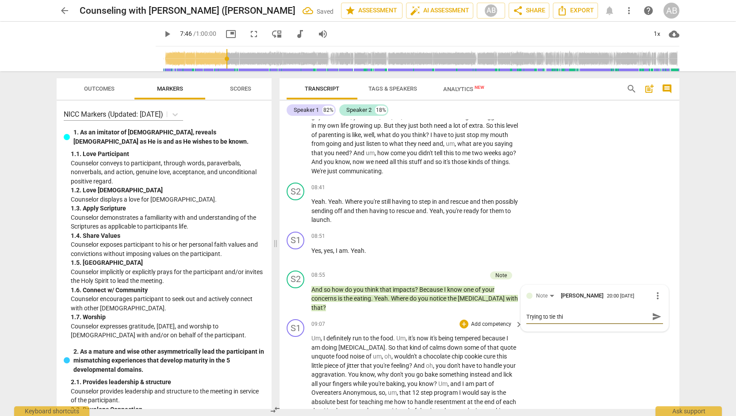
type textarea "Trying to tie this"
type textarea "Trying to tie this i"
type textarea "Trying to tie this is"
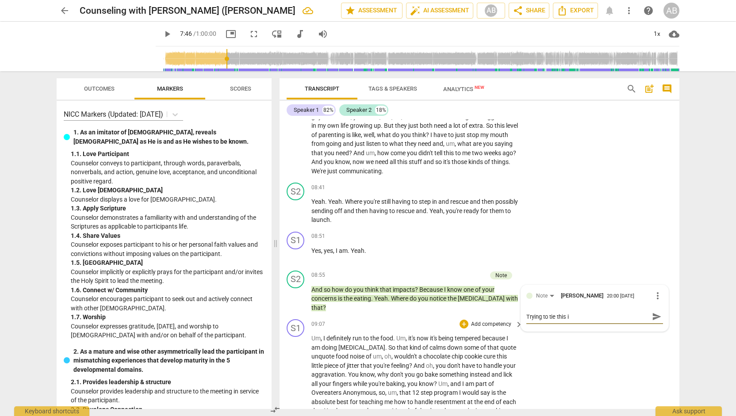
type textarea "Trying to tie this is"
type textarea "Trying to tie this i"
type textarea "Trying to tie this in"
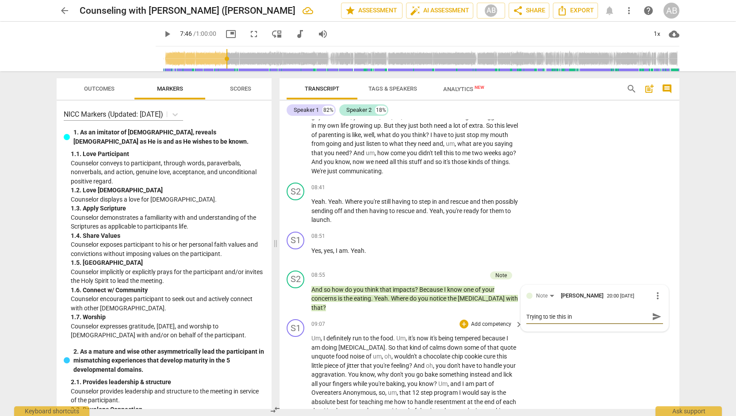
type textarea "Trying to tie this in"
type textarea "Trying to tie this in t"
type textarea "Trying to tie this in to"
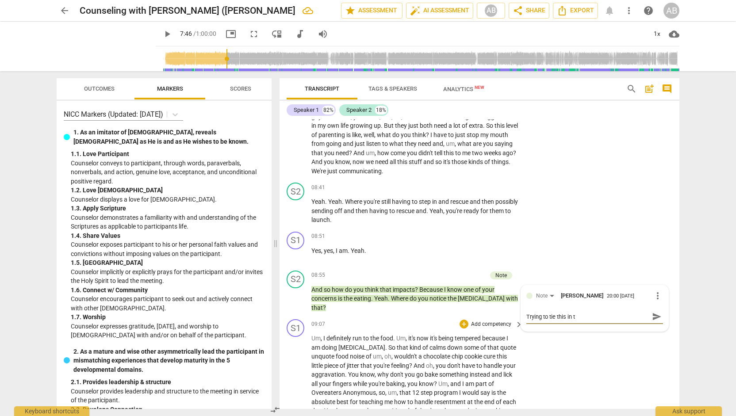
type textarea "Trying to tie this in to"
type textarea "Trying to tie this in to h"
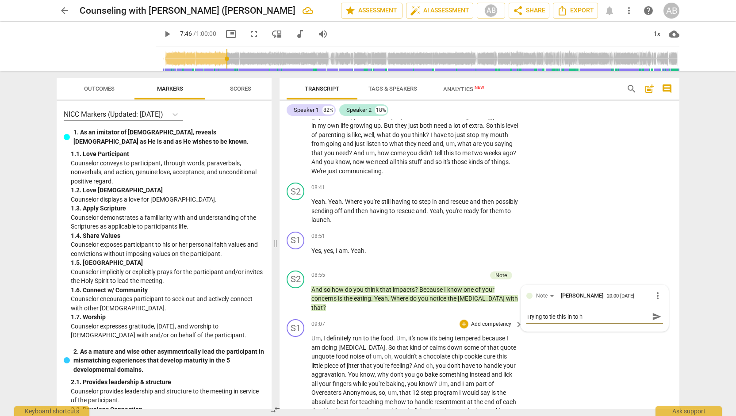
type textarea "Trying to tie this in to he"
type textarea "Trying to tie this in to her"
type textarea "Trying to tie this in to her g"
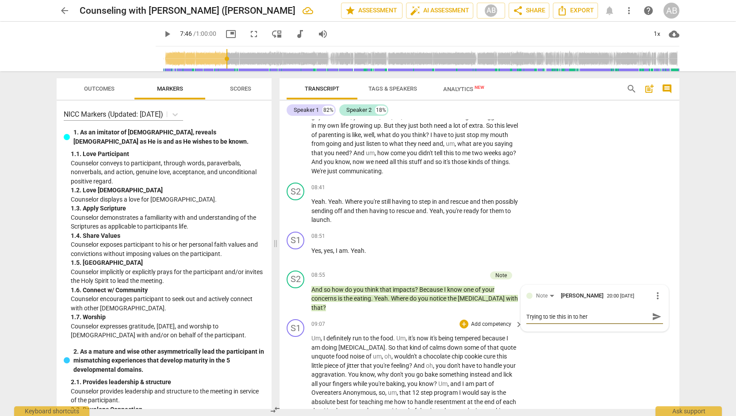
type textarea "Trying to tie this in to her g"
type textarea "Trying to tie this in to her go"
type textarea "Trying to tie this in to her goa"
type textarea "Trying to tie this in to her goal"
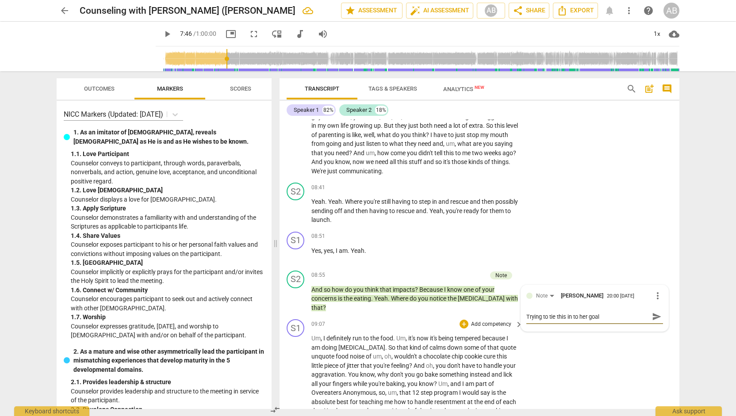
type textarea "Trying to tie this in to her goals"
click at [654, 315] on span "send" at bounding box center [657, 317] width 10 height 10
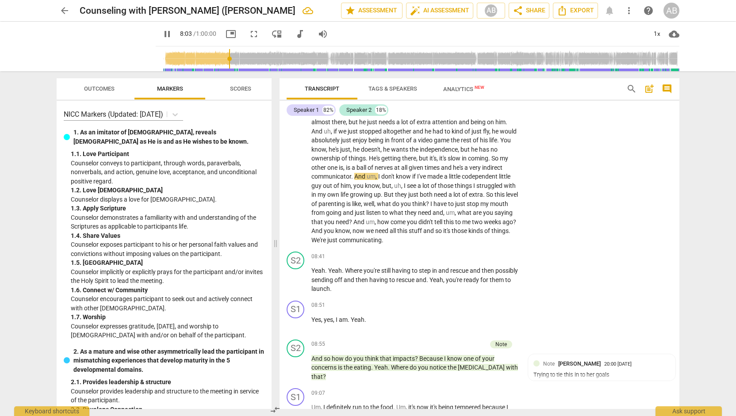
scroll to position [1450, 0]
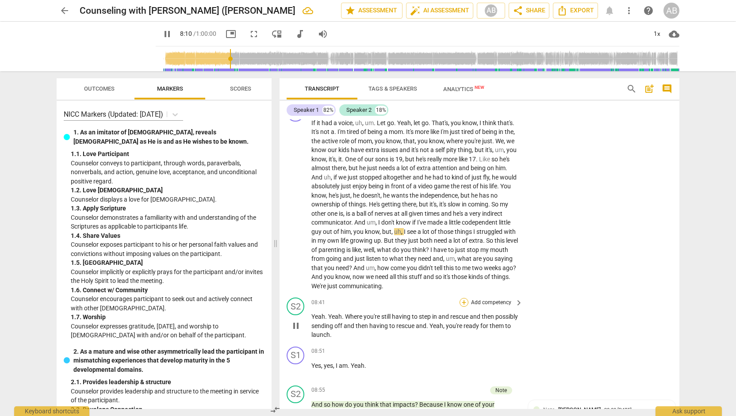
click at [466, 302] on div "+" at bounding box center [464, 302] width 9 height 9
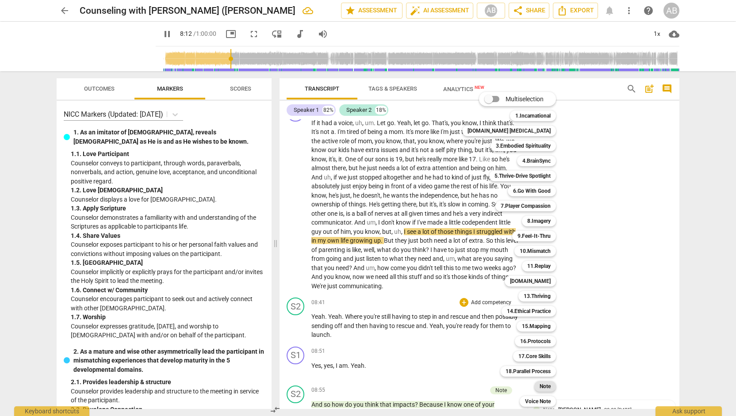
click at [535, 391] on div "Note" at bounding box center [546, 386] width 22 height 11
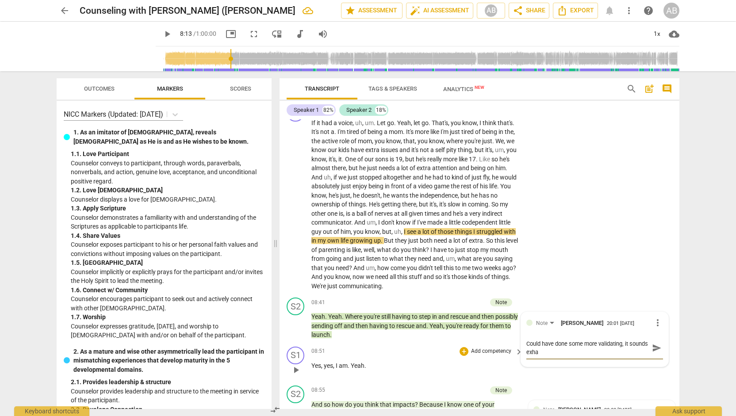
scroll to position [0, 0]
click at [655, 347] on span "send" at bounding box center [657, 348] width 10 height 10
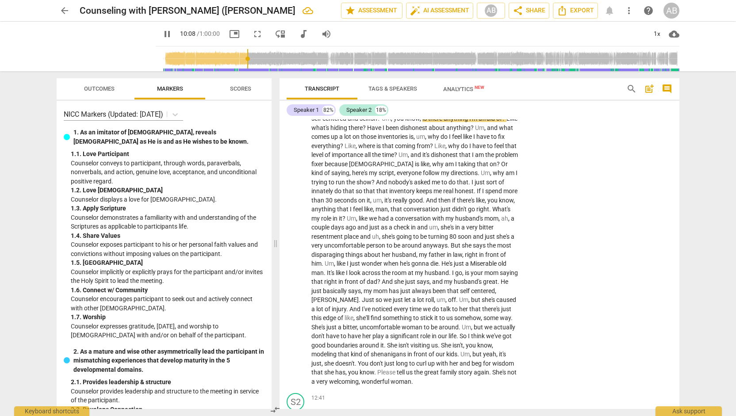
scroll to position [1806, 0]
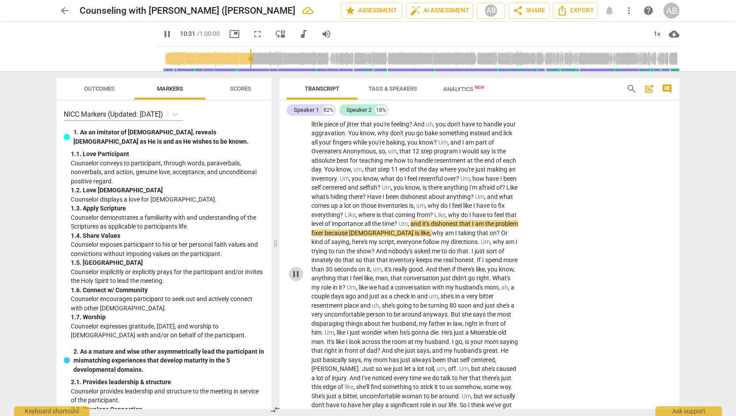
click at [297, 279] on button "pause" at bounding box center [296, 274] width 14 height 14
click at [297, 279] on button "play_arrow" at bounding box center [296, 274] width 14 height 14
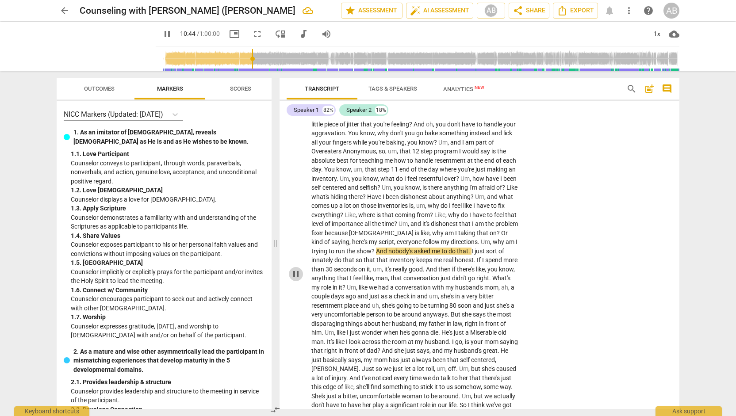
click at [299, 279] on button "pause" at bounding box center [296, 274] width 14 height 14
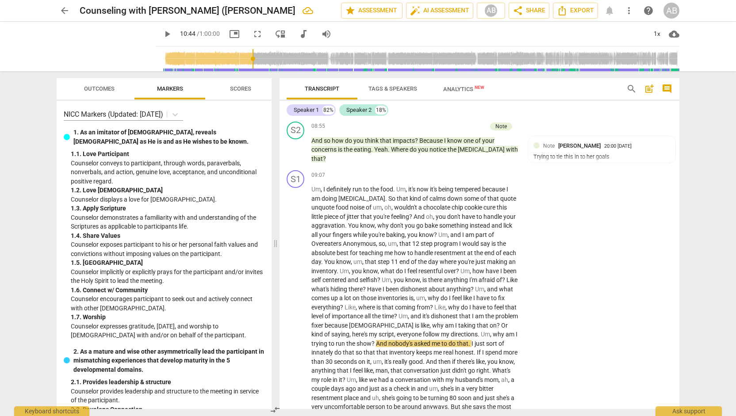
scroll to position [1634, 0]
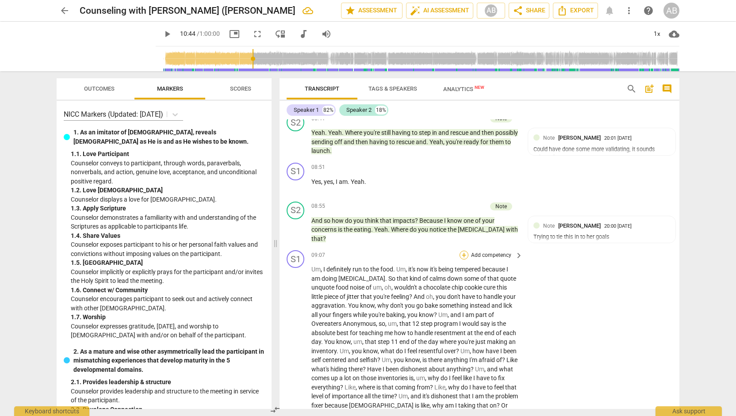
click at [463, 254] on div "+" at bounding box center [464, 255] width 9 height 9
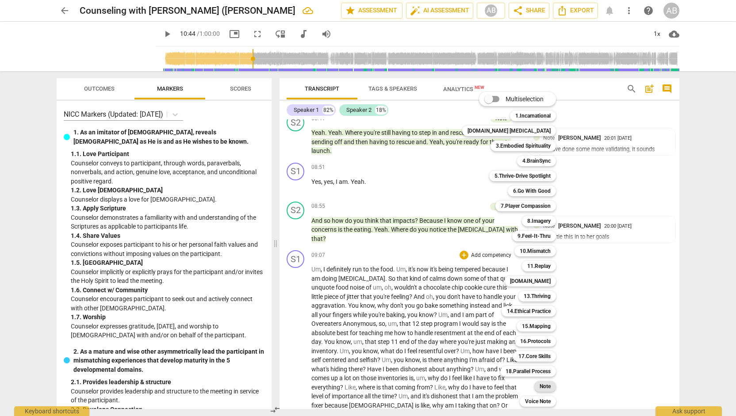
click at [540, 384] on b "Note" at bounding box center [545, 386] width 11 height 11
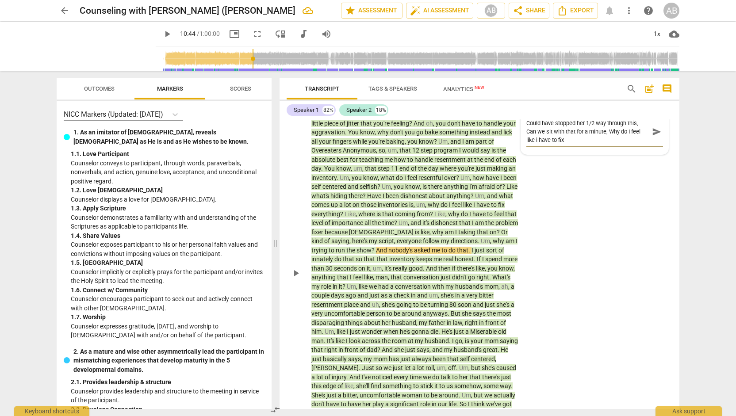
scroll to position [0, 0]
click at [657, 136] on span "send" at bounding box center [657, 132] width 10 height 10
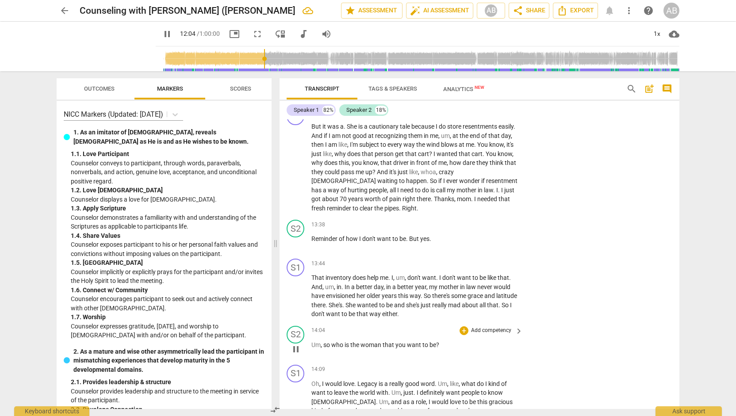
scroll to position [2070, 0]
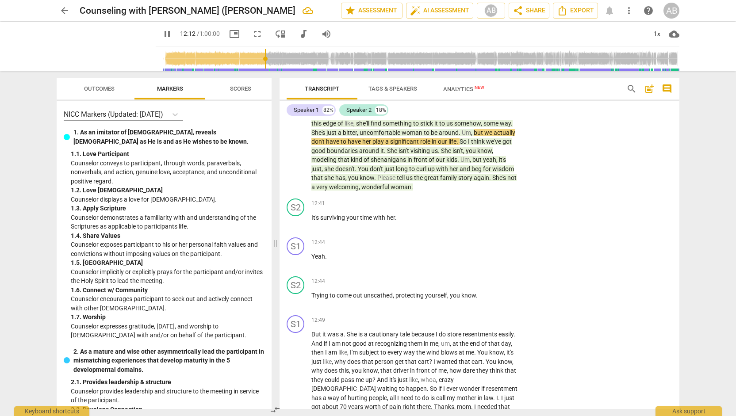
click at [680, 182] on div "Transcript Tags & Speakers Analytics New search post_add comment Speaker 1 82% …" at bounding box center [481, 243] width 411 height 345
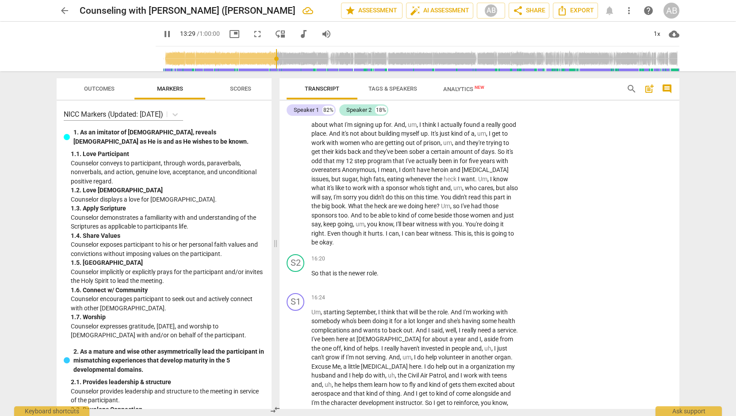
scroll to position [2345, 0]
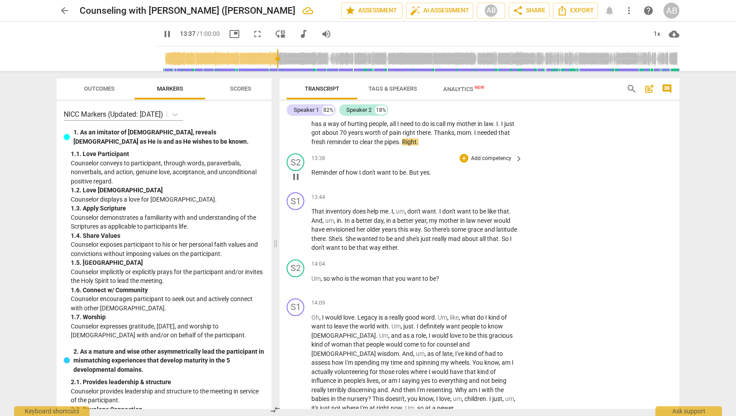
drag, startPoint x: 676, startPoint y: 182, endPoint x: 676, endPoint y: 187, distance: 5.3
click at [676, 187] on div "S2 play_arrow pause 13:38 + Add competency keyboard_arrow_right Reminder of how…" at bounding box center [480, 169] width 400 height 39
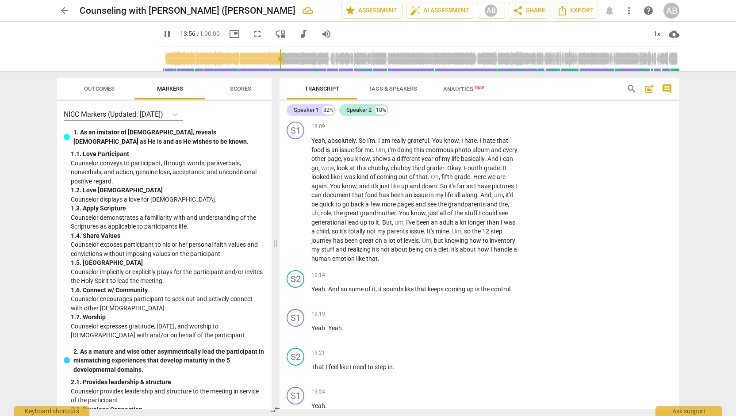
scroll to position [3153, 0]
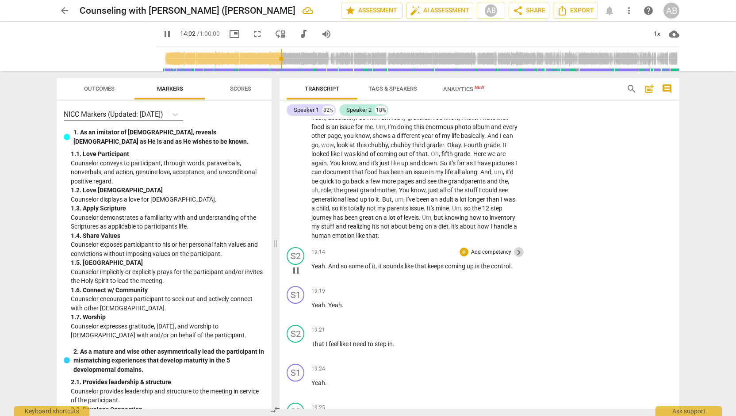
click at [519, 247] on span "keyboard_arrow_right" at bounding box center [519, 252] width 11 height 11
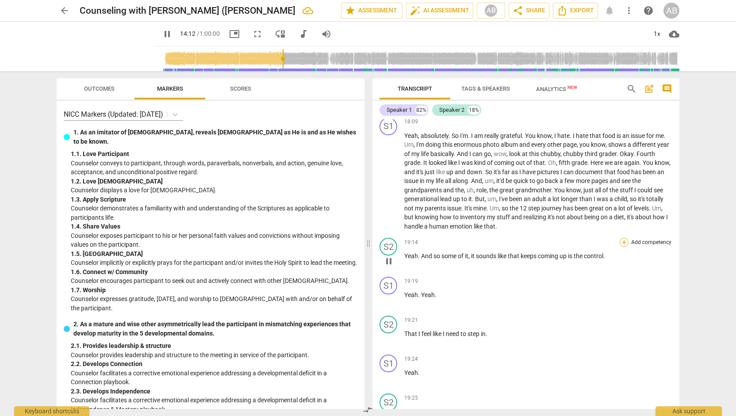
scroll to position [2236, 0]
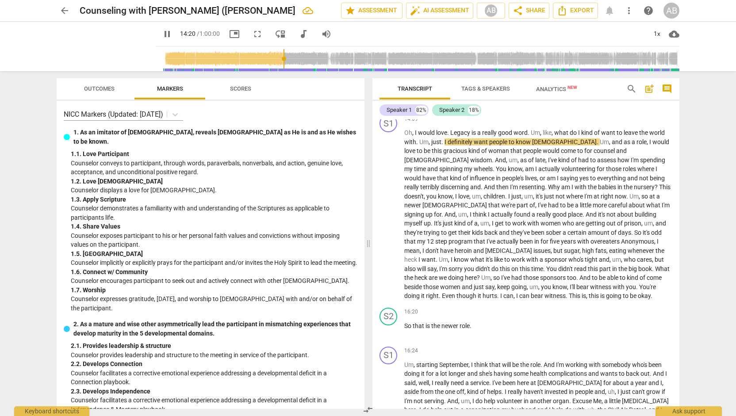
click at [284, 64] on input "range" at bounding box center [419, 59] width 520 height 28
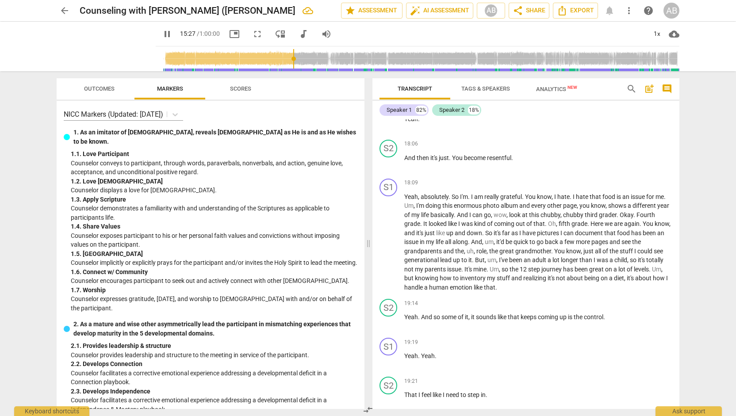
scroll to position [2689, 0]
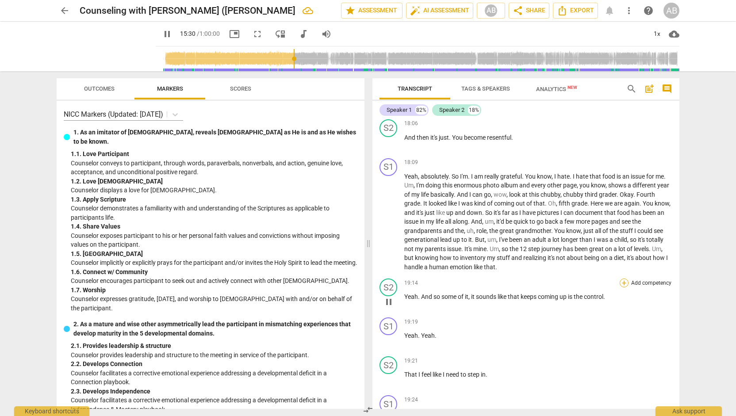
click at [624, 279] on div "+" at bounding box center [624, 283] width 9 height 9
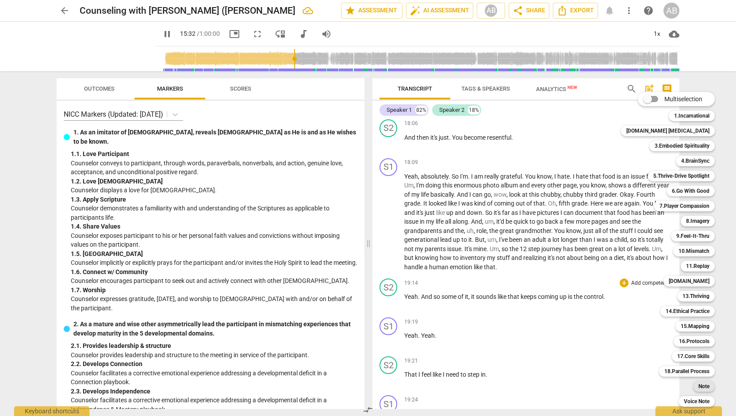
click at [699, 384] on b "Note" at bounding box center [704, 386] width 11 height 11
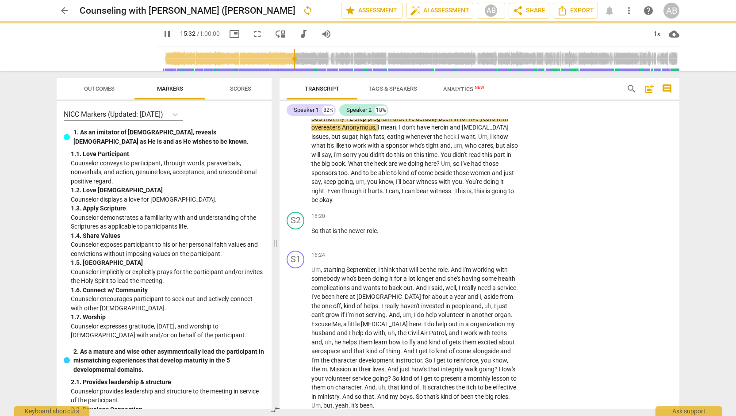
scroll to position [3085, 0]
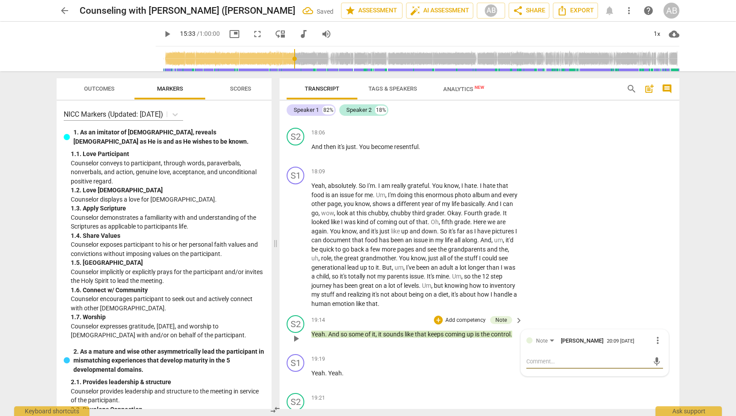
click at [602, 358] on textarea at bounding box center [588, 362] width 123 height 8
click at [655, 357] on span "send" at bounding box center [657, 362] width 10 height 10
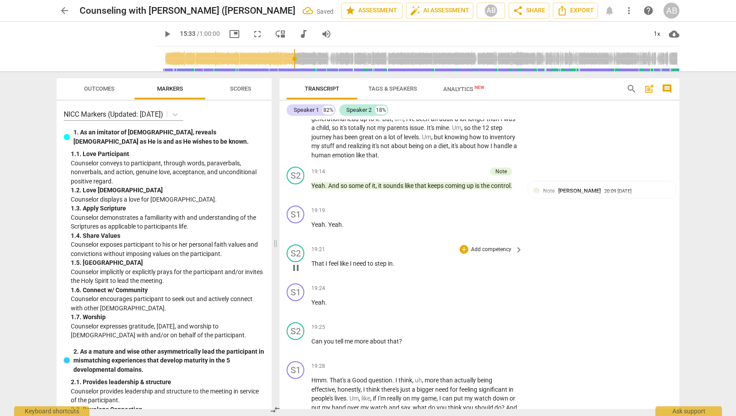
scroll to position [3239, 0]
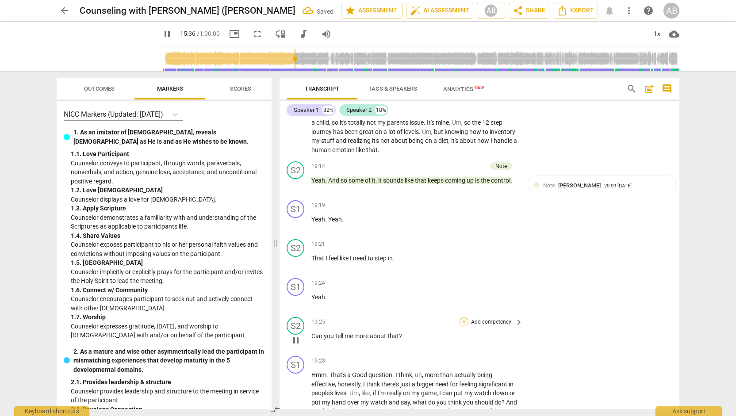
click at [464, 318] on div "+" at bounding box center [464, 322] width 9 height 9
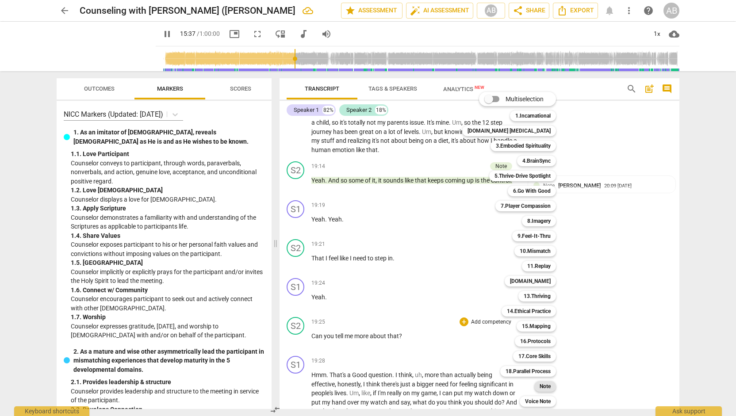
click at [540, 388] on b "Note" at bounding box center [545, 386] width 11 height 11
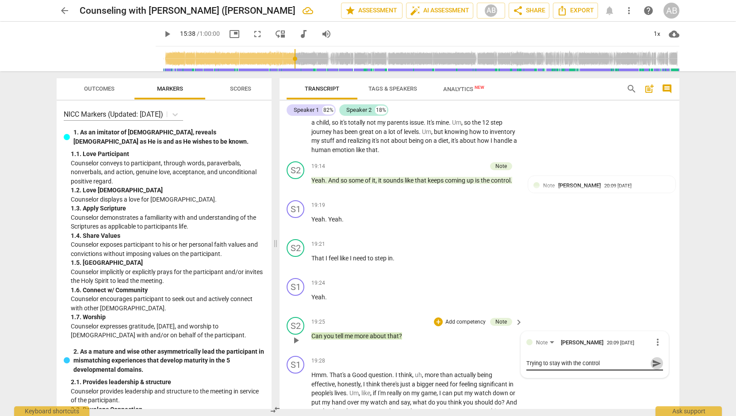
click at [656, 359] on span "send" at bounding box center [657, 364] width 10 height 10
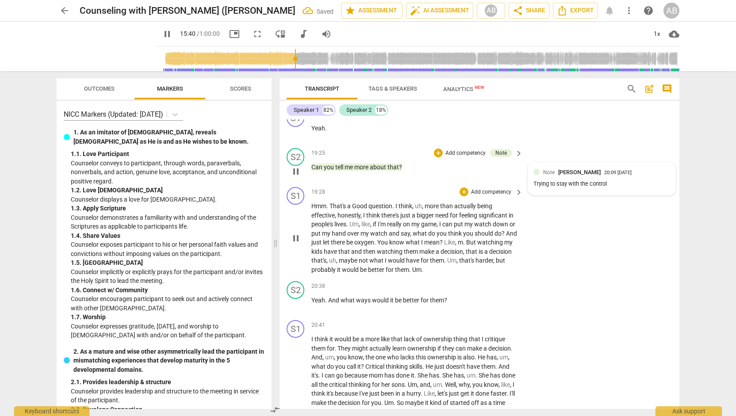
scroll to position [3409, 0]
click at [297, 186] on div "S1" at bounding box center [296, 195] width 18 height 18
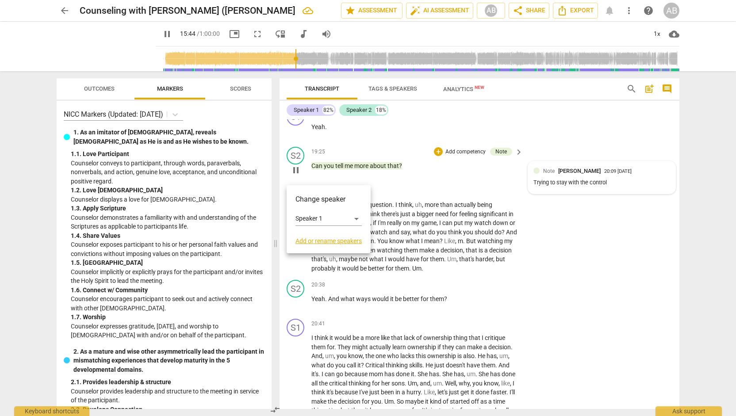
click at [313, 169] on div at bounding box center [368, 208] width 736 height 416
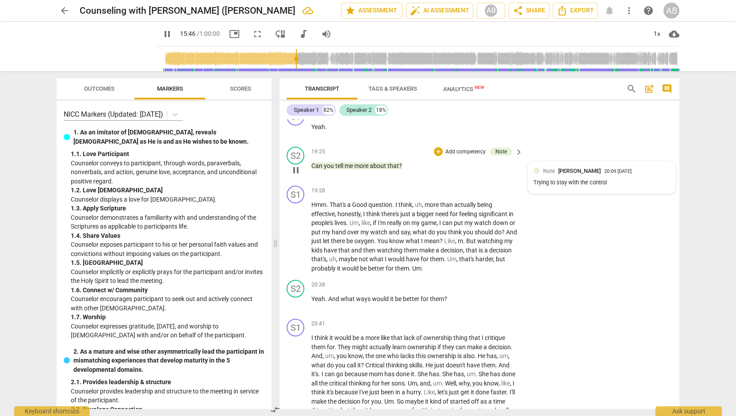
click at [306, 65] on input "range" at bounding box center [419, 59] width 520 height 28
click at [328, 63] on input "range" at bounding box center [419, 59] width 520 height 28
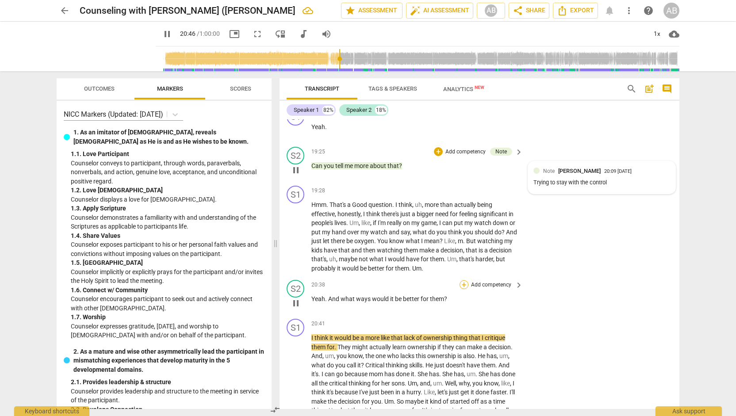
click at [465, 281] on div "+" at bounding box center [464, 285] width 9 height 9
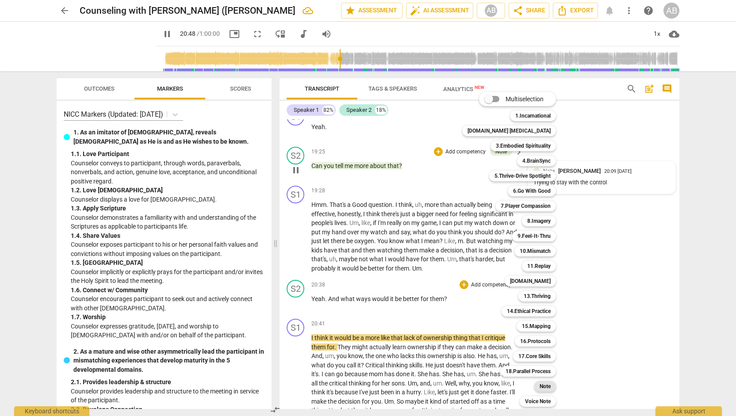
click at [540, 389] on b "Note" at bounding box center [545, 386] width 11 height 11
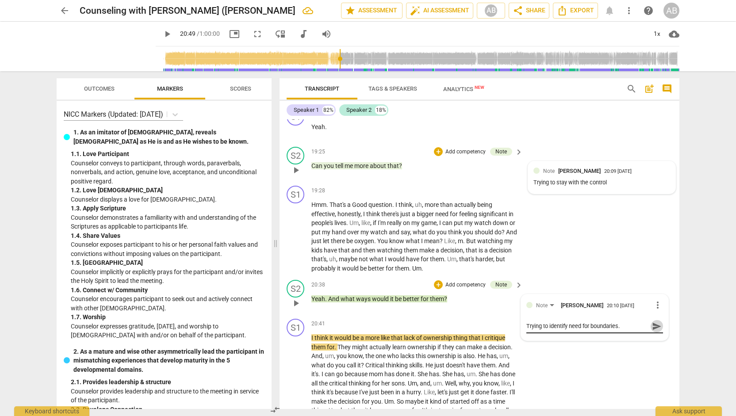
click at [659, 322] on span "send" at bounding box center [657, 327] width 10 height 10
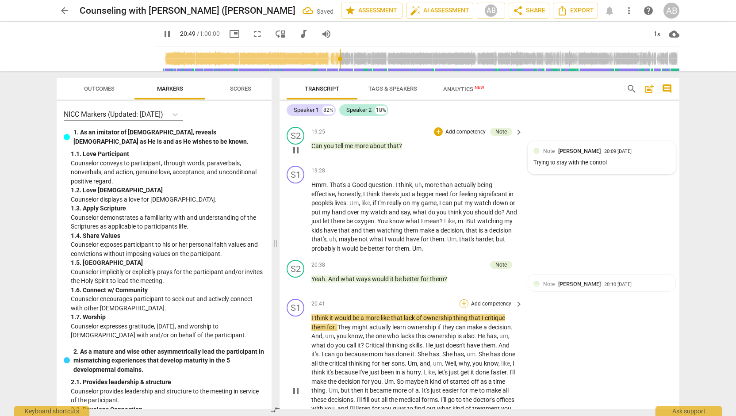
click at [465, 300] on div "+ Add competency" at bounding box center [486, 304] width 53 height 9
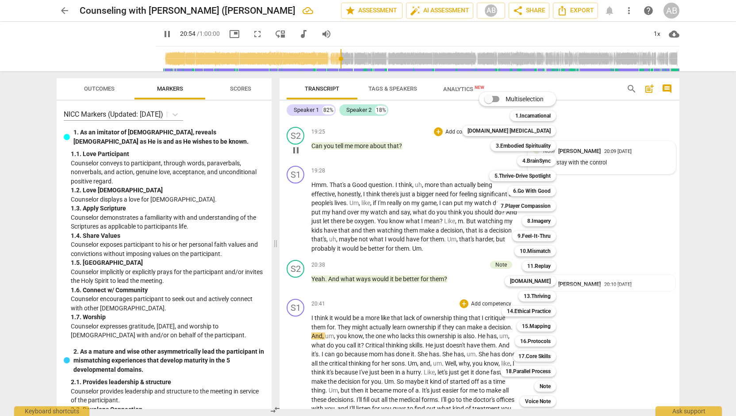
click at [677, 216] on div at bounding box center [368, 208] width 736 height 416
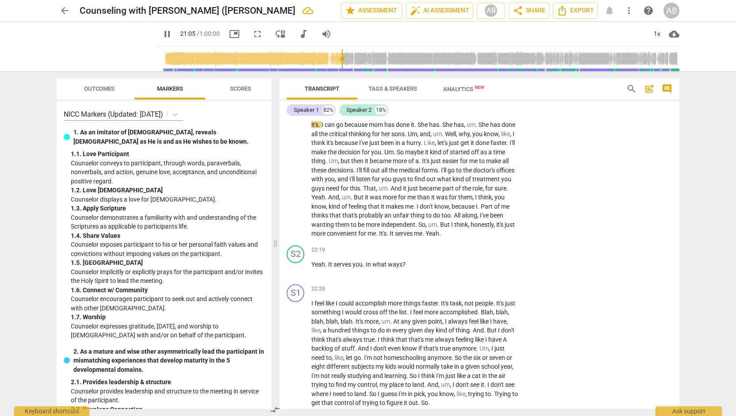
scroll to position [3671, 0]
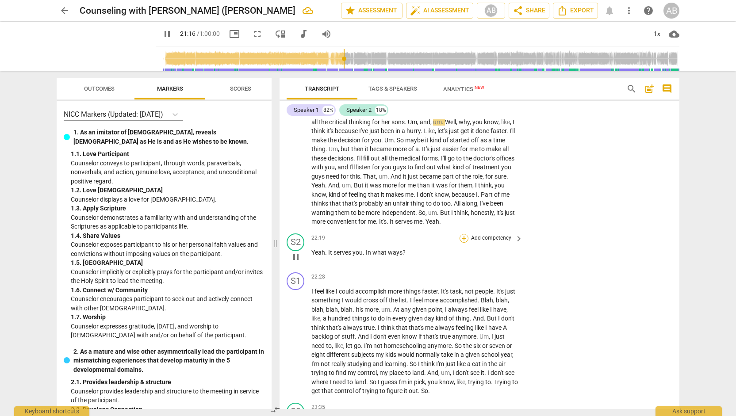
click at [463, 234] on div "+" at bounding box center [464, 238] width 9 height 9
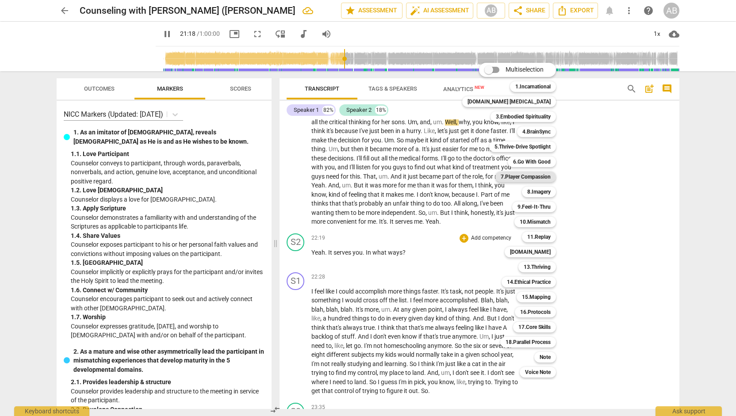
click at [529, 177] on b "7.Player Compassion" at bounding box center [526, 177] width 50 height 11
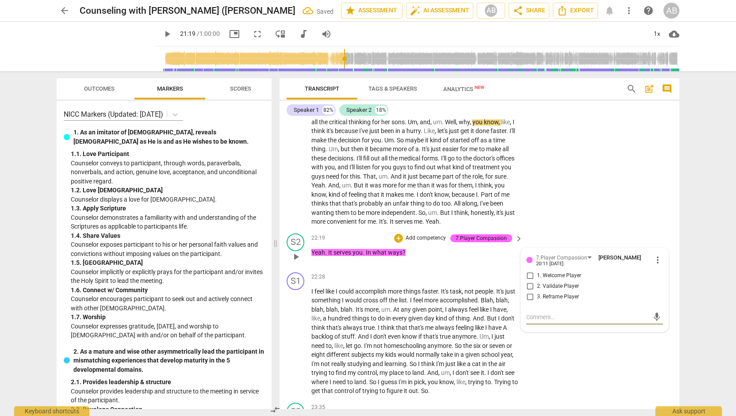
click at [528, 271] on input "1. Welcome Player" at bounding box center [530, 276] width 14 height 11
click at [476, 247] on div "S2 play_arrow pause 22:19 + Add competency 7.Player Compassion keyboard_arrow_r…" at bounding box center [480, 249] width 400 height 39
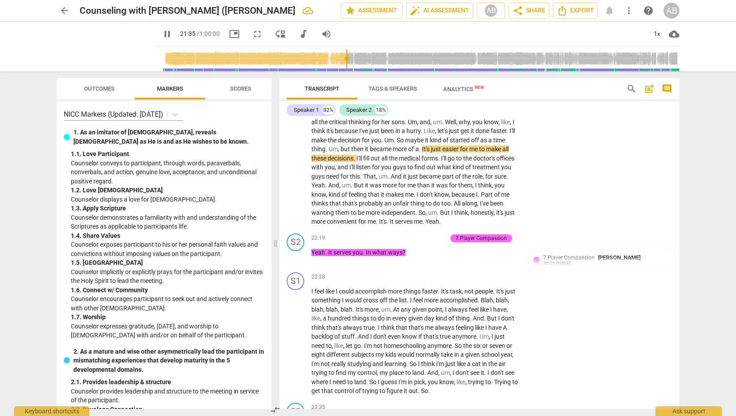
drag, startPoint x: 676, startPoint y: 218, endPoint x: 677, endPoint y: 225, distance: 7.1
click at [677, 225] on div "S1 play_arrow pause 00:28 + Add competency keyboard_arrow_right Oh . S2 play_ar…" at bounding box center [480, 264] width 400 height 290
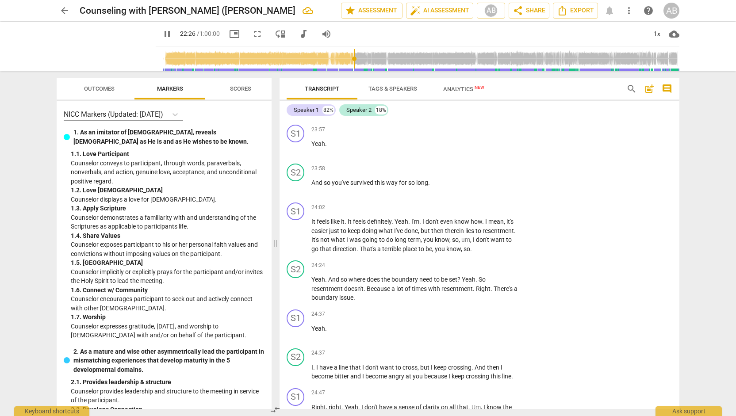
scroll to position [4027, 0]
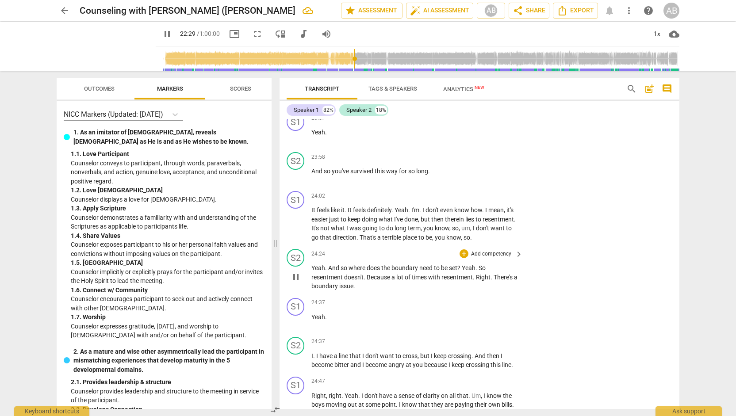
click at [514, 249] on div "24:24 + Add competency keyboard_arrow_right Yeah . And so where does the bounda…" at bounding box center [418, 270] width 212 height 42
click at [515, 249] on span "keyboard_arrow_right" at bounding box center [519, 254] width 11 height 11
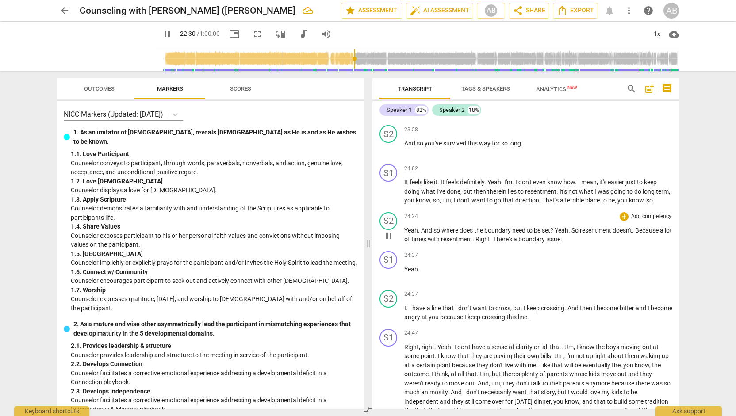
scroll to position [3528, 0]
click at [620, 221] on div "+" at bounding box center [624, 216] width 9 height 9
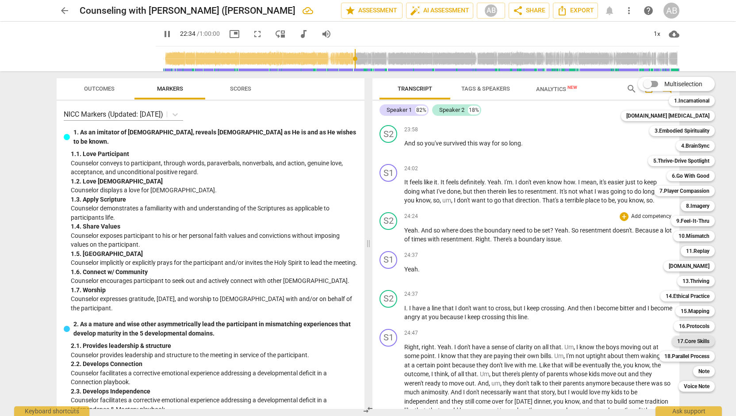
click at [692, 339] on b "17.Core Skills" at bounding box center [694, 341] width 32 height 11
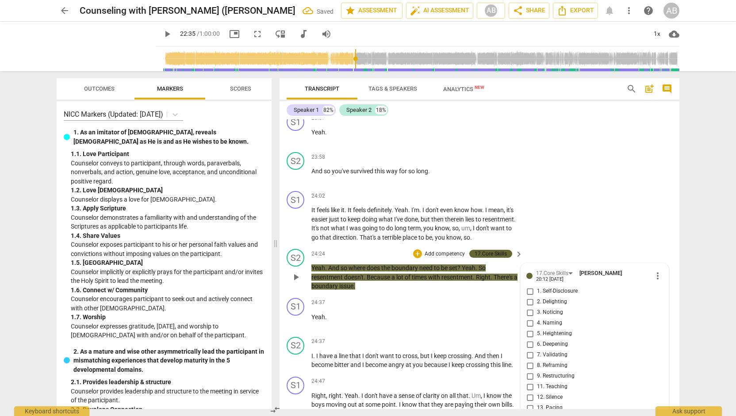
scroll to position [4028, 0]
click at [530, 381] on input "11. Teaching" at bounding box center [530, 386] width 14 height 11
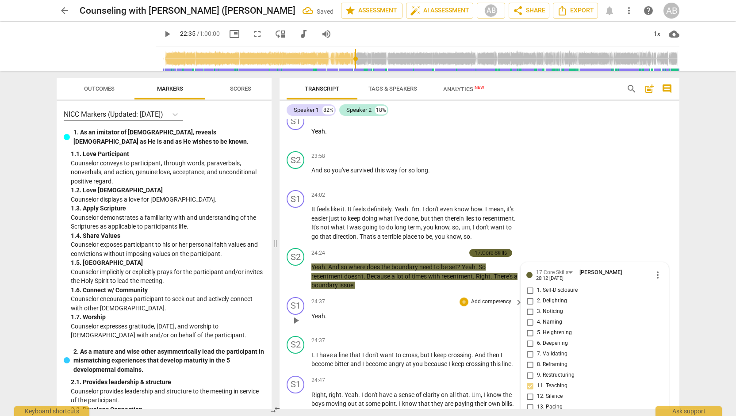
click at [486, 303] on div "24:37 + Add competency keyboard_arrow_right Yeah ." at bounding box center [418, 313] width 212 height 32
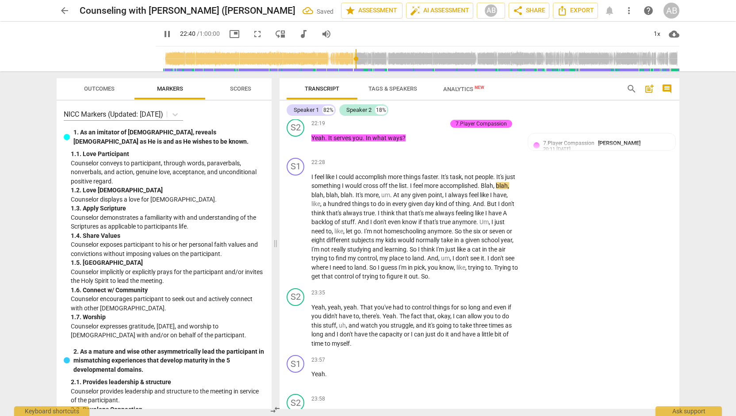
scroll to position [3728, 0]
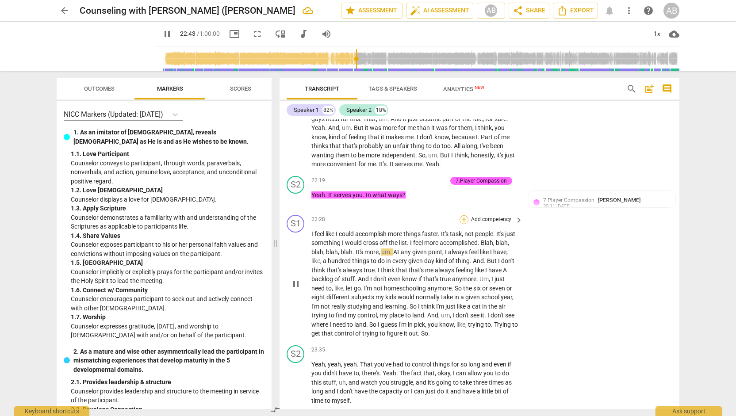
click at [464, 216] on div "+" at bounding box center [464, 220] width 9 height 9
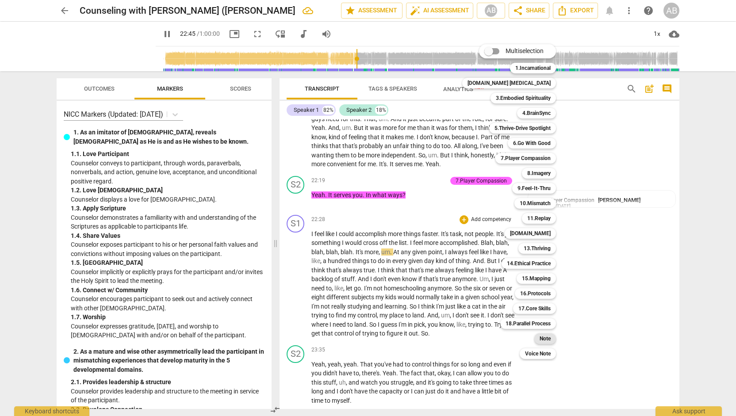
click at [540, 338] on b "Note" at bounding box center [545, 339] width 11 height 11
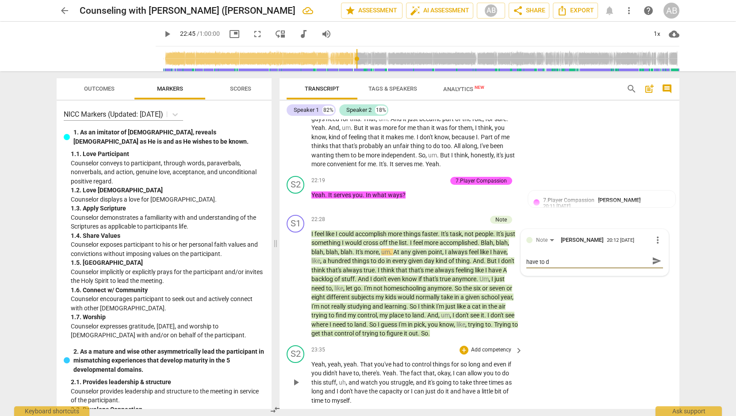
scroll to position [0, 0]
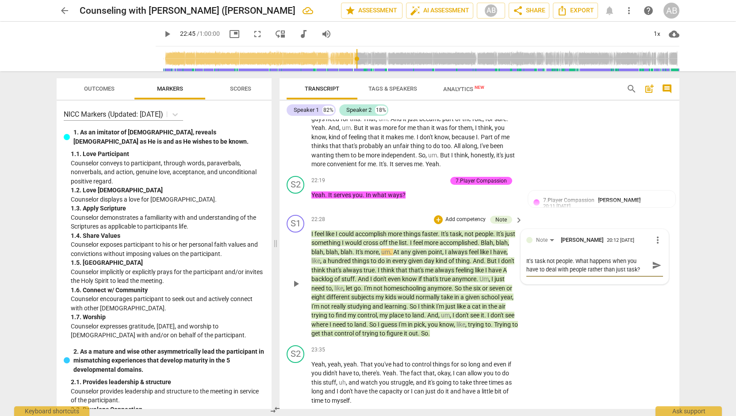
click at [657, 261] on span "send" at bounding box center [657, 266] width 10 height 10
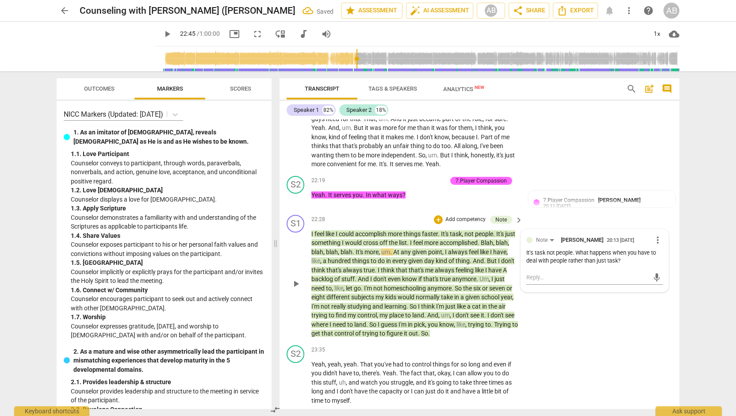
click at [667, 304] on div "S1 play_arrow pause 22:28 + Add competency Note keyboard_arrow_right I feel lik…" at bounding box center [480, 277] width 400 height 131
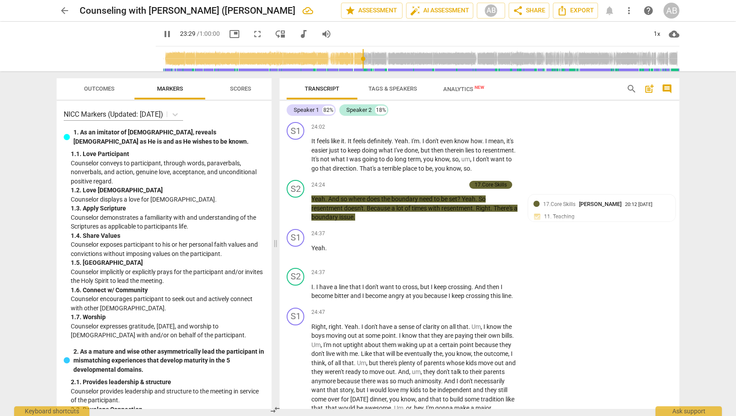
scroll to position [4108, 0]
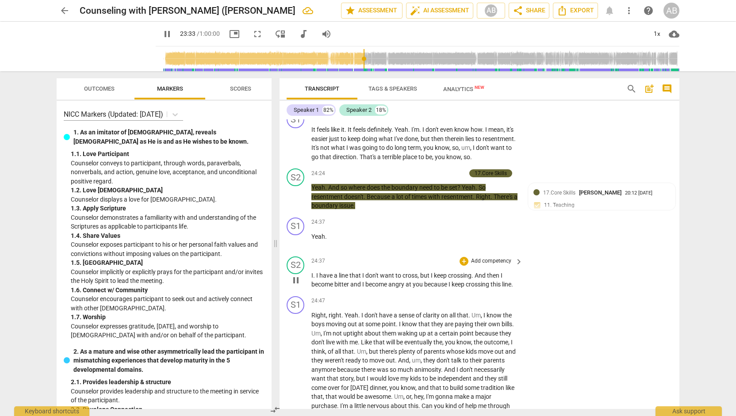
click at [519, 257] on span "keyboard_arrow_right" at bounding box center [519, 262] width 11 height 11
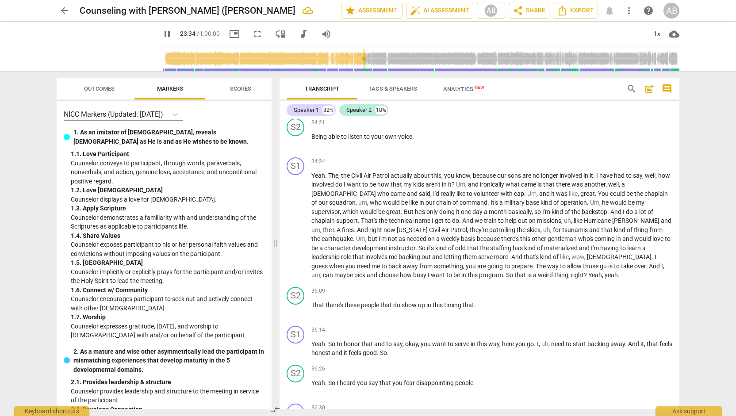
scroll to position [3609, 0]
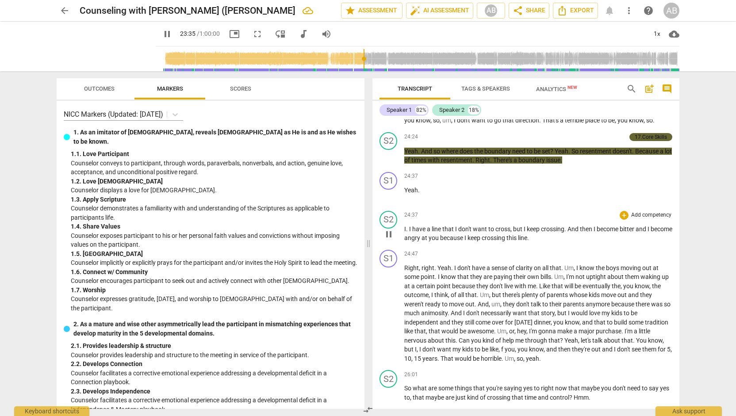
click at [631, 220] on p "Add competency" at bounding box center [652, 216] width 42 height 8
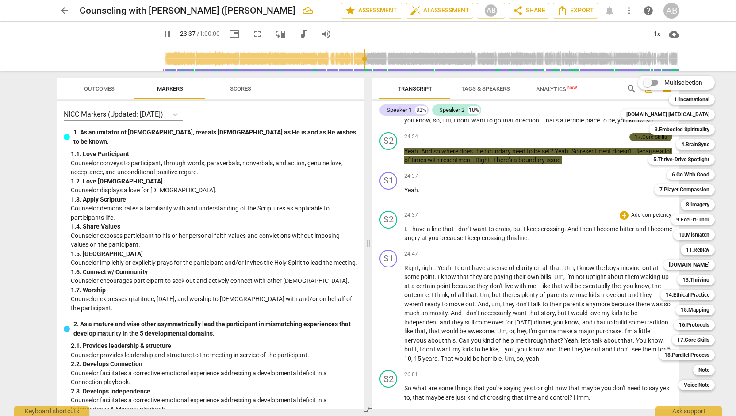
click at [623, 235] on div "Multiselection m 1.Incarnational 1 [DOMAIN_NAME] [MEDICAL_DATA] 2 3.Embodied Sp…" at bounding box center [675, 233] width 114 height 320
click at [699, 370] on b "Note" at bounding box center [704, 370] width 11 height 11
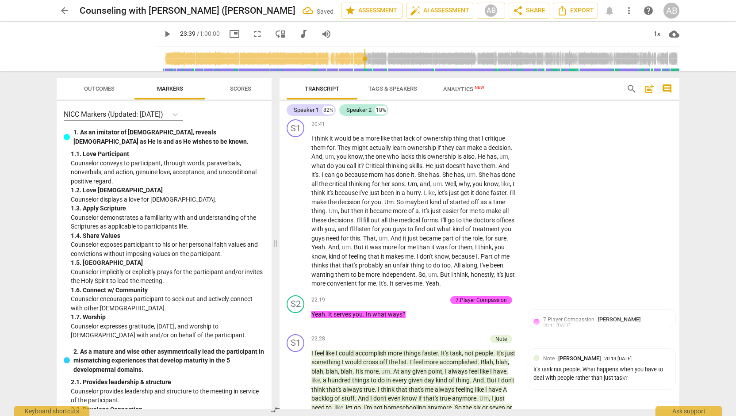
scroll to position [4117, 0]
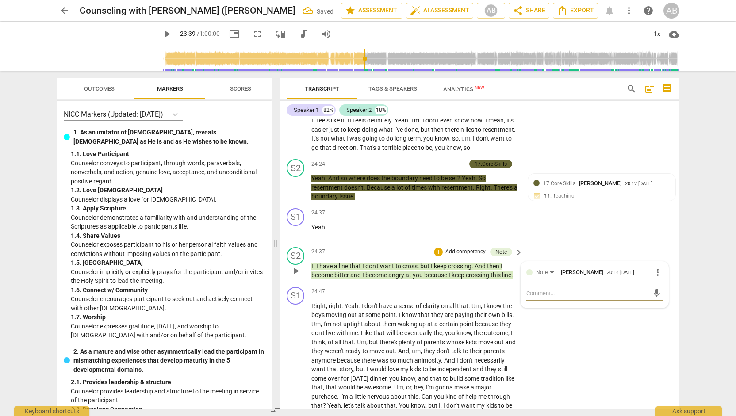
click at [569, 289] on textarea at bounding box center [588, 293] width 123 height 8
click at [652, 293] on span "send" at bounding box center [657, 298] width 10 height 10
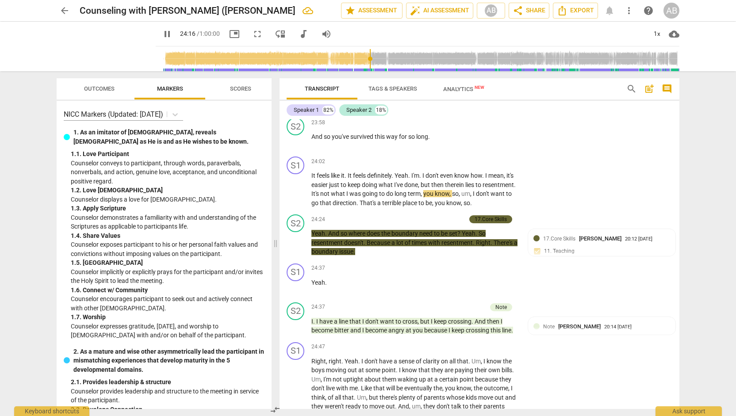
scroll to position [4073, 0]
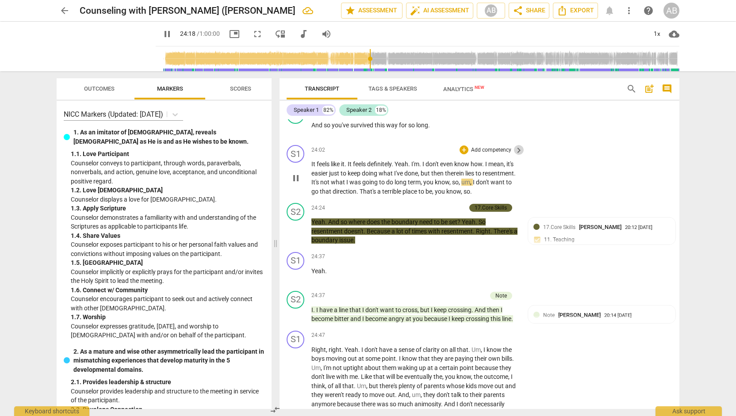
click at [516, 145] on span "keyboard_arrow_right" at bounding box center [519, 150] width 11 height 11
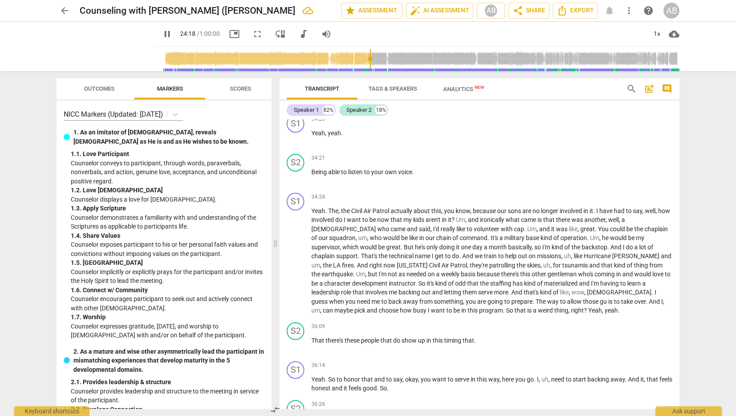
scroll to position [3574, 0]
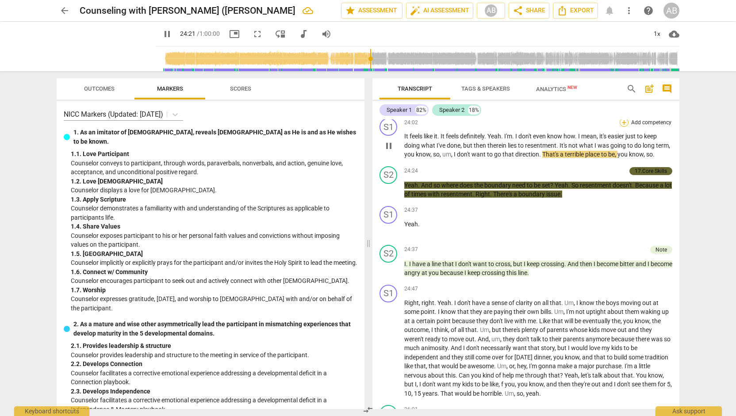
click at [622, 127] on div "+" at bounding box center [624, 122] width 9 height 9
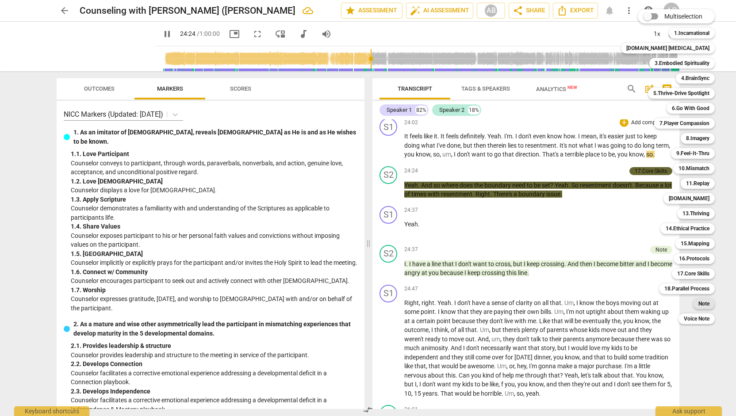
click at [699, 305] on b "Note" at bounding box center [704, 304] width 11 height 11
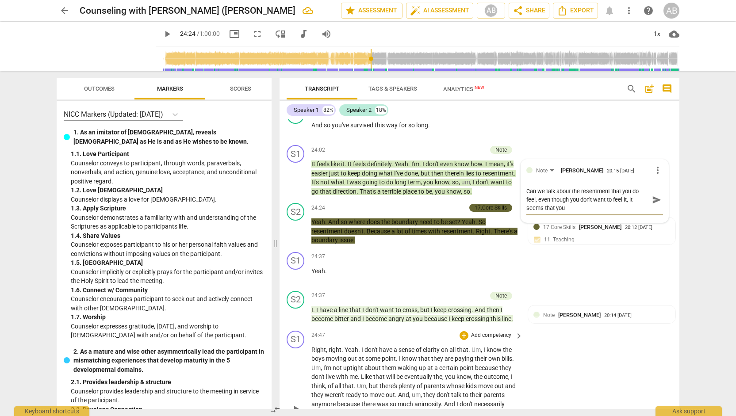
scroll to position [0, 0]
click at [656, 195] on span "send" at bounding box center [657, 200] width 13 height 11
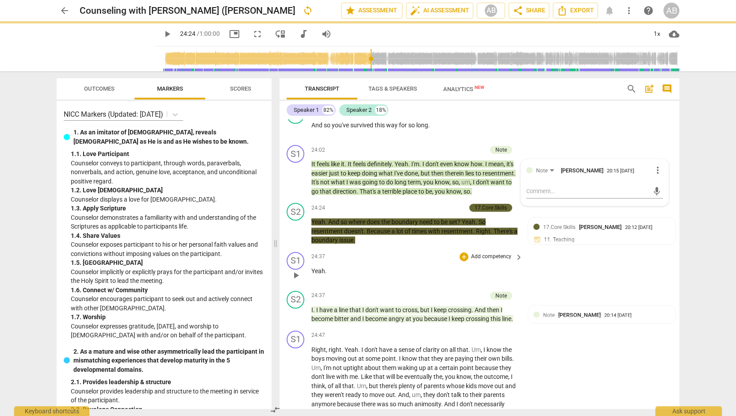
click at [653, 249] on div "S1 play_arrow pause 24:37 + Add competency keyboard_arrow_right Yeah ." at bounding box center [480, 268] width 400 height 39
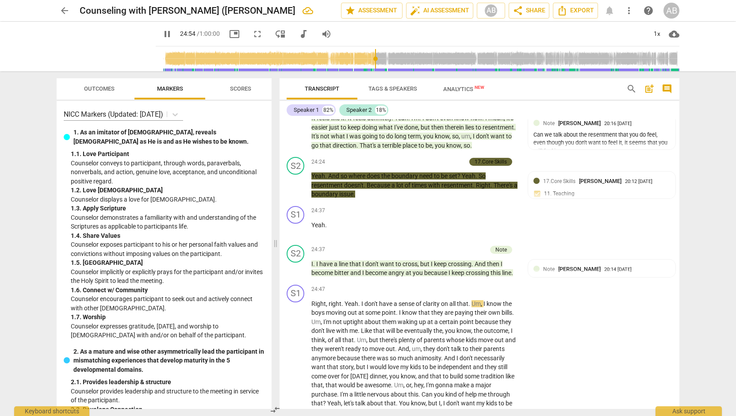
scroll to position [4131, 0]
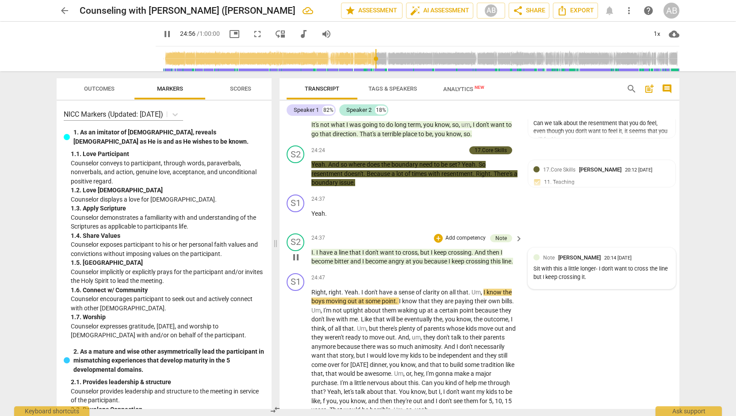
click at [620, 256] on div "20:14 08-24-2025" at bounding box center [618, 259] width 27 height 6
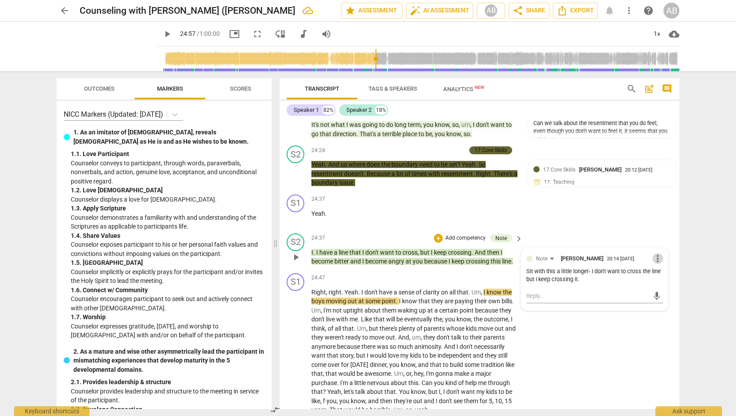
click at [656, 254] on span "more_vert" at bounding box center [658, 259] width 11 height 11
click at [661, 262] on li "Delete" at bounding box center [665, 257] width 31 height 17
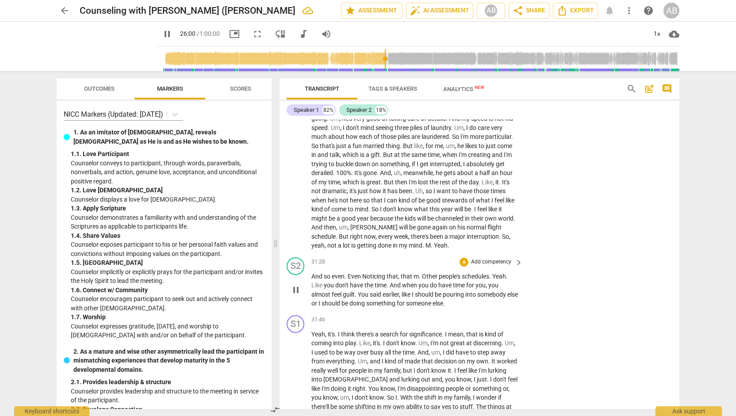
scroll to position [4902, 0]
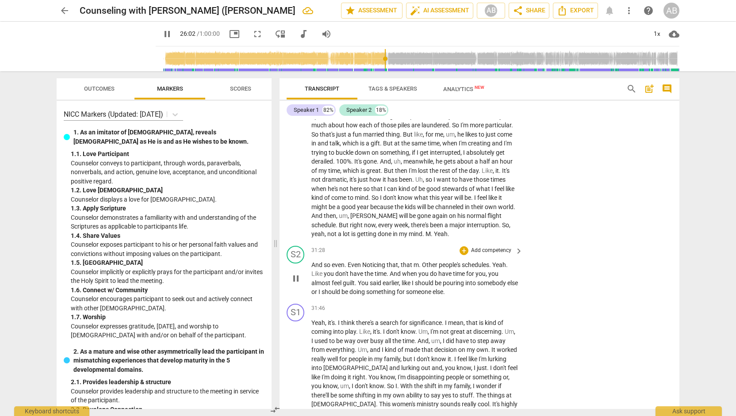
click at [517, 246] on span "keyboard_arrow_right" at bounding box center [519, 251] width 11 height 11
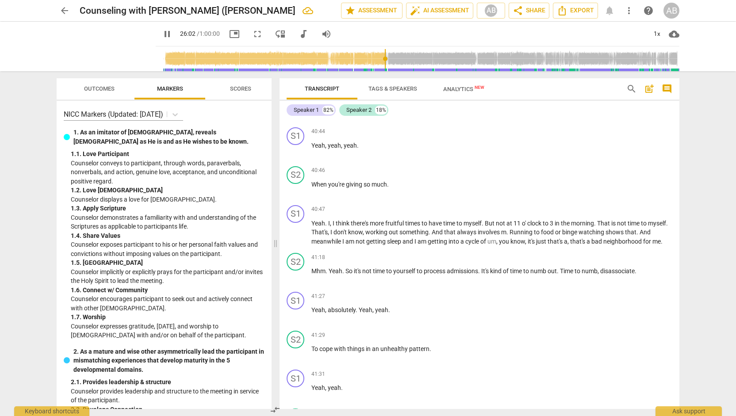
scroll to position [4267, 0]
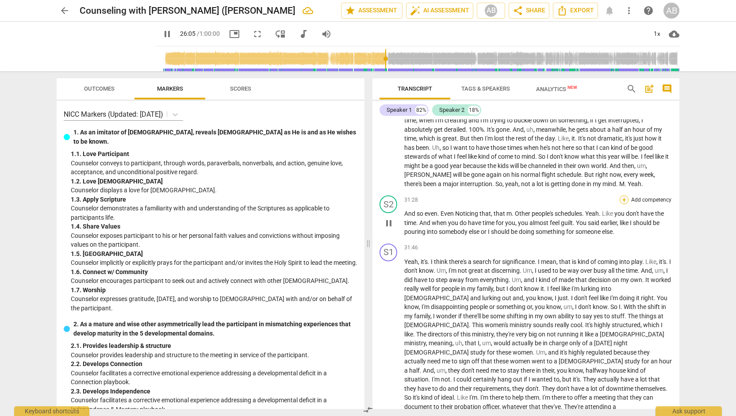
click at [620, 204] on div "+" at bounding box center [624, 200] width 9 height 9
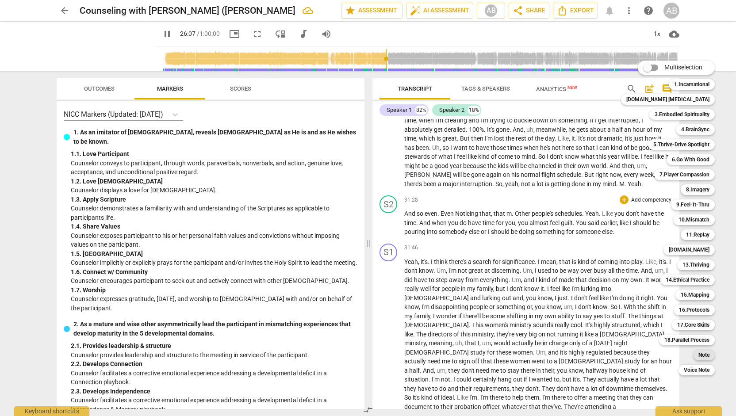
click at [699, 356] on b "Note" at bounding box center [704, 355] width 11 height 11
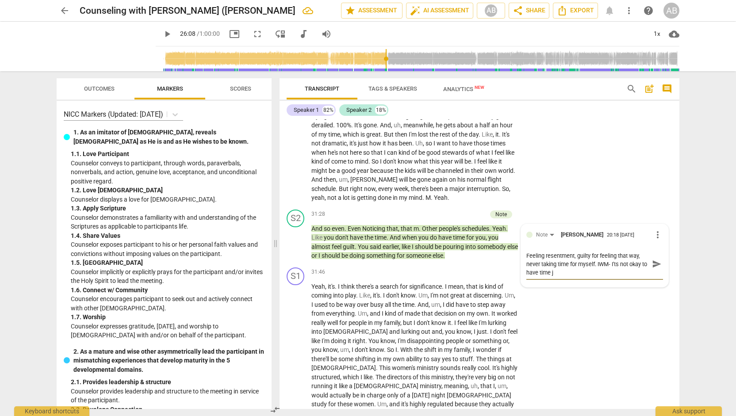
scroll to position [0, 0]
click at [617, 254] on textarea "Feeling resentment, guilty for feeling that way, never taking time for myself. …" at bounding box center [588, 264] width 123 height 25
click at [654, 259] on span "send" at bounding box center [657, 264] width 10 height 10
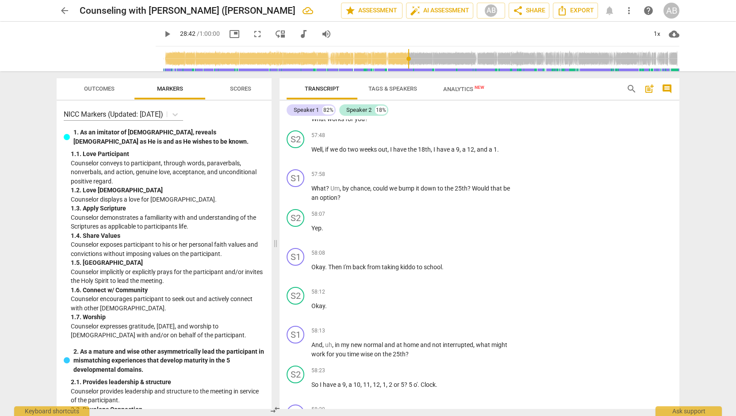
scroll to position [10528, 0]
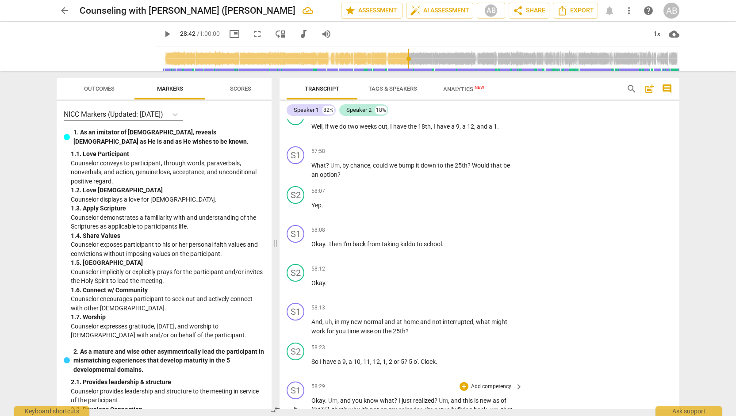
click at [650, 393] on div "S1 play_arrow pause 58:29 + Add competency keyboard_arrow_right Okay . Um , and…" at bounding box center [480, 402] width 400 height 49
click at [537, 12] on span "share Share" at bounding box center [529, 10] width 33 height 11
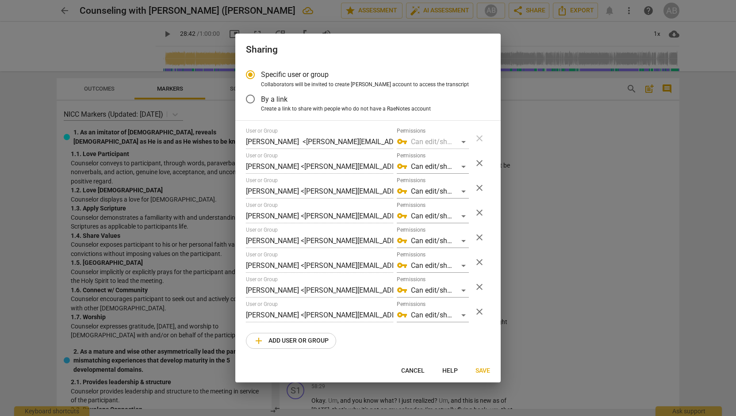
click at [252, 103] on input "By a link" at bounding box center [250, 99] width 21 height 21
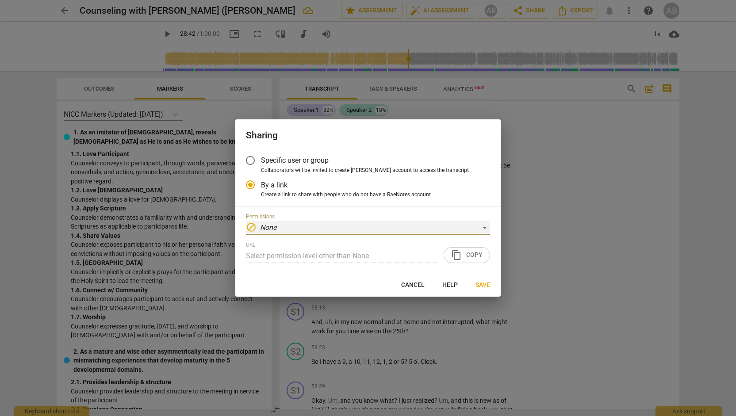
click at [368, 226] on div "block None" at bounding box center [368, 228] width 244 height 14
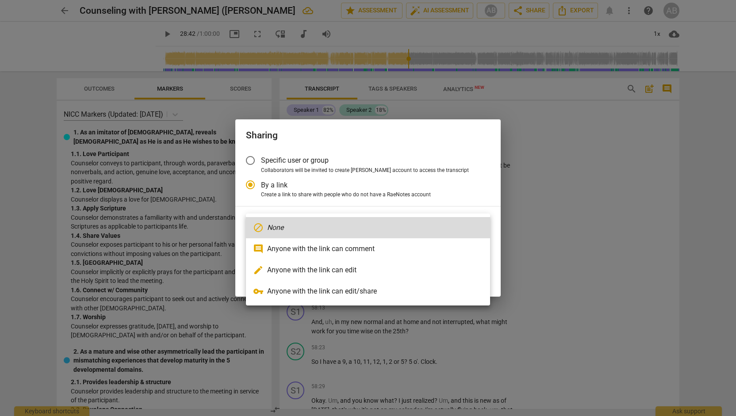
click at [351, 296] on li "vpn_key Anyone with the link can edit/share" at bounding box center [368, 291] width 244 height 21
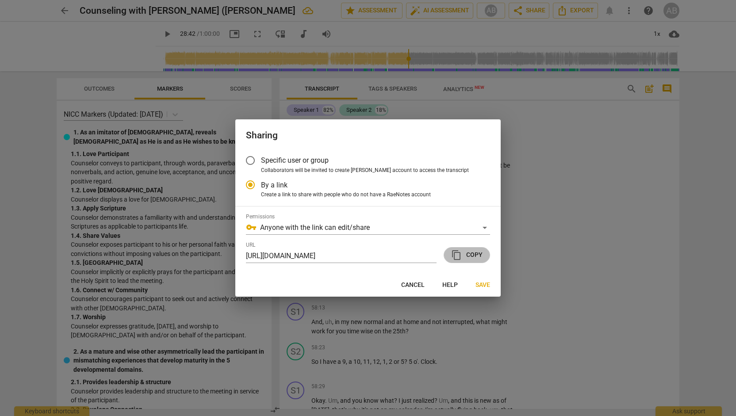
click at [472, 258] on span "content_copy Copy" at bounding box center [466, 255] width 31 height 11
click at [485, 284] on span "Save" at bounding box center [483, 285] width 15 height 9
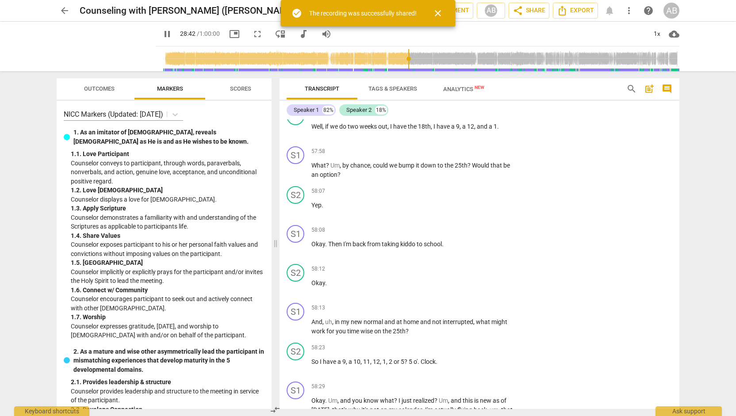
scroll to position [4688, 0]
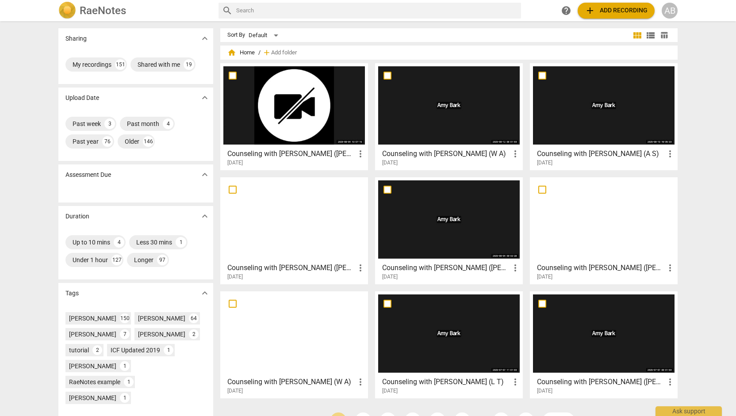
click at [429, 127] on div at bounding box center [449, 105] width 142 height 78
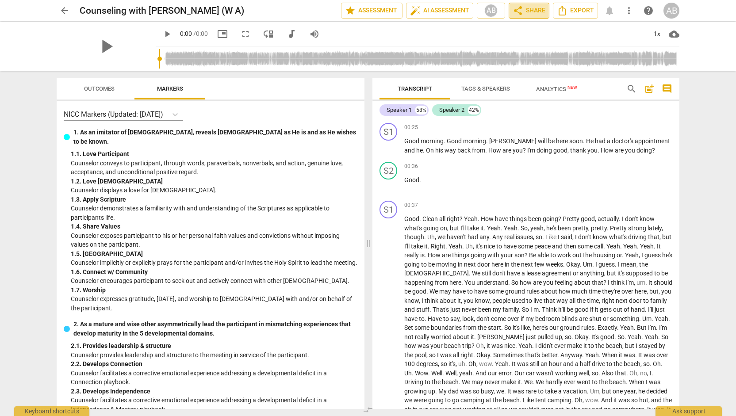
click at [523, 12] on span "share" at bounding box center [518, 10] width 11 height 11
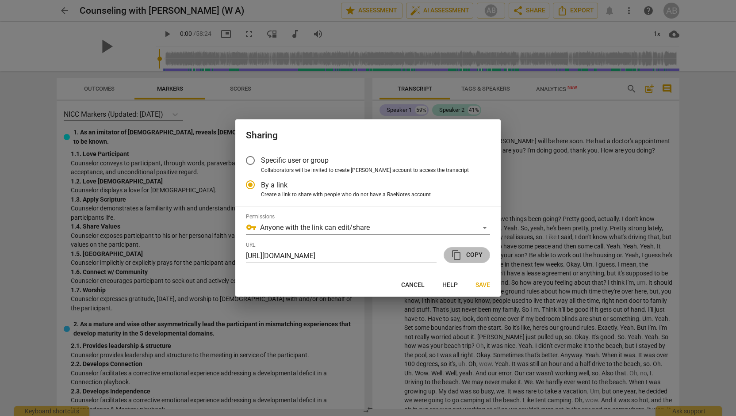
click at [470, 259] on span "content_copy Copy" at bounding box center [466, 255] width 31 height 11
click at [486, 280] on button "Save" at bounding box center [483, 285] width 29 height 16
radio input "false"
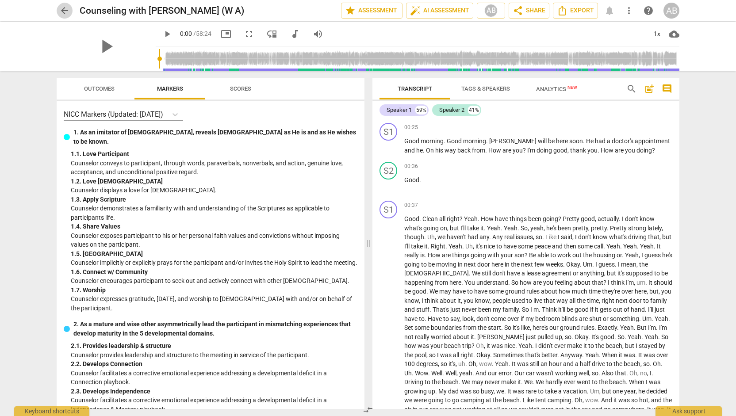
click at [61, 11] on span "arrow_back" at bounding box center [64, 10] width 11 height 11
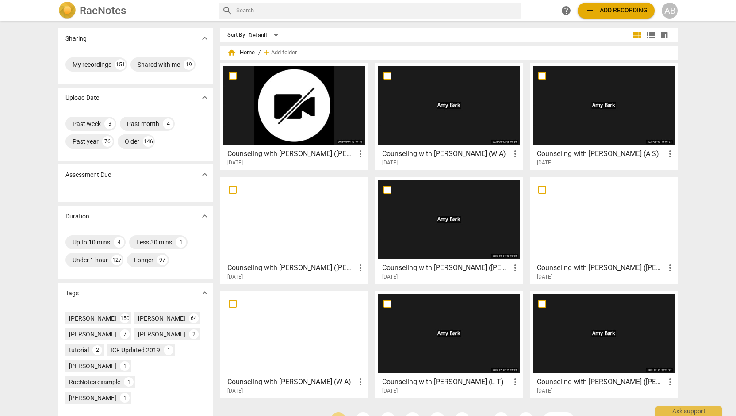
click at [575, 117] on div at bounding box center [604, 105] width 142 height 78
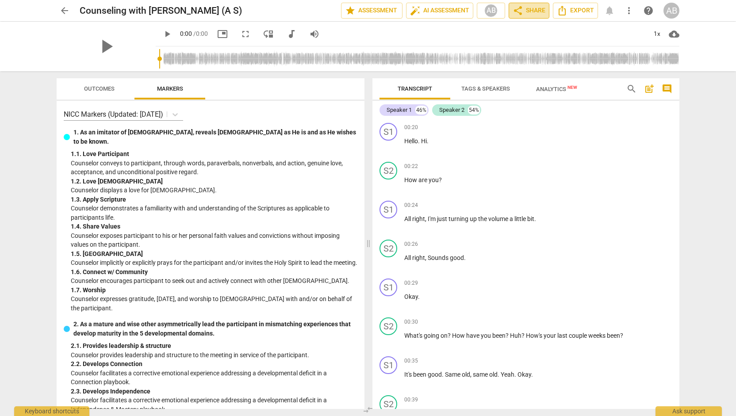
click at [529, 14] on span "share Share" at bounding box center [529, 10] width 33 height 11
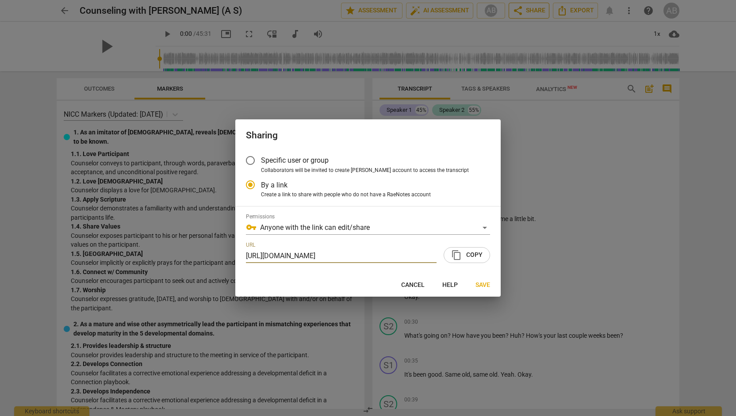
scroll to position [0, 43]
click at [474, 255] on span "content_copy Copy" at bounding box center [466, 255] width 31 height 11
drag, startPoint x: 480, startPoint y: 287, endPoint x: 478, endPoint y: 281, distance: 5.8
click at [478, 281] on span "Save" at bounding box center [483, 285] width 15 height 9
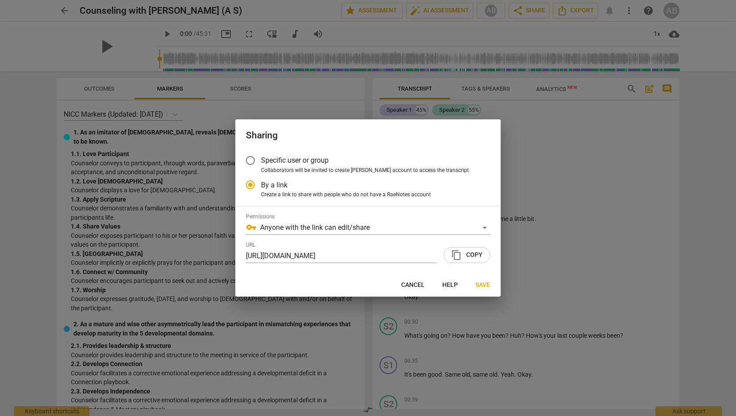
radio input "false"
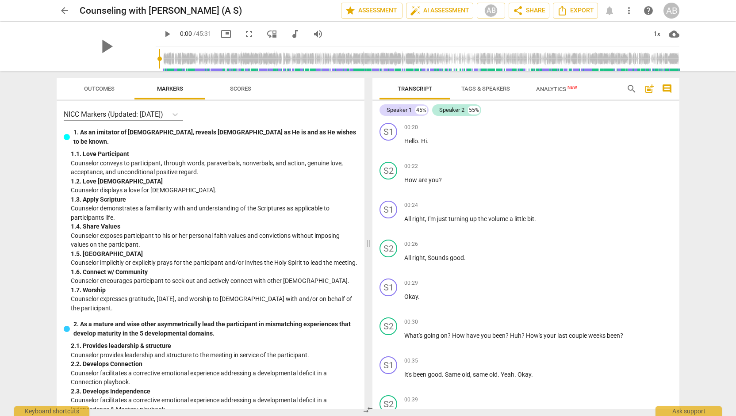
click at [62, 11] on span "arrow_back" at bounding box center [64, 10] width 11 height 11
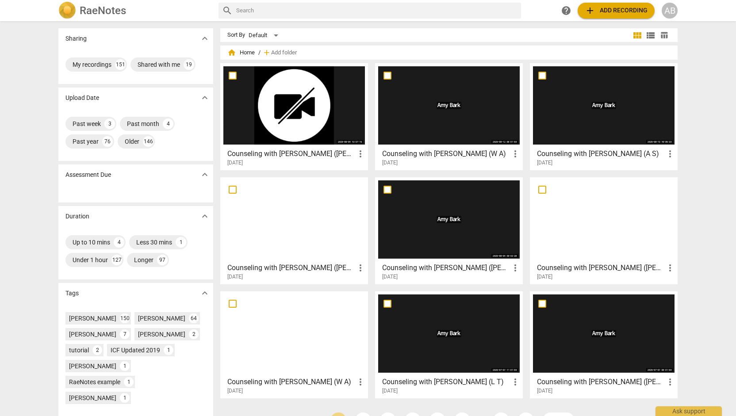
click at [357, 78] on div at bounding box center [294, 105] width 142 height 78
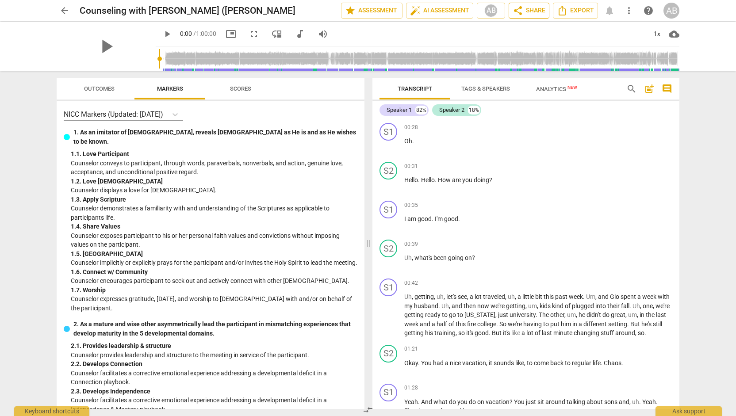
click at [533, 13] on span "share Share" at bounding box center [529, 10] width 33 height 11
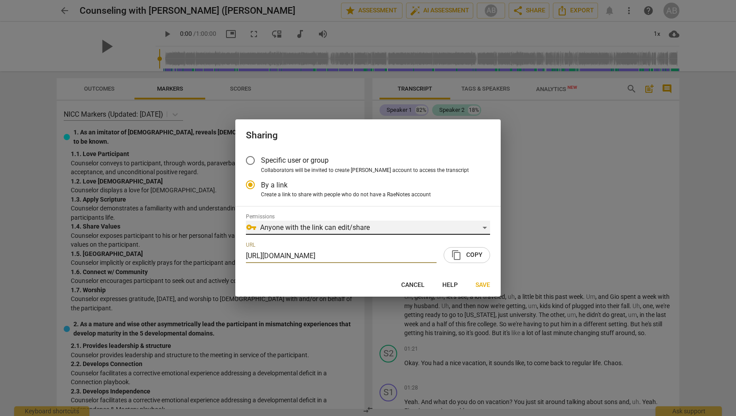
click at [312, 228] on div "vpn_key Anyone with the link can edit/share" at bounding box center [368, 228] width 244 height 14
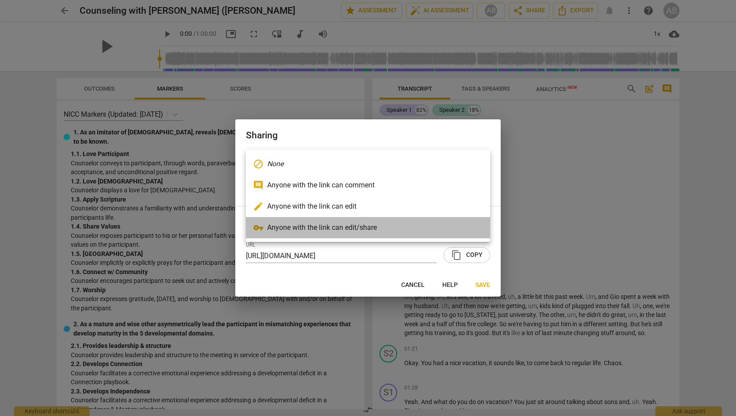
click at [312, 230] on li "vpn_key Anyone with the link can edit/share" at bounding box center [368, 227] width 244 height 21
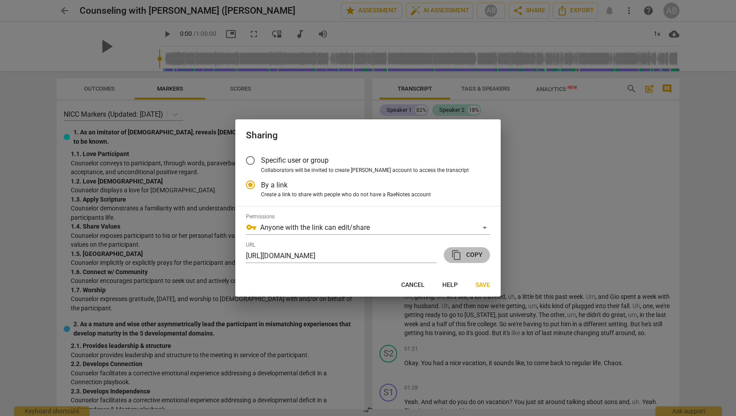
click at [474, 256] on span "content_copy Copy" at bounding box center [466, 255] width 31 height 11
click at [488, 287] on span "Save" at bounding box center [483, 285] width 15 height 9
radio input "false"
